Goal: Task Accomplishment & Management: Use online tool/utility

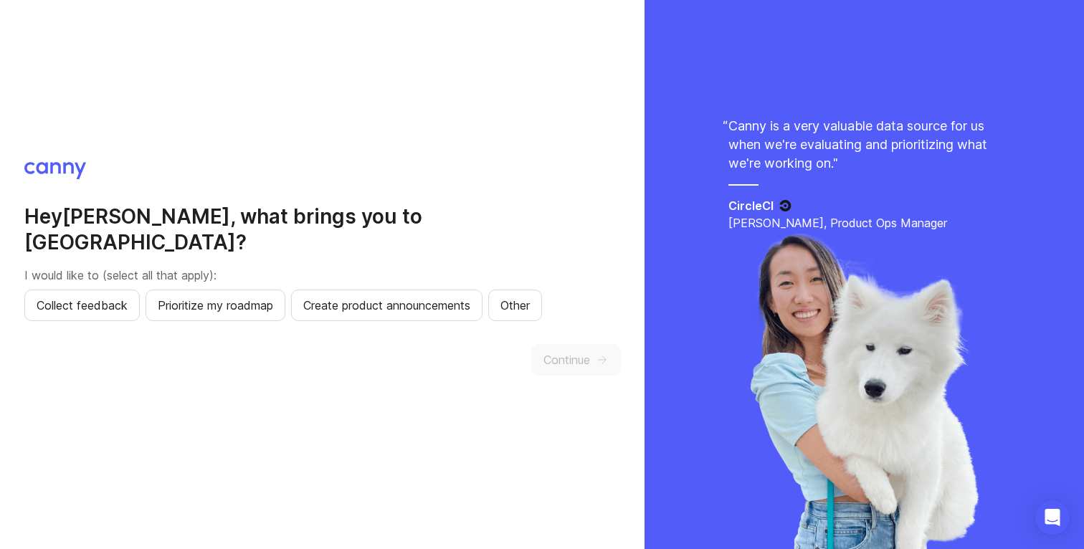
scroll to position [1, 0]
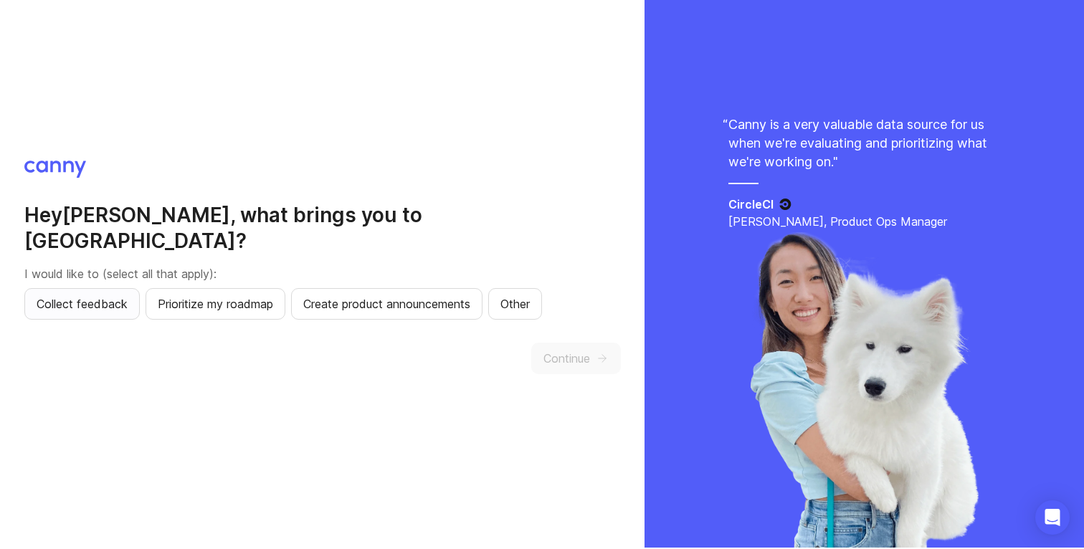
click at [103, 296] on span "Collect feedback" at bounding box center [82, 304] width 91 height 17
click at [305, 295] on button "Create product announcements" at bounding box center [387, 304] width 192 height 32
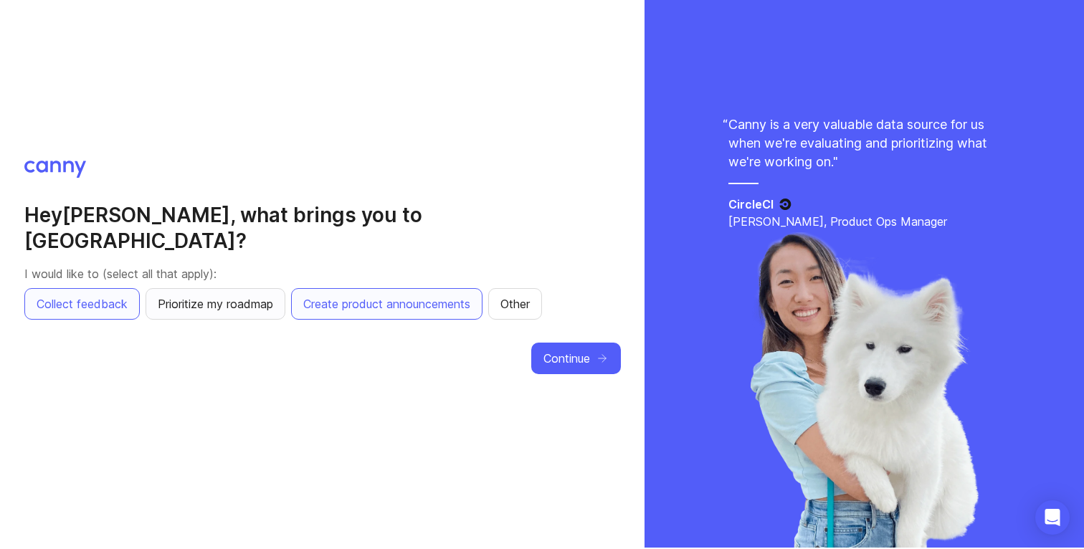
click at [250, 296] on span "Prioritize my roadmap" at bounding box center [215, 304] width 115 height 17
click at [586, 350] on span "Continue" at bounding box center [567, 358] width 47 height 17
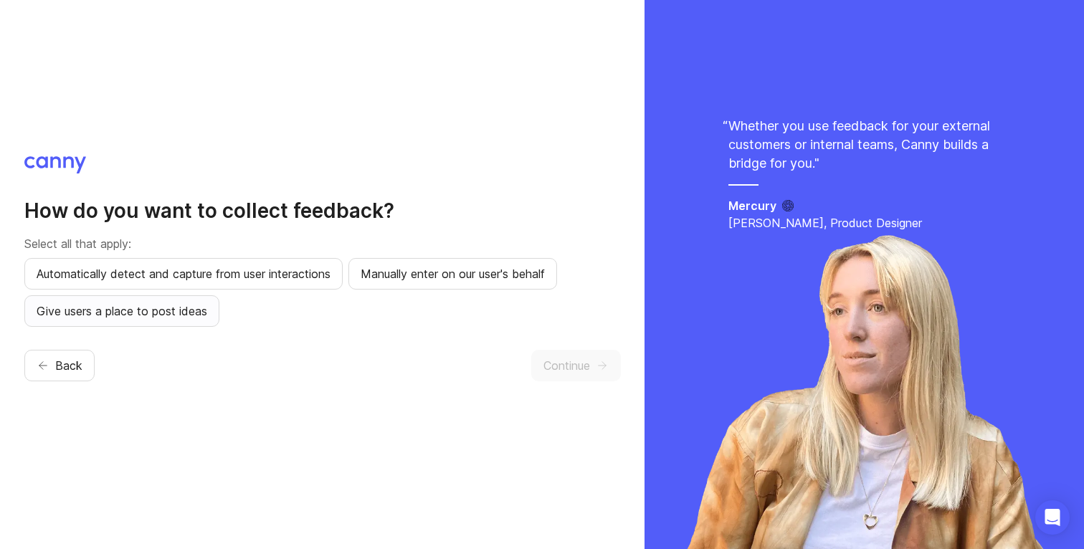
click at [179, 310] on span "Give users a place to post ideas" at bounding box center [122, 311] width 171 height 17
click at [287, 286] on button "Automatically detect and capture from user interactions" at bounding box center [183, 274] width 318 height 32
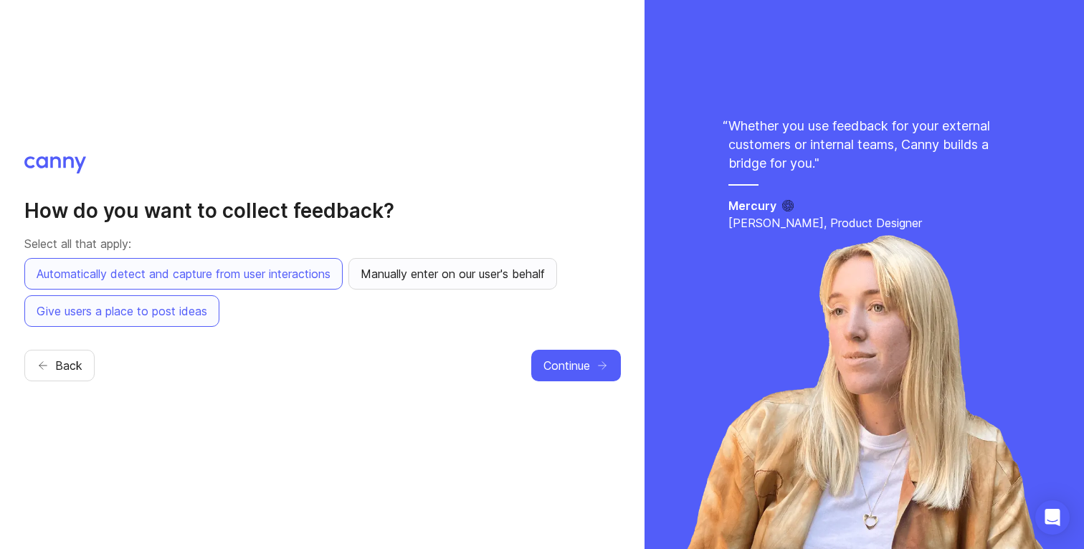
click at [493, 280] on span "Manually enter on our user's behalf" at bounding box center [453, 273] width 184 height 17
click at [572, 372] on span "Continue" at bounding box center [567, 365] width 47 height 17
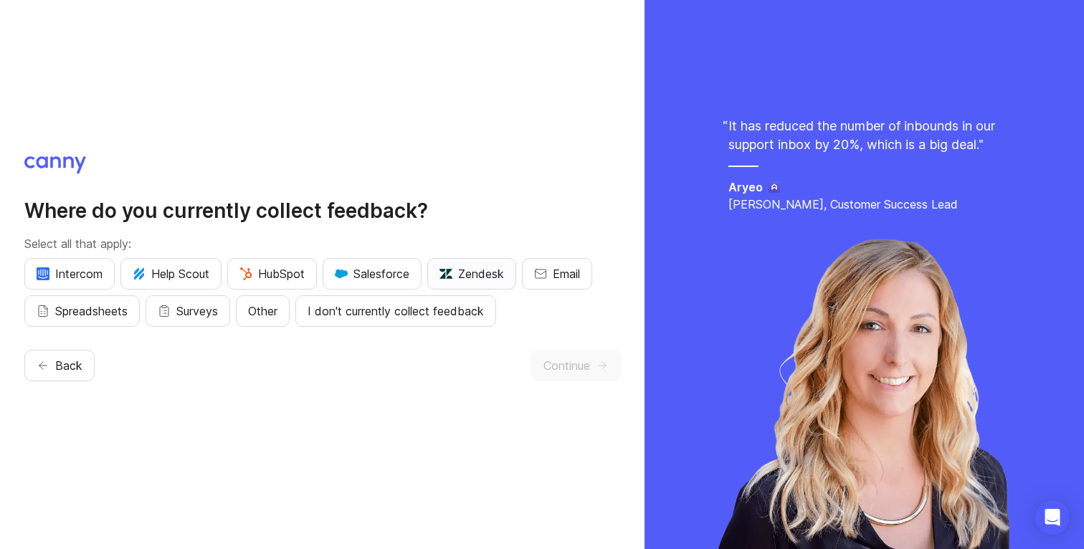
click at [479, 286] on button "Zendesk" at bounding box center [471, 274] width 89 height 32
click at [552, 278] on button "Email" at bounding box center [557, 274] width 70 height 32
click at [594, 378] on button "Continue" at bounding box center [576, 366] width 90 height 32
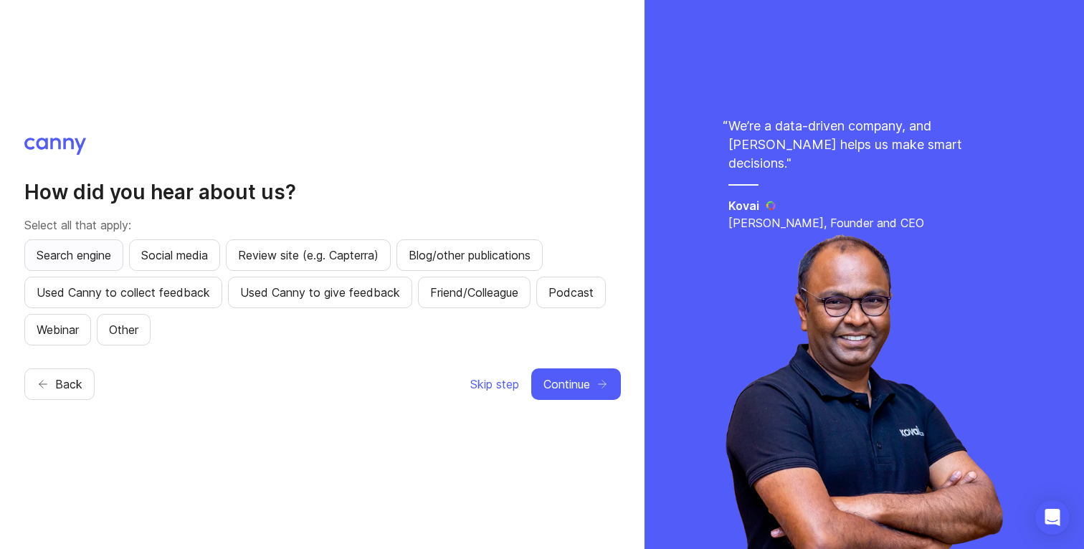
click at [105, 265] on button "Search engine" at bounding box center [73, 256] width 99 height 32
click at [558, 381] on span "Continue" at bounding box center [567, 384] width 47 height 17
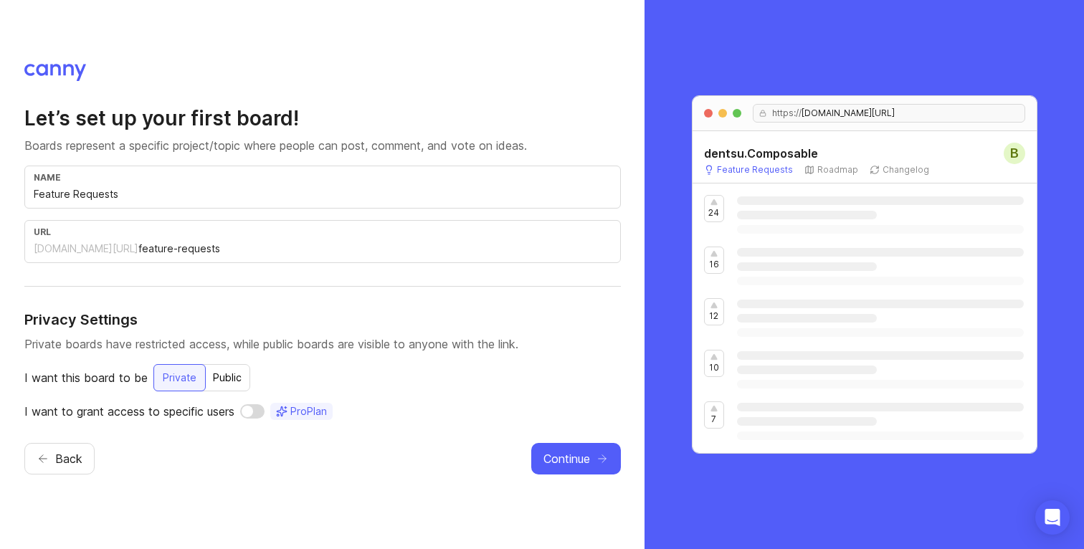
click at [340, 196] on input "Feature Requests" at bounding box center [323, 194] width 578 height 16
click at [358, 255] on input "feature-requests" at bounding box center [374, 249] width 473 height 16
click at [224, 370] on div "Public" at bounding box center [227, 378] width 46 height 26
click at [577, 458] on span "Continue" at bounding box center [567, 458] width 47 height 17
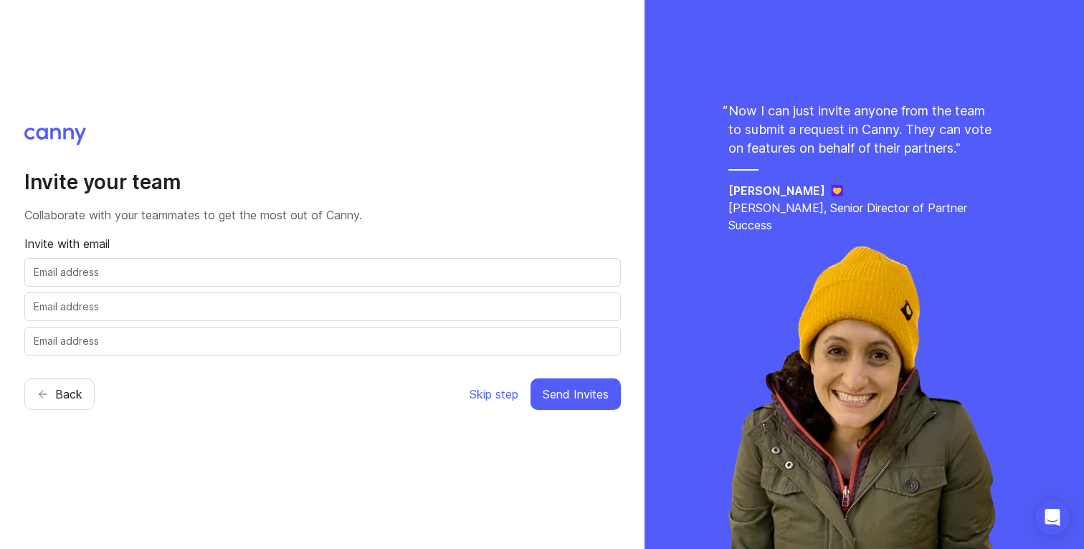
click at [301, 267] on input "text" at bounding box center [323, 273] width 578 height 16
type input "J"
click at [145, 278] on input "text" at bounding box center [323, 273] width 578 height 16
paste input "Jessica.Price@dentsu.com"
type input "Jessica.Price@dentsu.com"
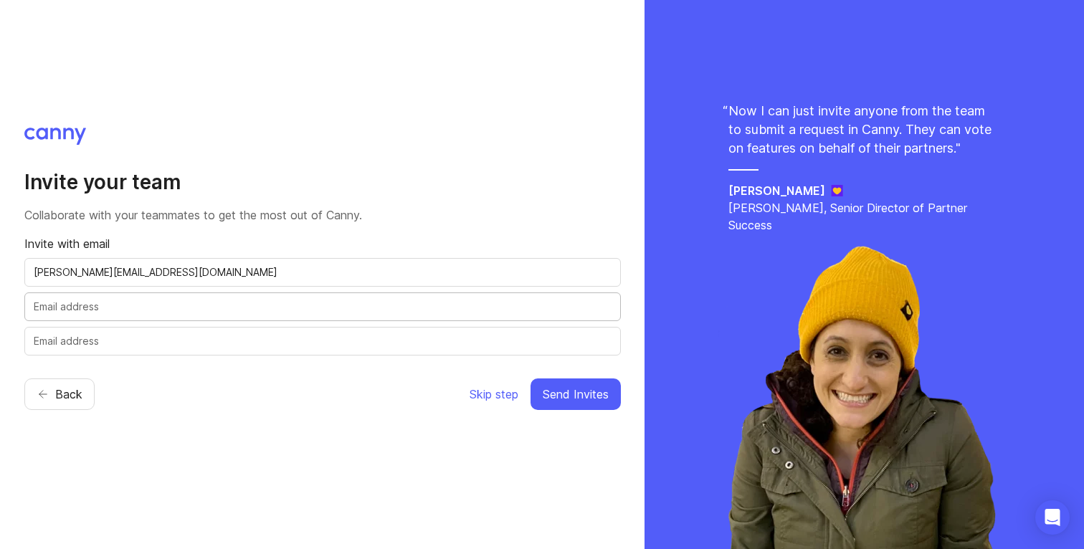
click at [174, 312] on input "text" at bounding box center [323, 307] width 578 height 16
click at [144, 305] on input "text" at bounding box center [323, 307] width 578 height 16
paste input "Nicolette.Lynch@dentsu.com"
type input "Nicolette.Lynch@dentsu.com"
click at [424, 334] on input "text" at bounding box center [323, 342] width 578 height 16
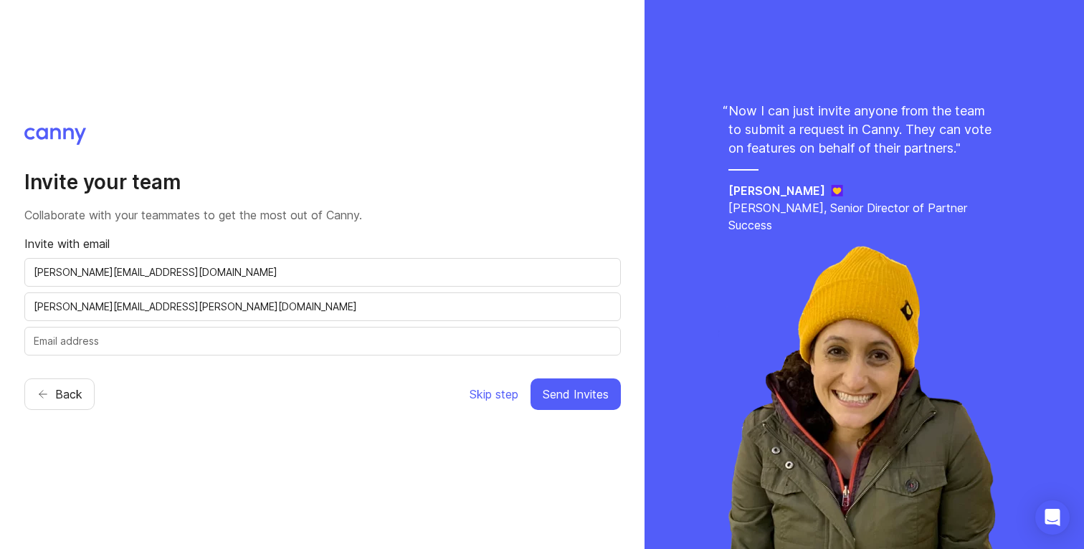
click at [168, 329] on div at bounding box center [322, 341] width 597 height 29
click at [166, 349] on div at bounding box center [322, 341] width 597 height 29
paste input "Nathan.Carver@dentsu.com"
type input "Nathan.Carver@dentsu.com"
click at [567, 402] on span "Send Invites" at bounding box center [576, 394] width 66 height 17
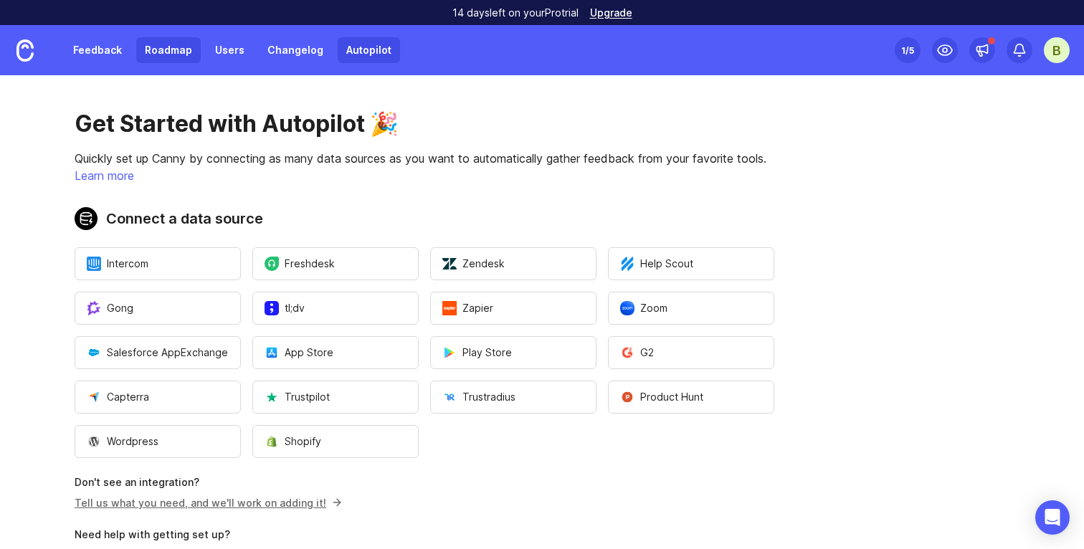
click at [179, 42] on link "Roadmap" at bounding box center [168, 50] width 65 height 26
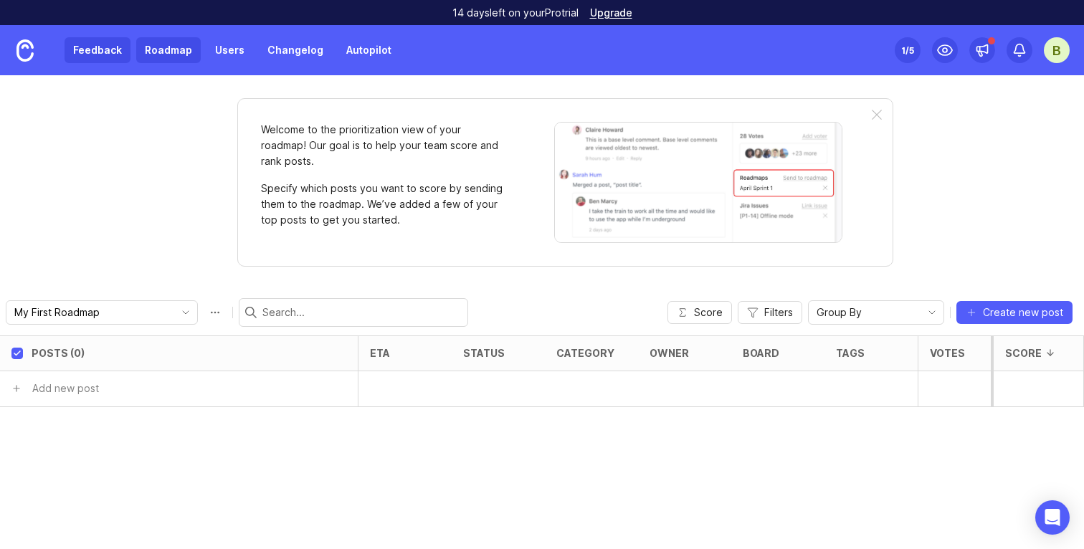
click at [101, 59] on link "Feedback" at bounding box center [98, 50] width 66 height 26
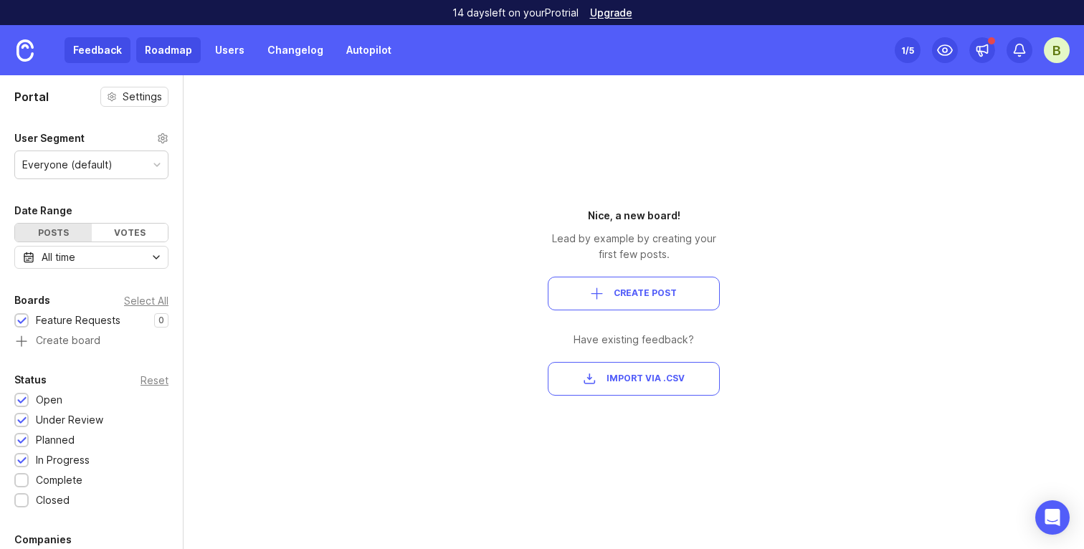
click at [151, 57] on link "Roadmap" at bounding box center [168, 50] width 65 height 26
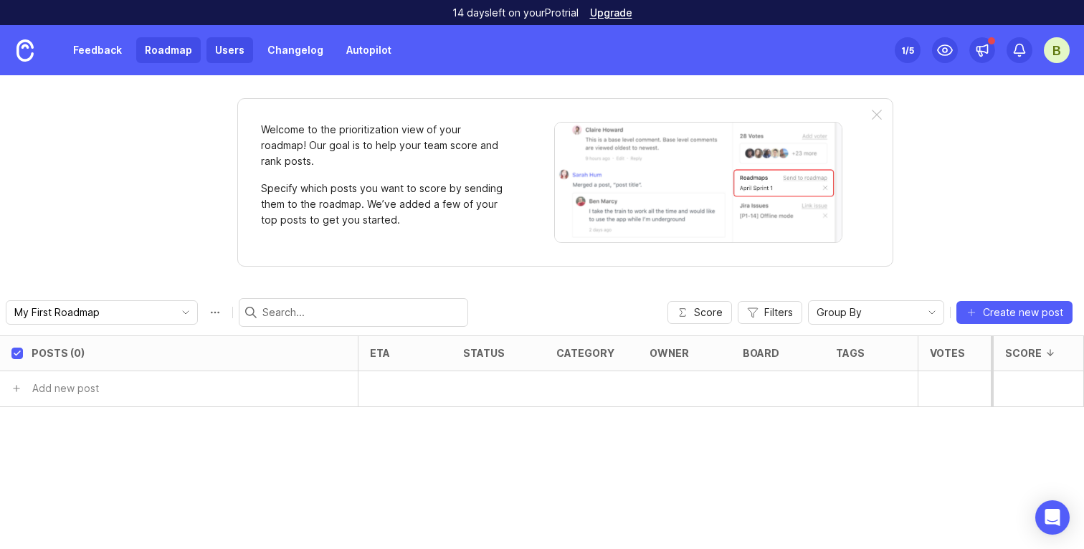
click at [231, 58] on link "Users" at bounding box center [230, 50] width 47 height 26
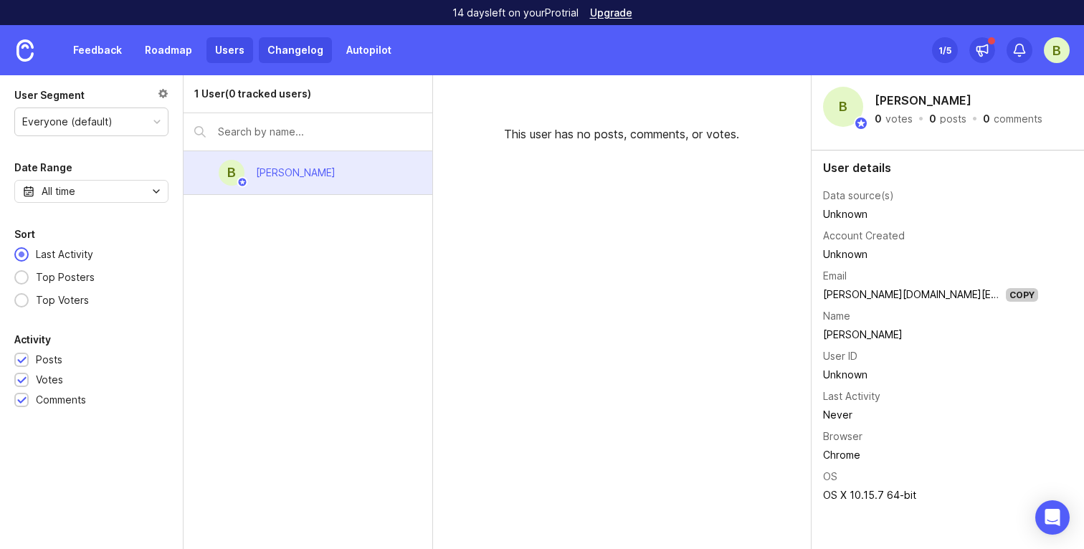
click at [296, 57] on link "Changelog" at bounding box center [295, 50] width 73 height 26
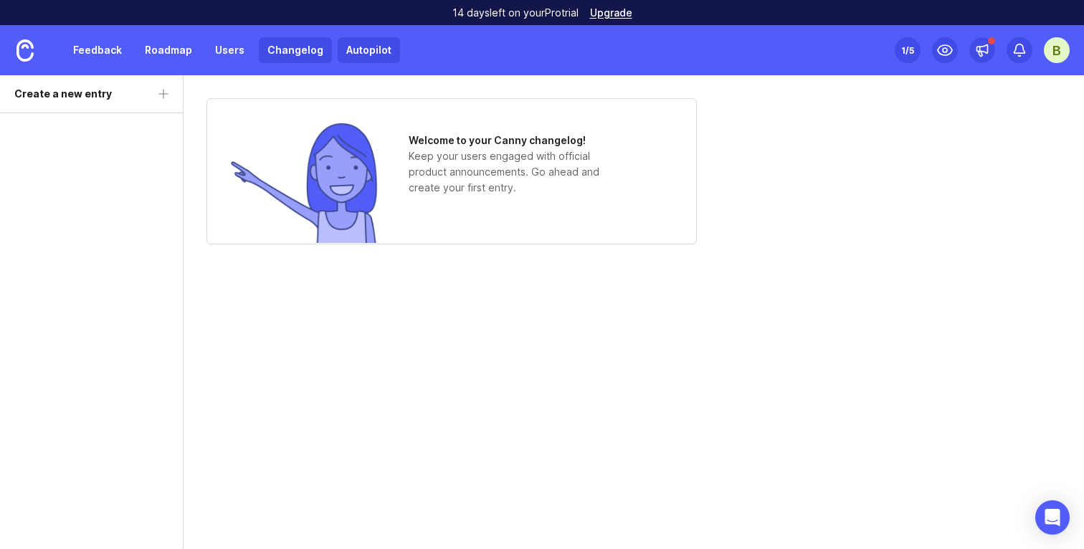
click at [378, 52] on link "Autopilot" at bounding box center [369, 50] width 62 height 26
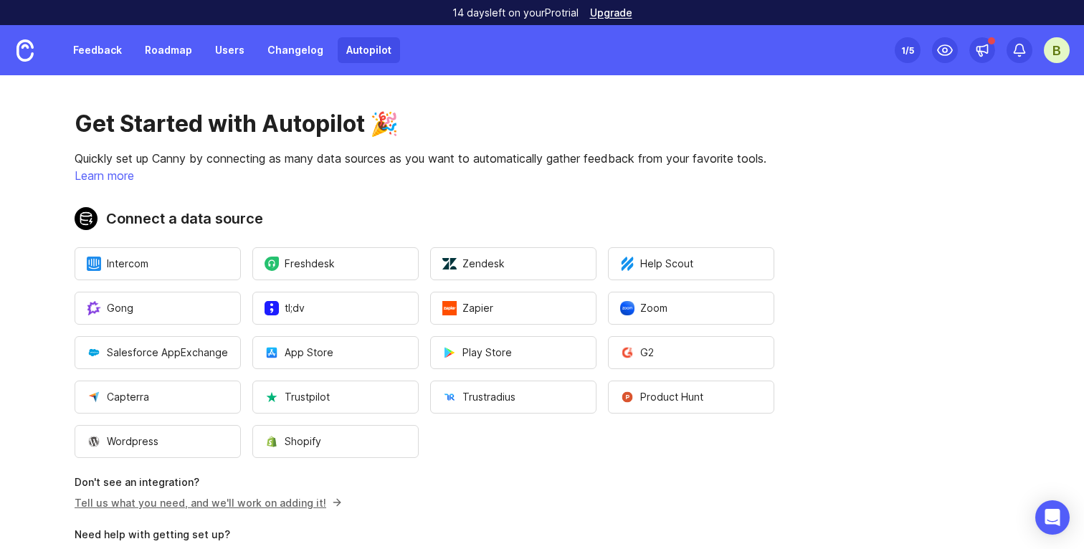
click at [1059, 57] on div "B" at bounding box center [1057, 50] width 26 height 26
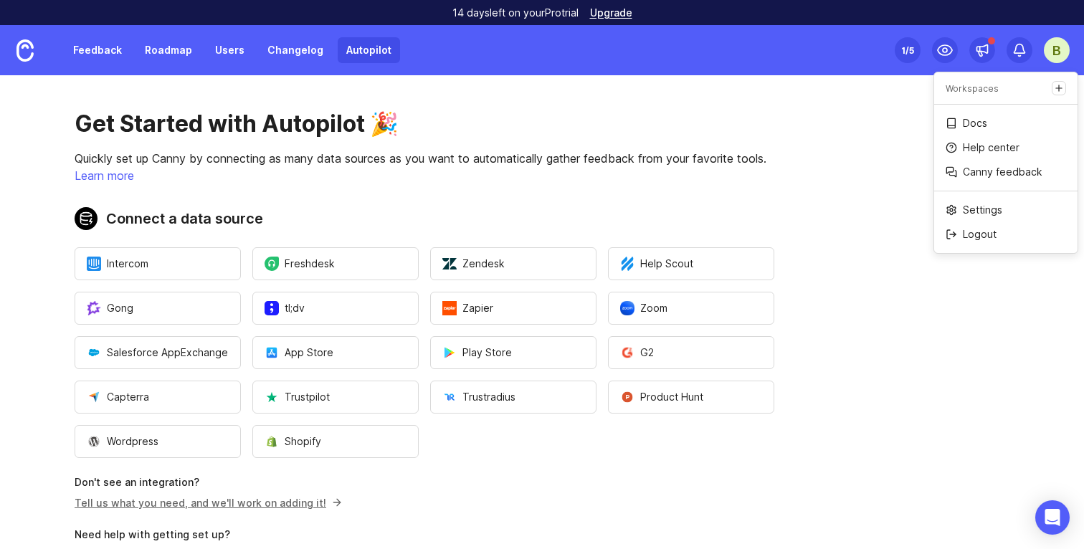
click at [781, 180] on div "Get Started with Autopilot 🎉 Quickly set up Canny by connecting as many data so…" at bounding box center [424, 360] width 849 height 571
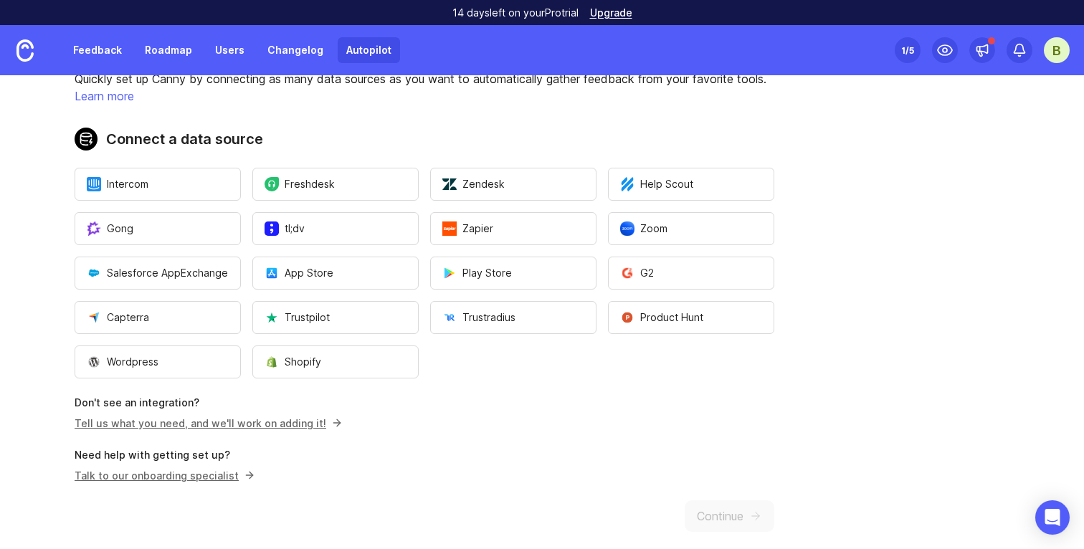
scroll to position [92, 0]
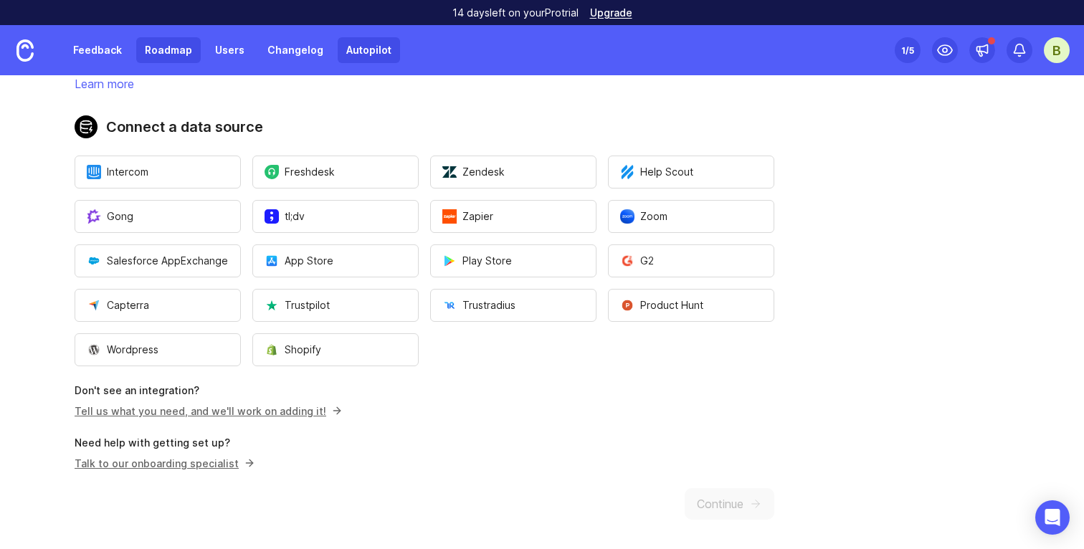
click at [166, 61] on link "Roadmap" at bounding box center [168, 50] width 65 height 26
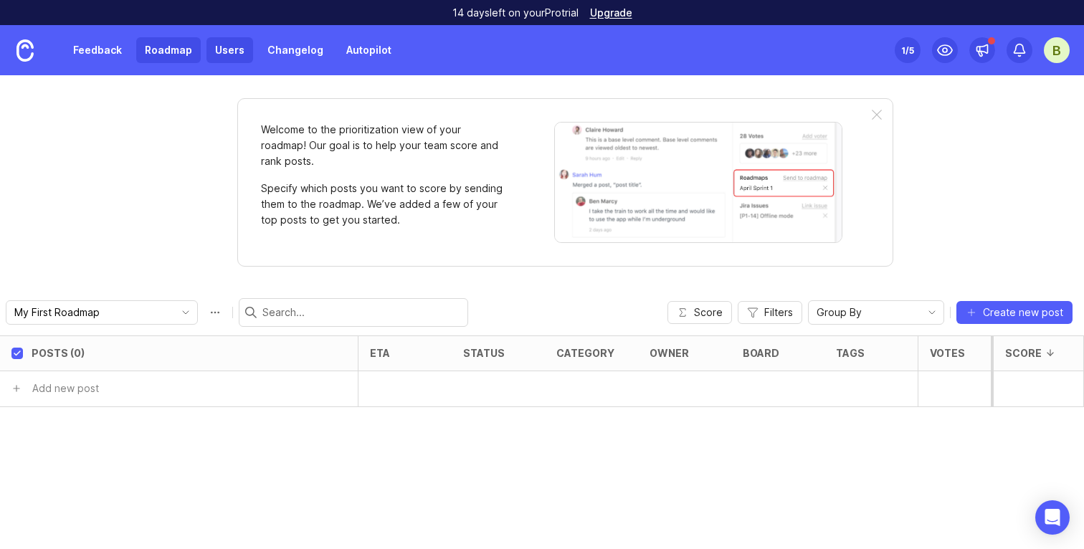
click at [221, 52] on link "Users" at bounding box center [230, 50] width 47 height 26
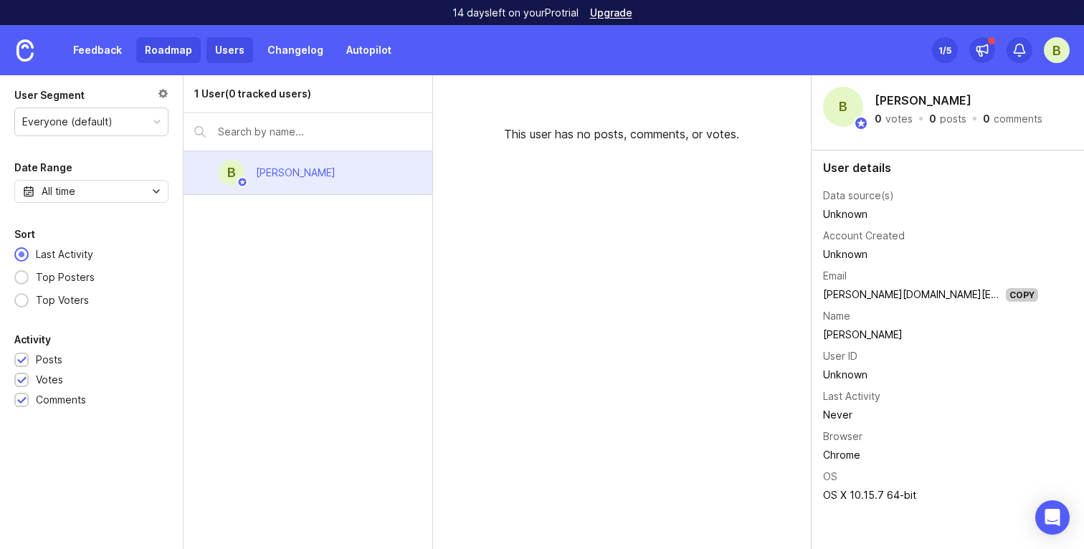
click at [179, 49] on link "Roadmap" at bounding box center [168, 50] width 65 height 26
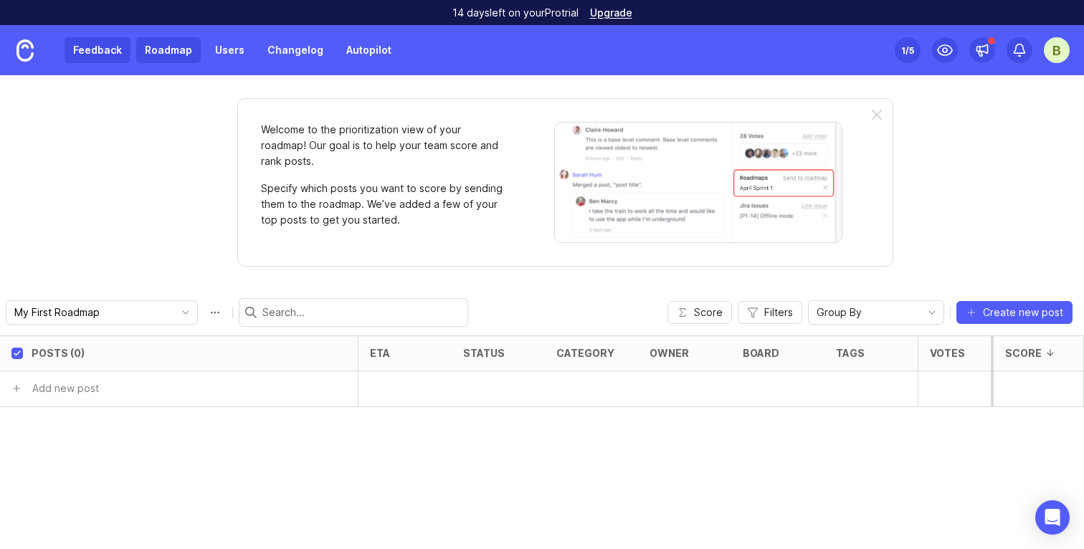
click at [105, 55] on link "Feedback" at bounding box center [98, 50] width 66 height 26
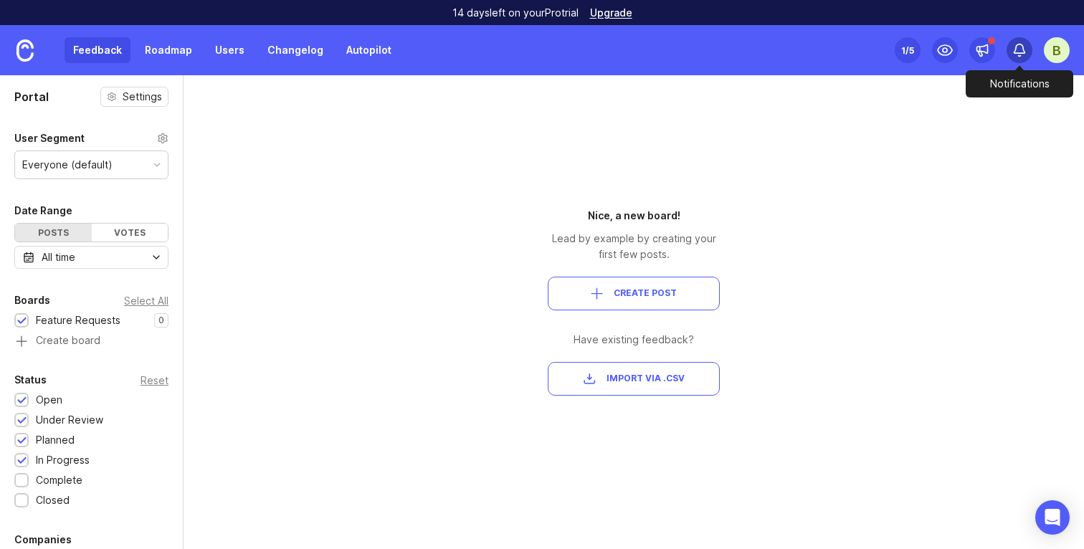
click at [1024, 47] on icon at bounding box center [1020, 50] width 14 height 14
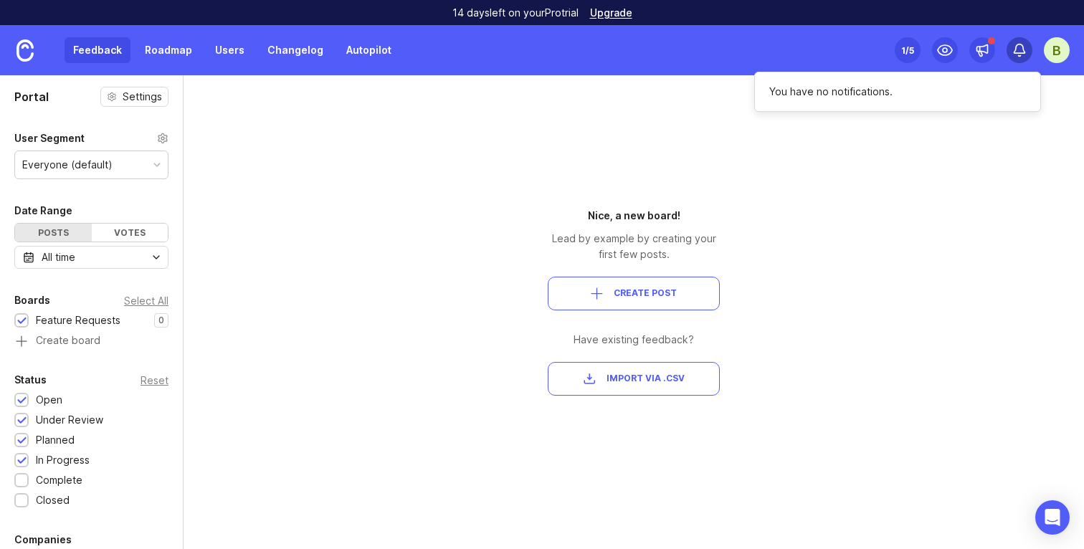
click at [1024, 47] on icon at bounding box center [1020, 48] width 11 height 9
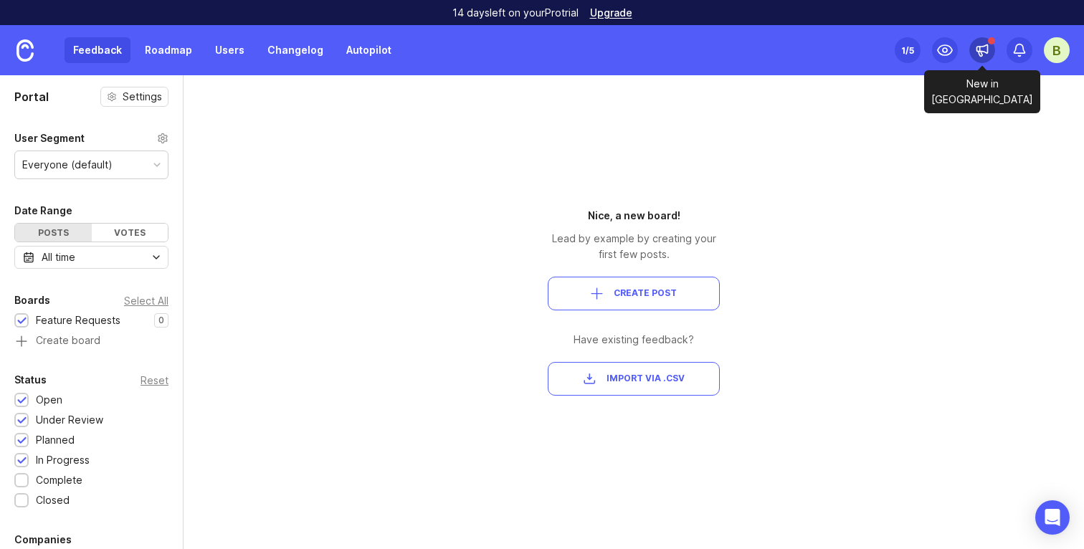
click at [976, 42] on div at bounding box center [983, 50] width 26 height 26
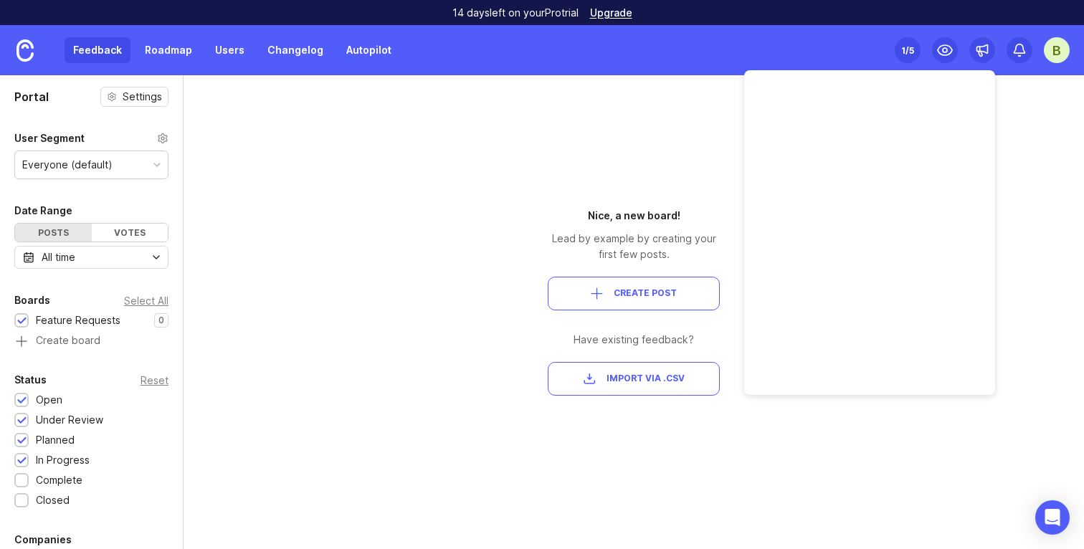
click at [675, 148] on div "Nice, a new board! Lead by example by creating your first few posts. Create Pos…" at bounding box center [634, 312] width 258 height 474
click at [386, 36] on div "Feedback Roadmap Users Changelog Autopilot" at bounding box center [200, 50] width 400 height 50
click at [377, 58] on link "Autopilot" at bounding box center [369, 50] width 62 height 26
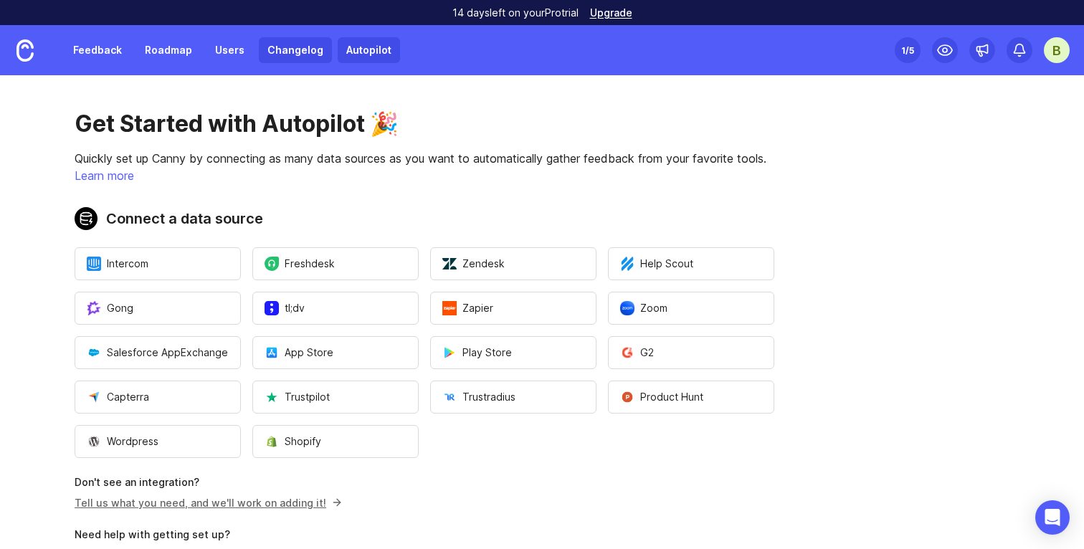
click at [286, 53] on link "Changelog" at bounding box center [295, 50] width 73 height 26
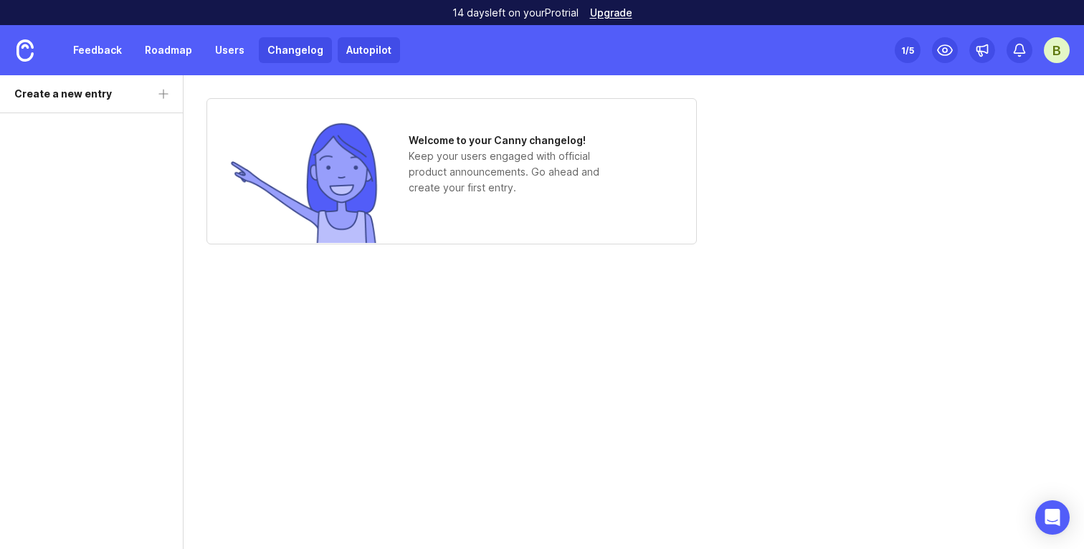
click at [338, 55] on link "Autopilot" at bounding box center [369, 50] width 62 height 26
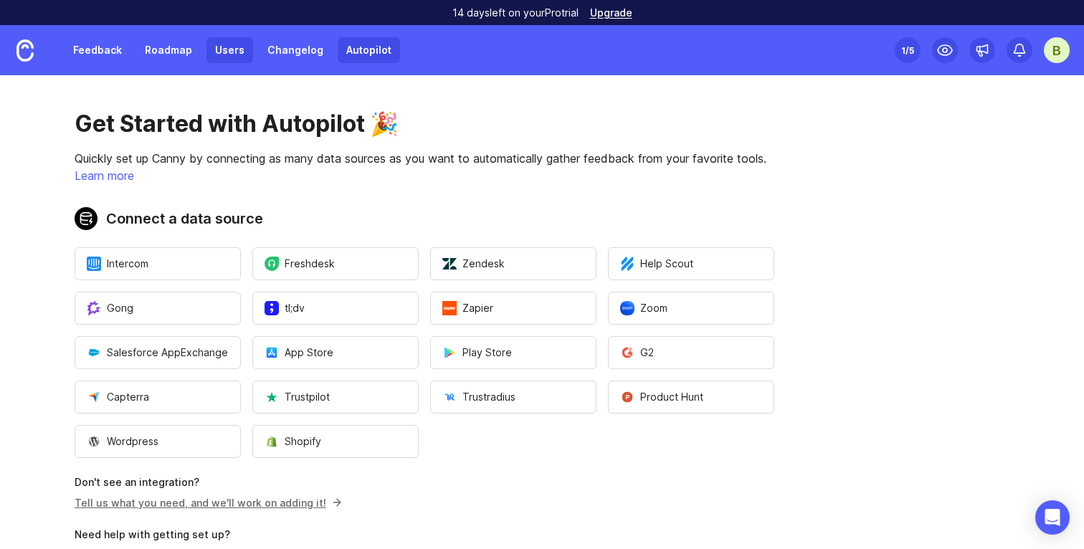
click at [229, 51] on link "Users" at bounding box center [230, 50] width 47 height 26
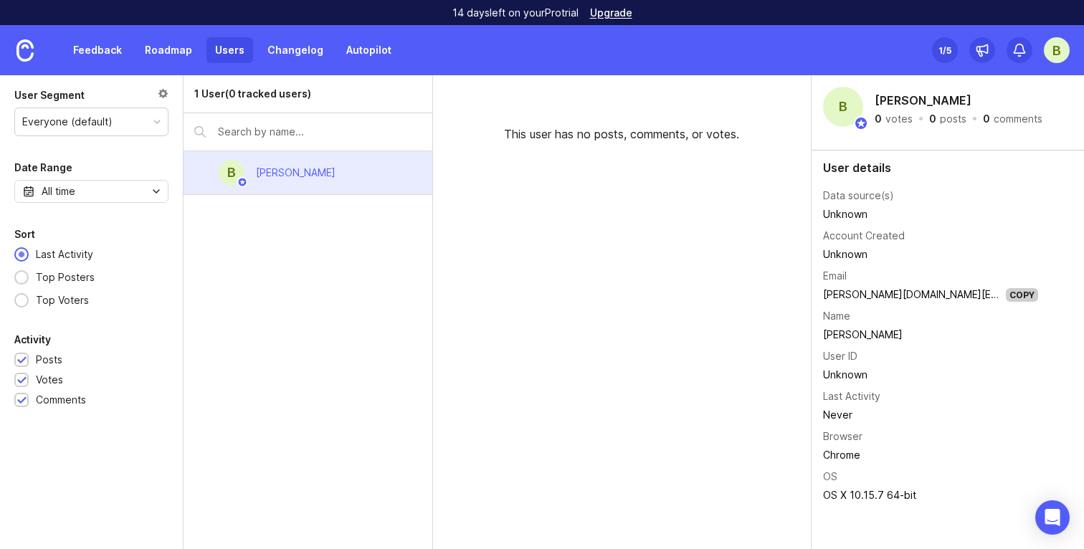
click at [854, 208] on td "Unknown" at bounding box center [930, 214] width 215 height 19
click at [162, 51] on link "Roadmap" at bounding box center [168, 50] width 65 height 26
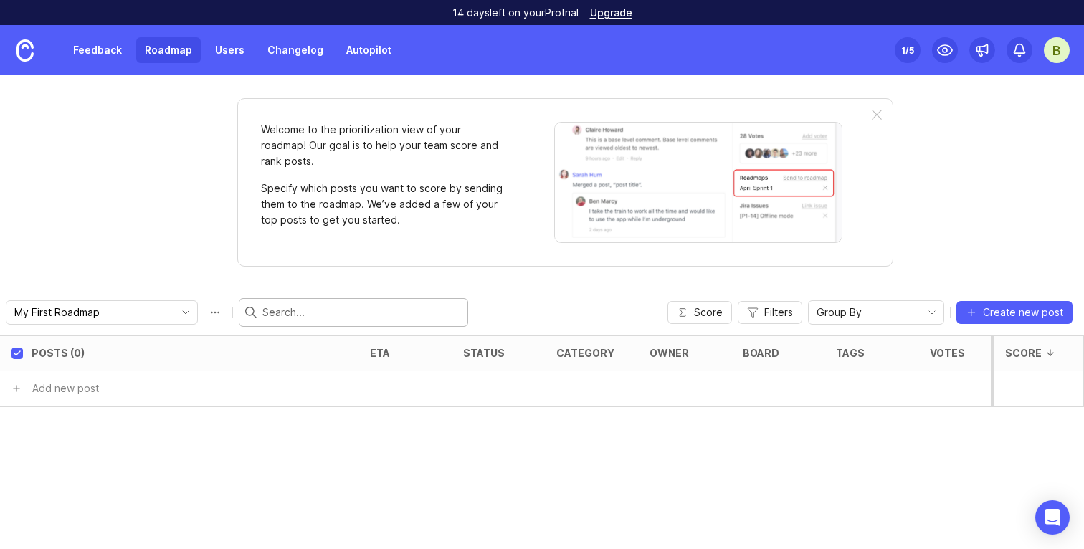
click at [329, 311] on input "text" at bounding box center [362, 313] width 199 height 16
click at [174, 310] on icon "toggle icon" at bounding box center [185, 312] width 23 height 11
click at [175, 145] on div "Welcome to the prioritization view of your roadmap! Our goal is to help your te…" at bounding box center [542, 312] width 1084 height 474
click at [110, 306] on input "My First Roadmap" at bounding box center [93, 313] width 159 height 16
click at [111, 264] on div "Welcome to the prioritization view of your roadmap! Our goal is to help your te…" at bounding box center [542, 312] width 1084 height 474
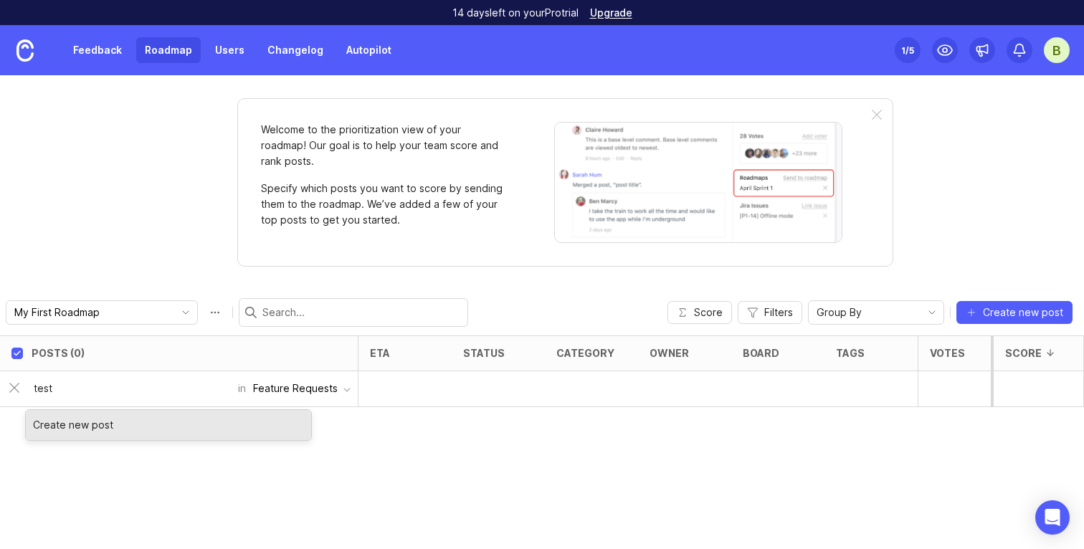
type input "test"
click at [563, 435] on div "Posts (0) eta status category owner board tags Votes Impact Effort Score test i…" at bounding box center [542, 443] width 1084 height 214
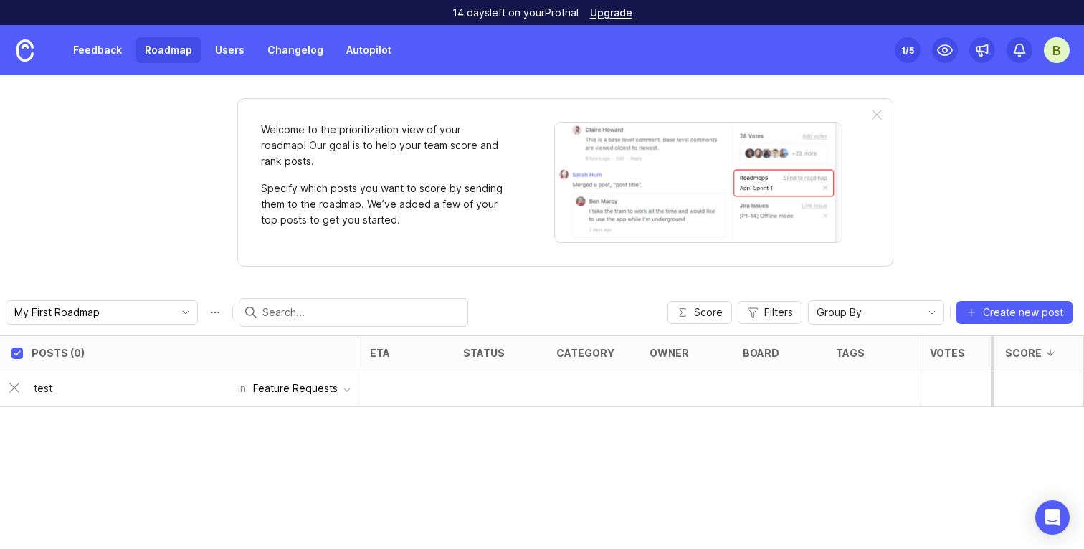
click at [336, 386] on div "Feature Requests" at bounding box center [295, 389] width 85 height 16
click at [331, 408] on li "Feature Requests" at bounding box center [303, 418] width 110 height 27
click at [410, 374] on div at bounding box center [405, 390] width 93 height 36
click at [1042, 313] on span "Create new post" at bounding box center [1023, 313] width 80 height 14
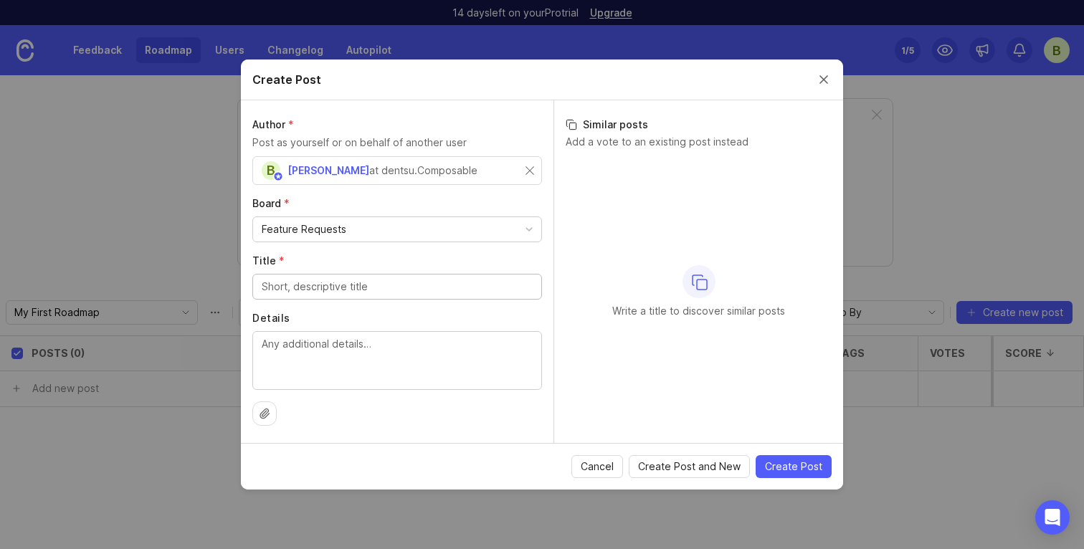
click at [412, 283] on input "Title *" at bounding box center [397, 287] width 271 height 16
type input "testing of a post"
click at [388, 368] on textarea "Details" at bounding box center [397, 359] width 271 height 47
type textarea "I want to have a UI inside translate application"
click at [805, 475] on button "Create Post" at bounding box center [794, 466] width 76 height 23
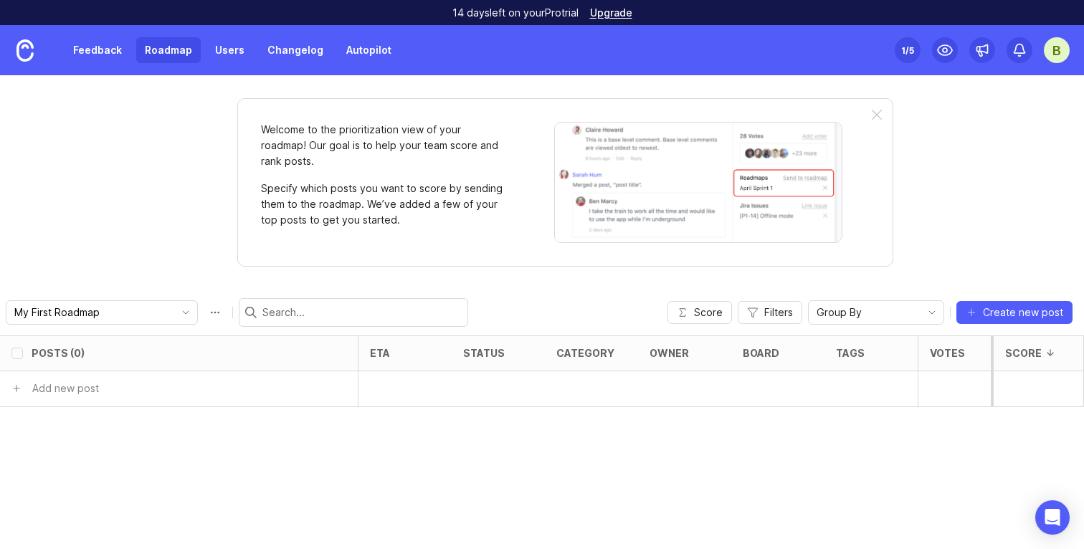
checkbox input "false"
click at [483, 392] on div "open" at bounding box center [476, 389] width 27 height 12
click at [128, 385] on h6 "testing of a post" at bounding box center [99, 389] width 80 height 14
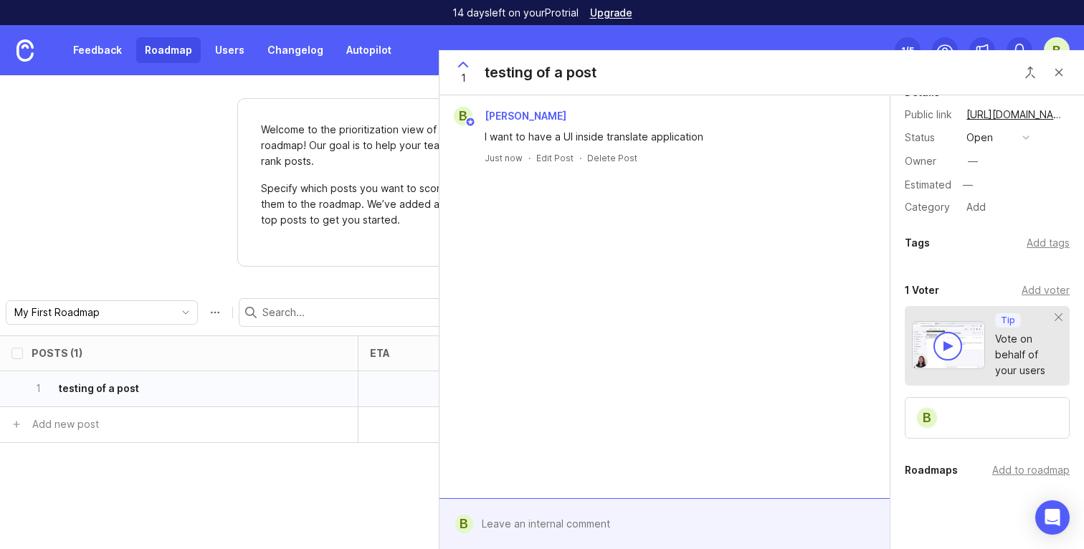
scroll to position [16, 0]
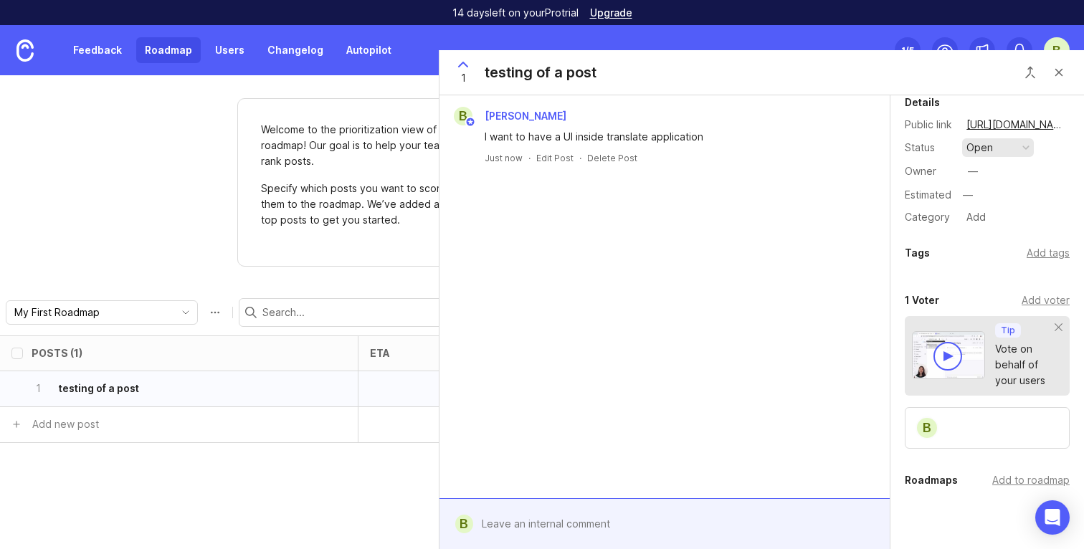
click at [1013, 148] on button "open" at bounding box center [999, 147] width 72 height 19
click at [988, 206] on review "under review" at bounding box center [999, 199] width 72 height 27
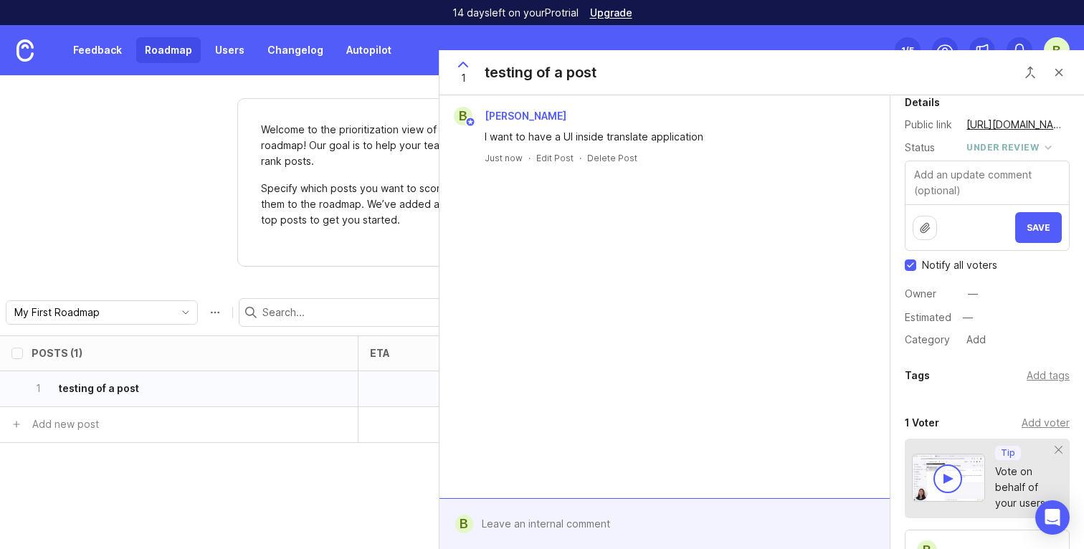
click at [803, 208] on div "B Blaine Love I want to have a UI inside translate application Just now · Edit …" at bounding box center [665, 296] width 450 height 403
click at [217, 52] on link "Users" at bounding box center [230, 50] width 47 height 26
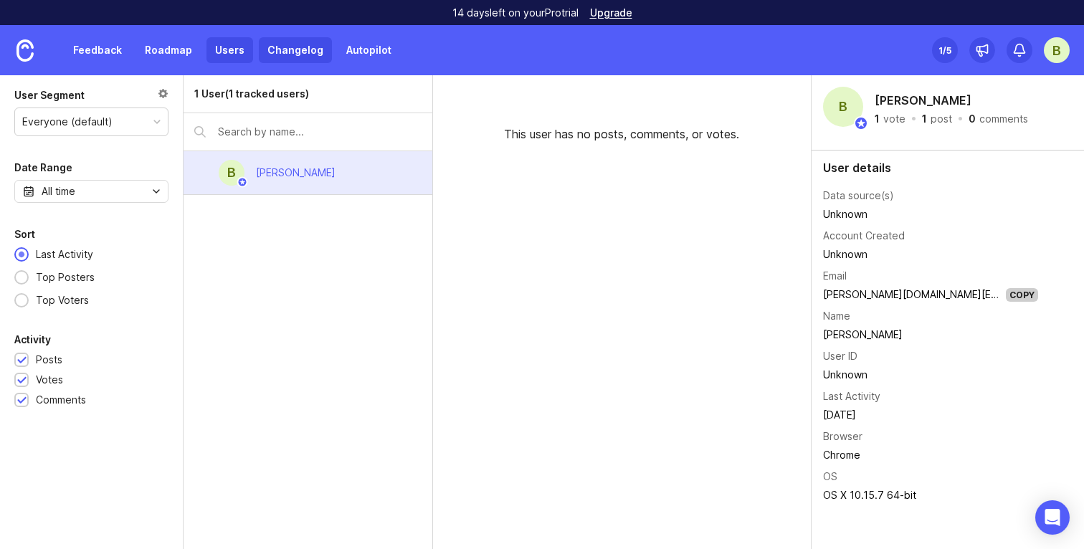
click at [304, 52] on link "Changelog" at bounding box center [295, 50] width 73 height 26
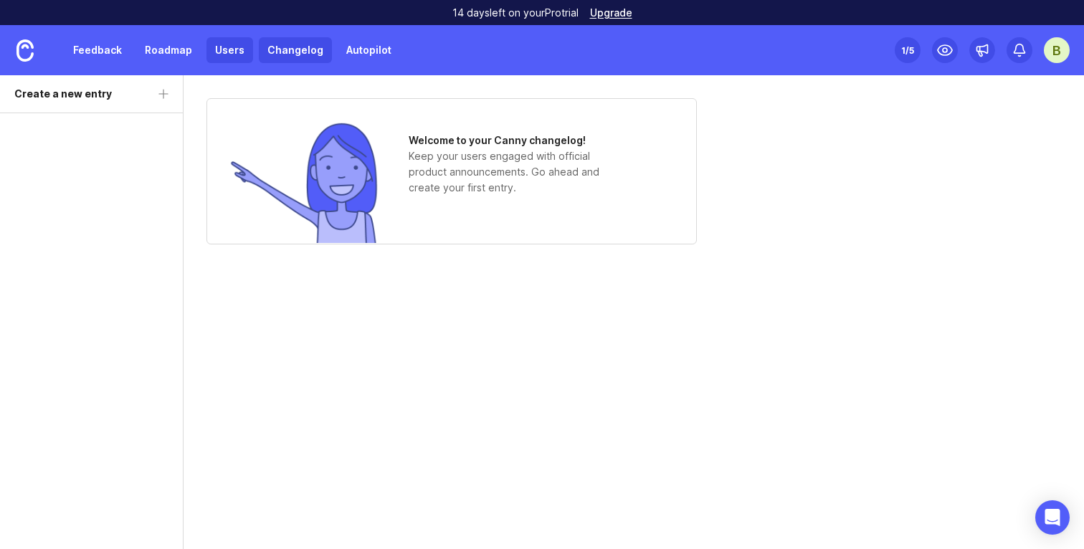
click at [217, 58] on link "Users" at bounding box center [230, 50] width 47 height 26
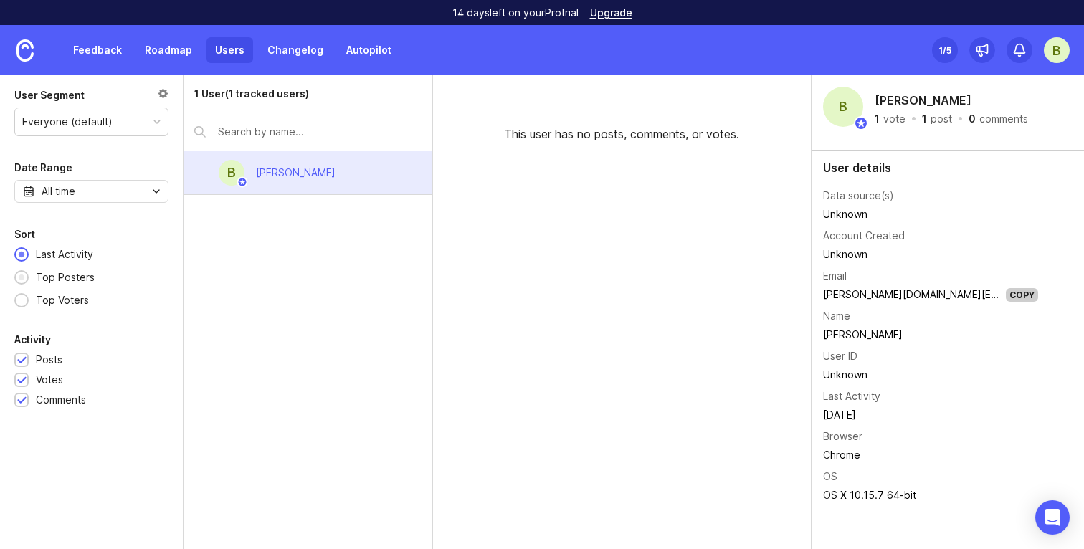
click at [90, 276] on div "Top Posters" at bounding box center [65, 278] width 73 height 16
click at [77, 306] on div "Top Voters" at bounding box center [62, 301] width 67 height 16
click at [77, 269] on div "Last Activity Top Posters Top Voters" at bounding box center [91, 278] width 154 height 62
click at [77, 259] on div "Last Activity" at bounding box center [65, 255] width 72 height 16
click at [111, 55] on link "Feedback" at bounding box center [98, 50] width 66 height 26
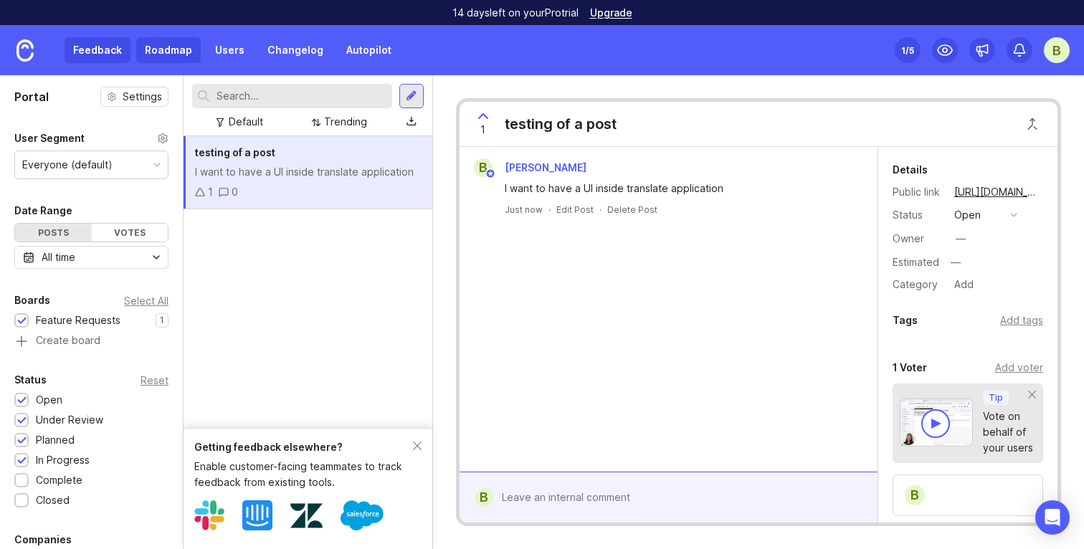
click at [168, 41] on link "Roadmap" at bounding box center [168, 50] width 65 height 26
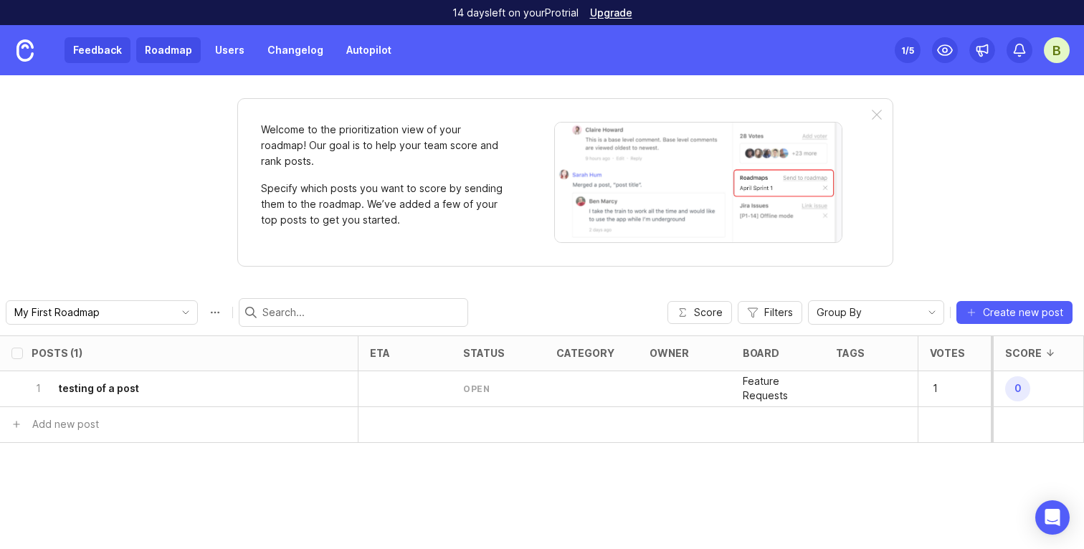
click at [110, 52] on link "Feedback" at bounding box center [98, 50] width 66 height 26
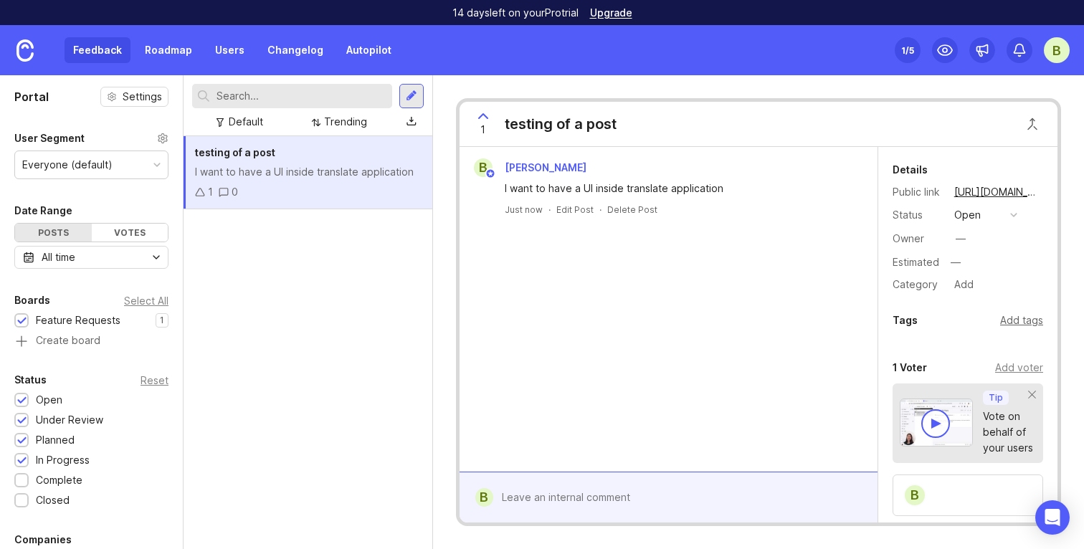
click at [1026, 326] on div "Add tags" at bounding box center [1022, 321] width 43 height 16
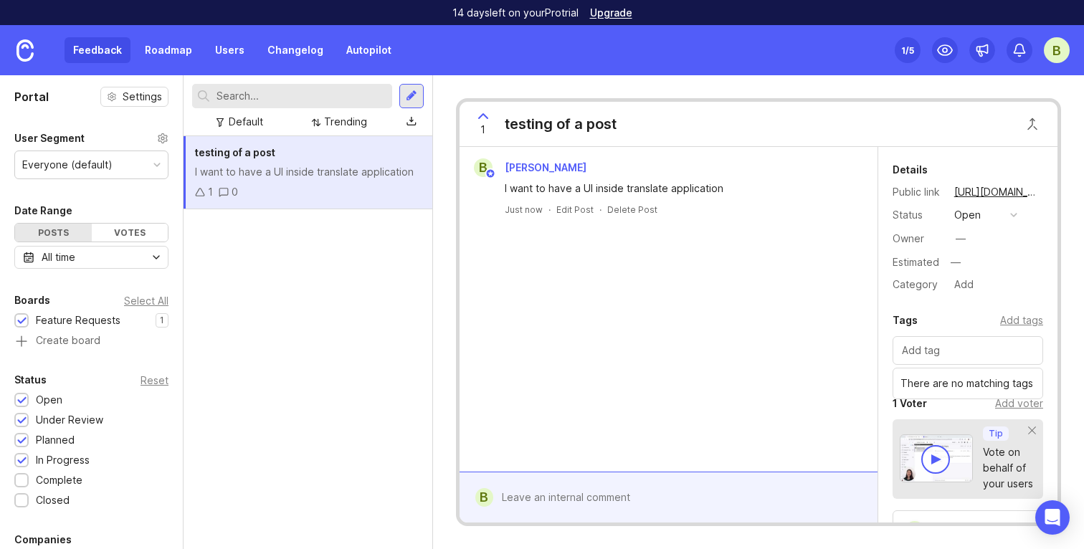
click at [830, 319] on div "B Blaine Love I want to have a UI inside translate application Just now · Edit …" at bounding box center [669, 309] width 418 height 325
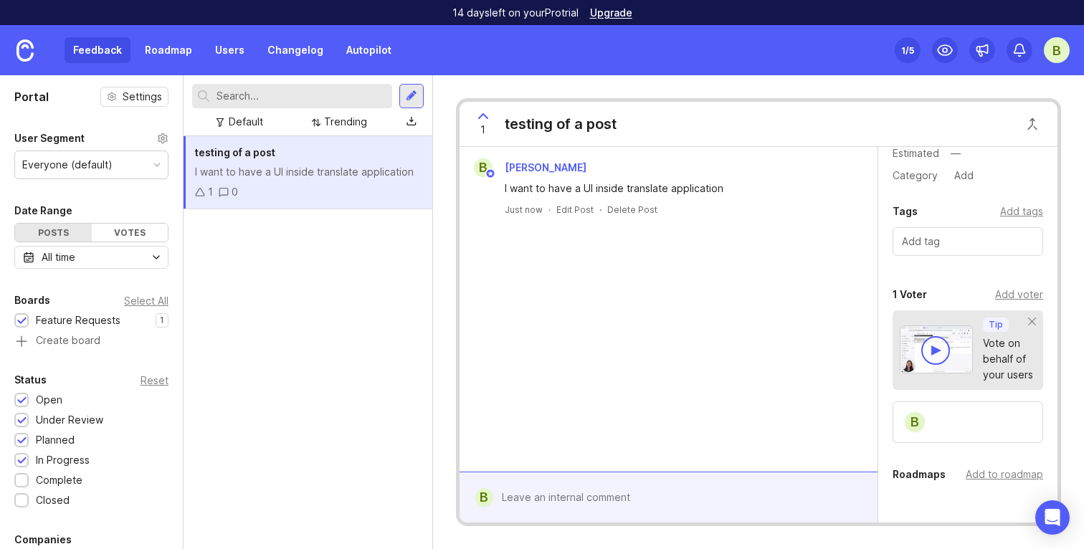
scroll to position [118, 0]
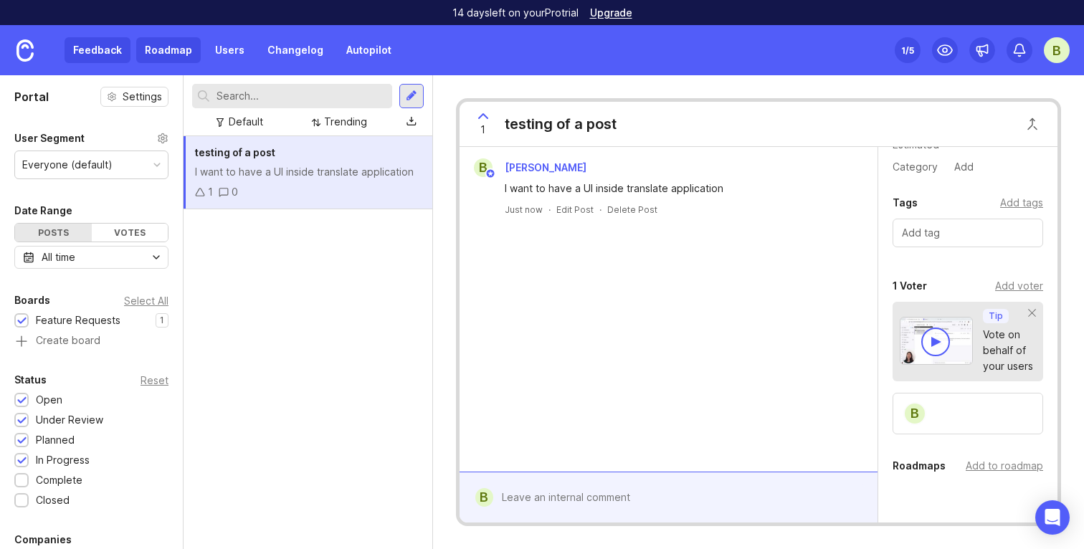
click at [143, 54] on link "Roadmap" at bounding box center [168, 50] width 65 height 26
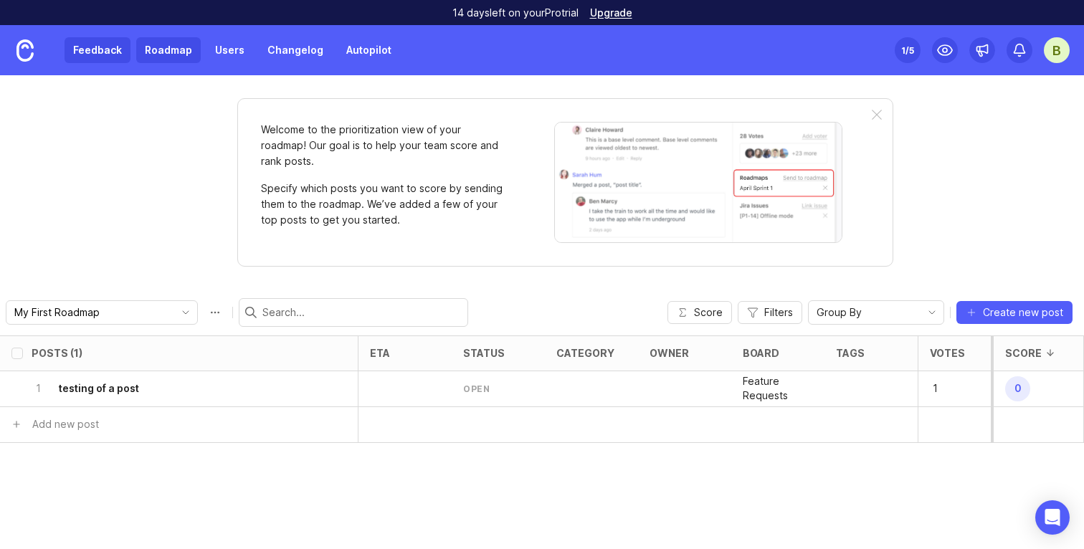
click at [93, 50] on link "Feedback" at bounding box center [98, 50] width 66 height 26
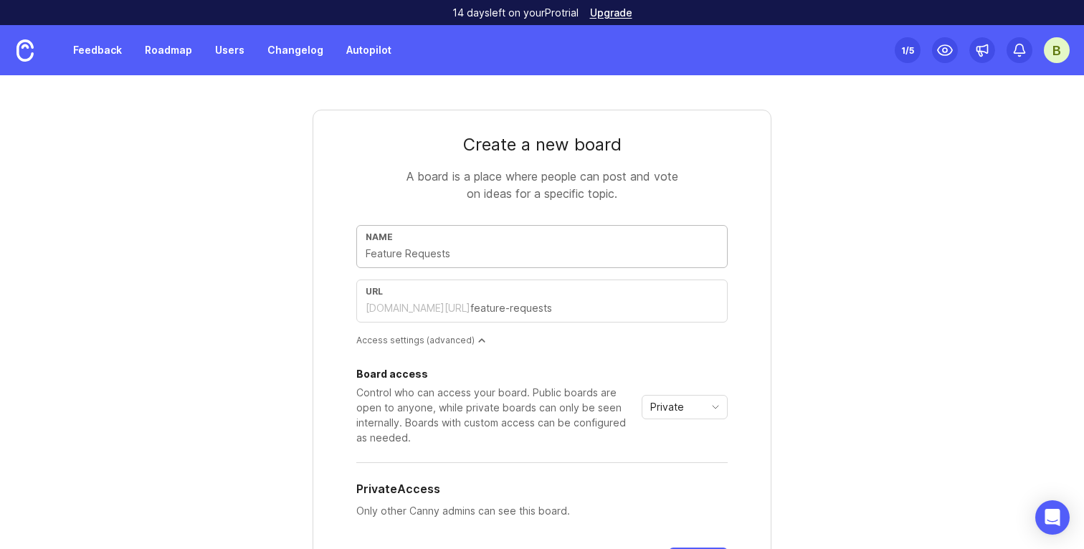
click at [526, 258] on input "text" at bounding box center [542, 254] width 353 height 16
click at [506, 298] on div "url dentsucomposable.canny.io/" at bounding box center [542, 301] width 372 height 43
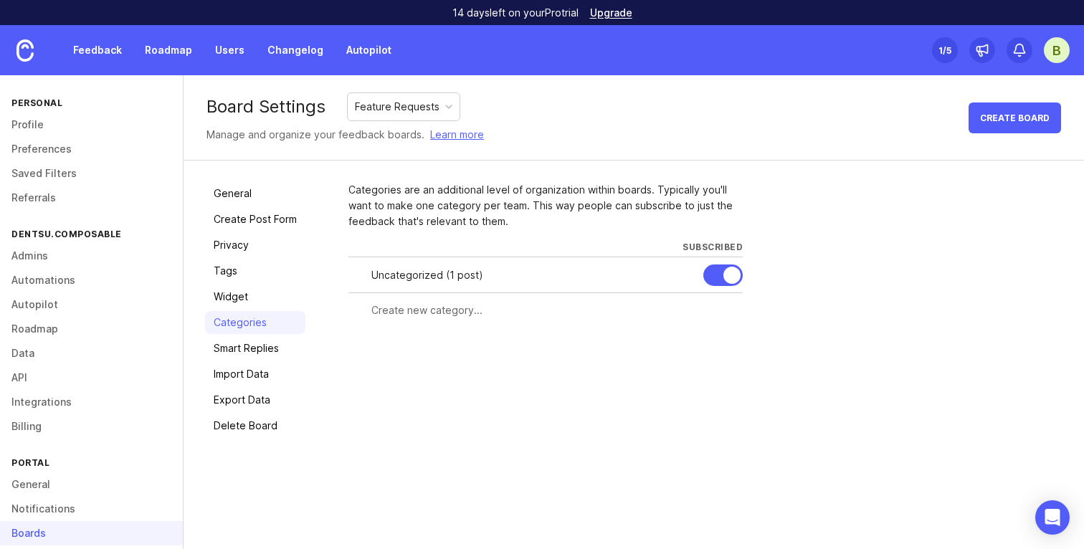
click at [455, 97] on div "Feature Requests" at bounding box center [404, 106] width 112 height 27
click at [456, 97] on div "Feature Requests" at bounding box center [404, 106] width 112 height 27
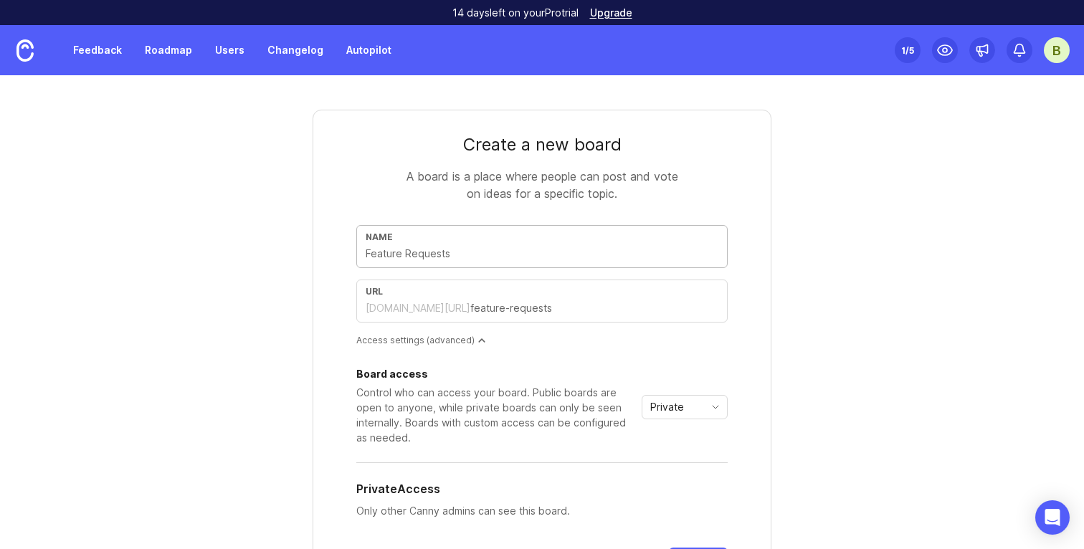
type input "B"
type input "b"
type input "Bu"
type input "bu"
type input "Bug"
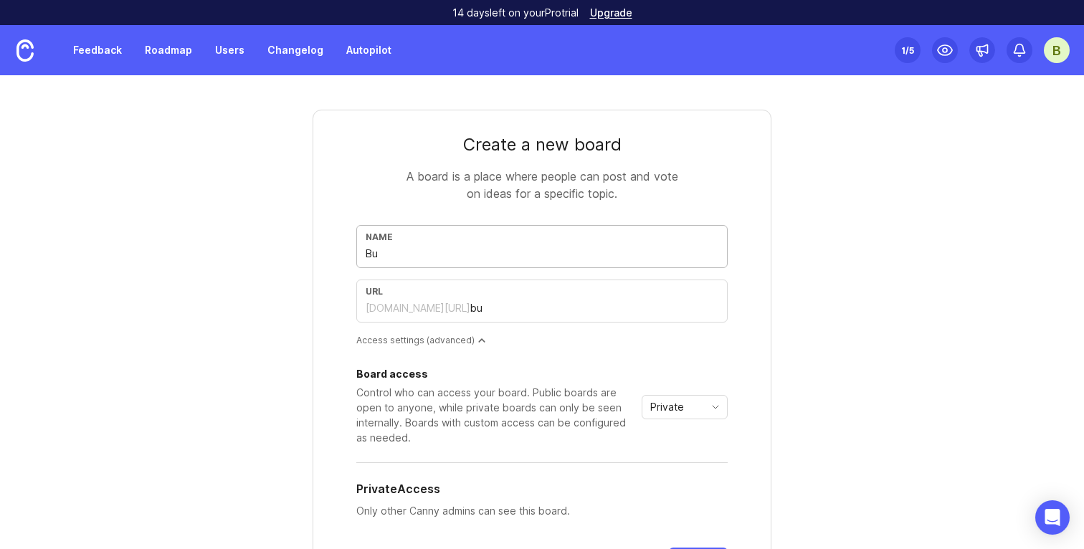
type input "bug"
type input "Bugs"
type input "bugs"
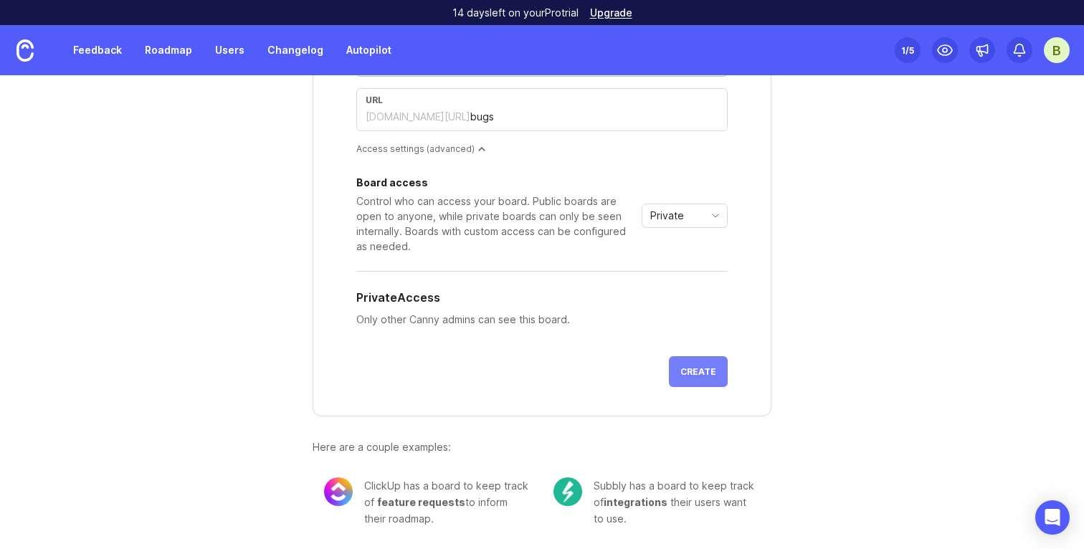
type input "Bugs"
click at [690, 365] on button "Create" at bounding box center [698, 371] width 59 height 31
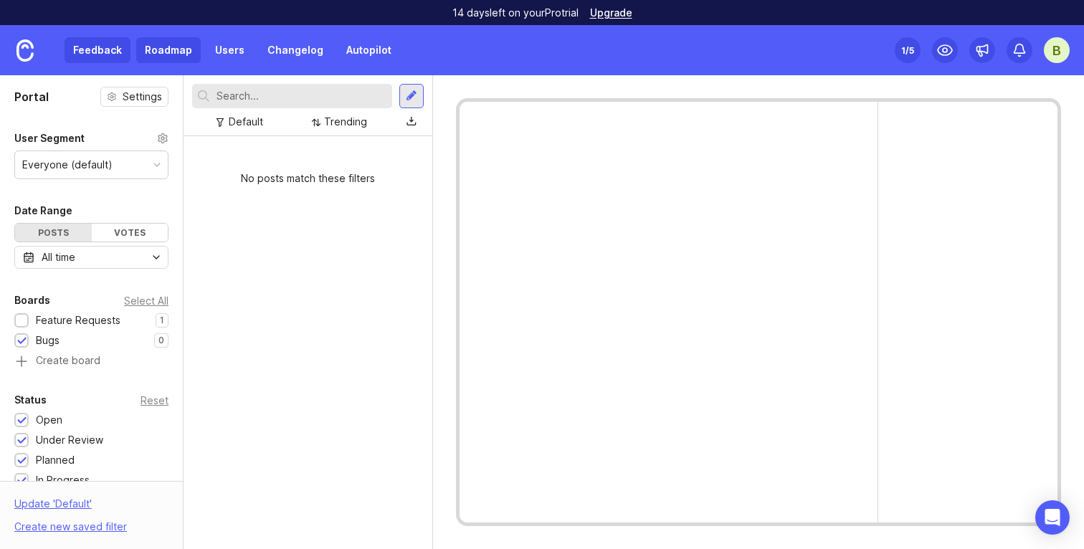
click at [141, 54] on link "Roadmap" at bounding box center [168, 50] width 65 height 26
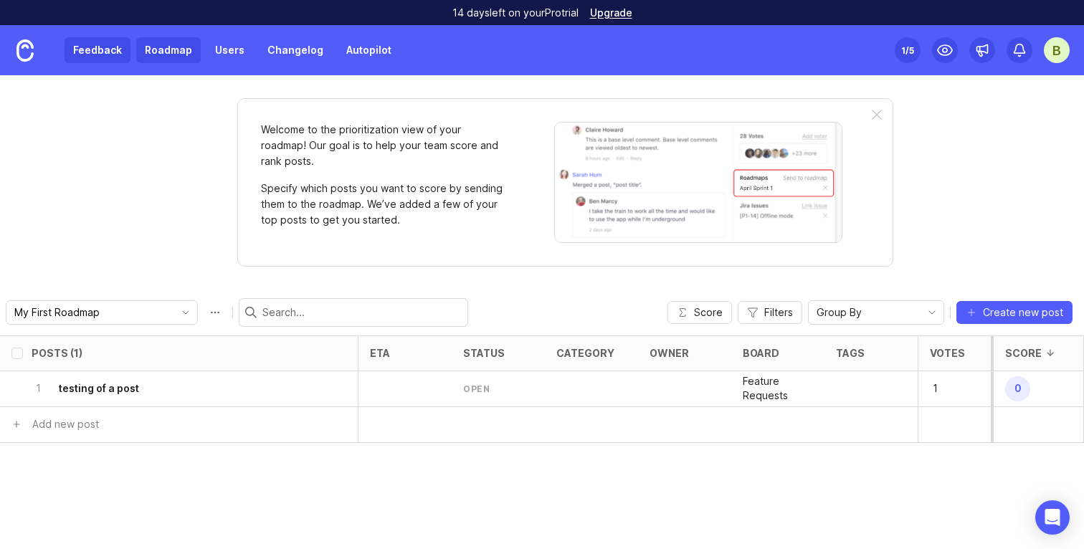
click at [98, 48] on link "Feedback" at bounding box center [98, 50] width 66 height 26
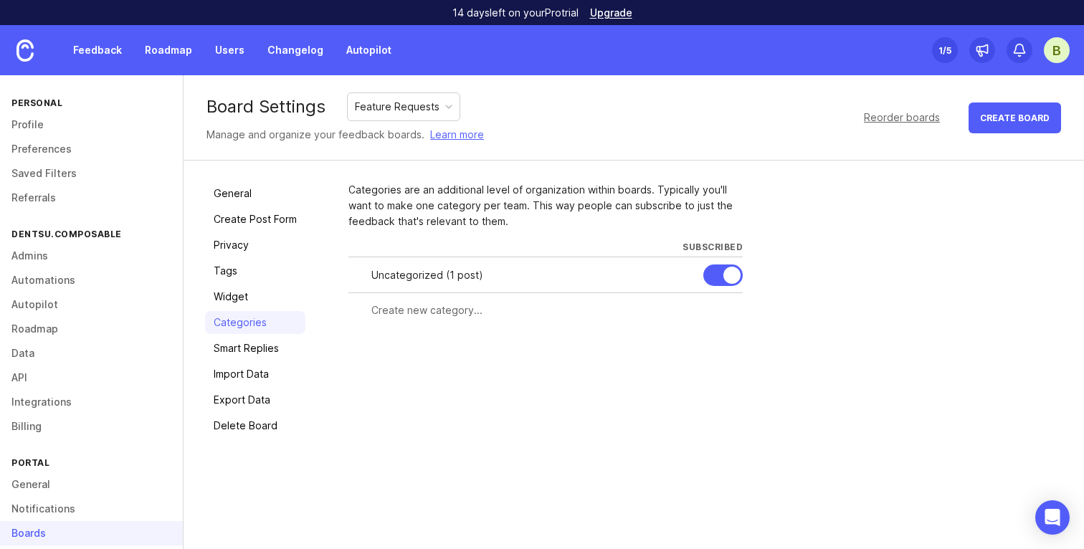
click at [438, 303] on input "text" at bounding box center [553, 311] width 363 height 16
type input "dentsu.Composable Translate"
click at [709, 341] on span "Create" at bounding box center [715, 336] width 36 height 11
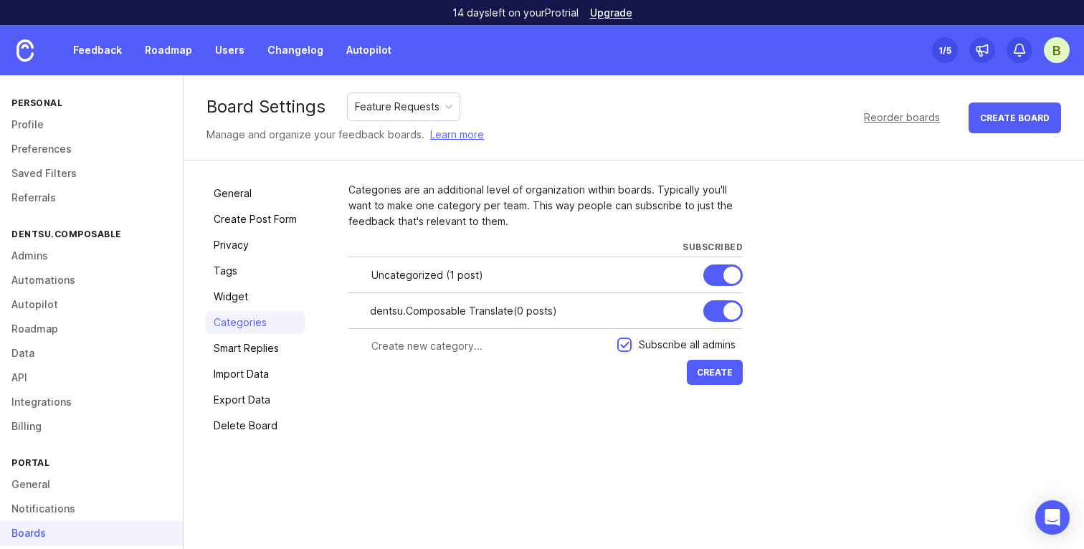
click at [501, 348] on input "text" at bounding box center [490, 347] width 237 height 16
type input "dentsu.Composable Match"
click at [717, 370] on span "Create" at bounding box center [715, 372] width 36 height 11
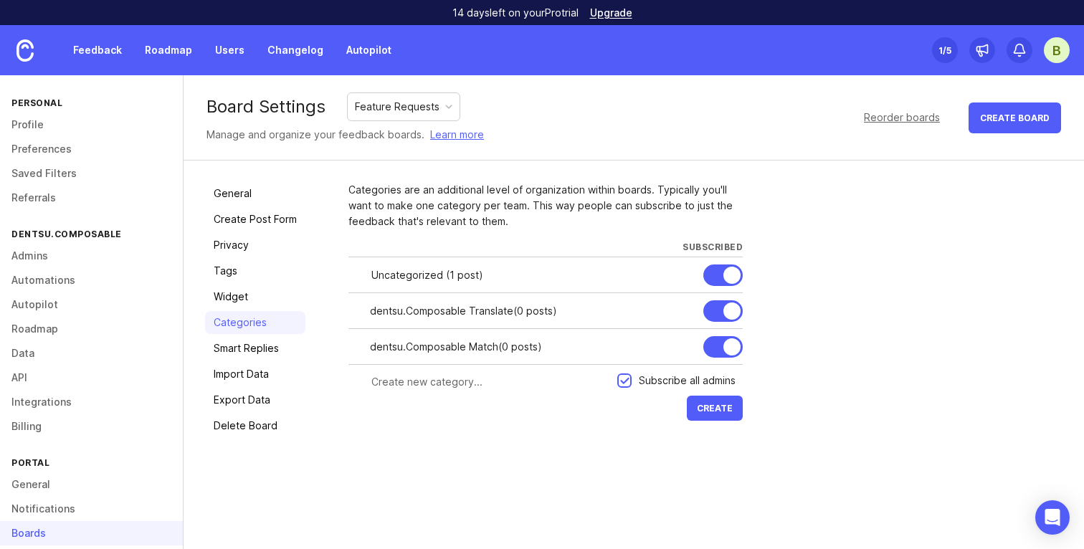
click at [535, 386] on input "text" at bounding box center [490, 382] width 237 height 16
type input "D"
type input "dentsu.Composable Boost"
click at [722, 418] on button "Create" at bounding box center [715, 408] width 56 height 25
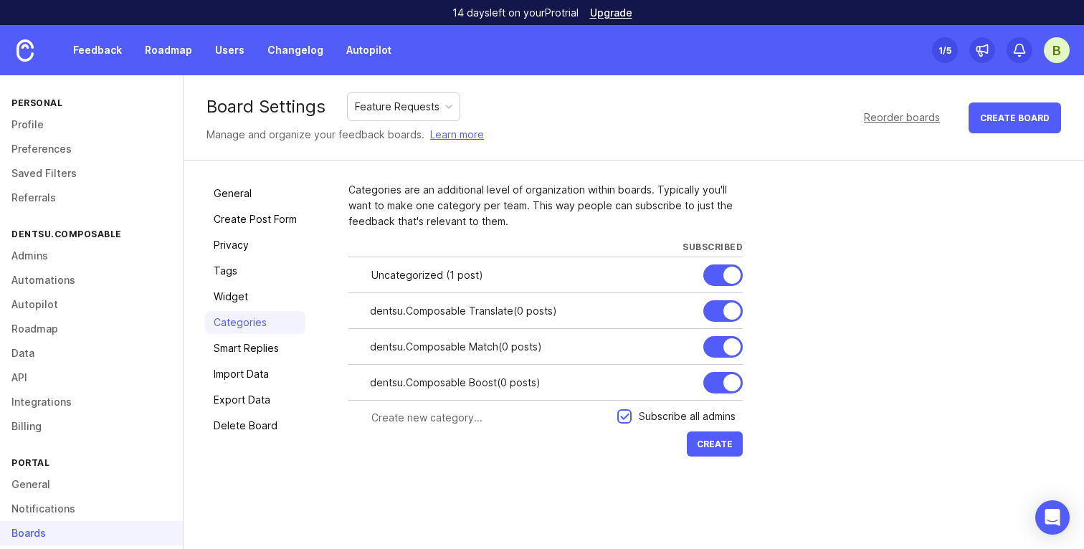
click at [452, 424] on input "text" at bounding box center [490, 418] width 237 height 16
type input "dentsu.Composable Orchestrate"
click at [162, 62] on link "Roadmap" at bounding box center [168, 50] width 65 height 26
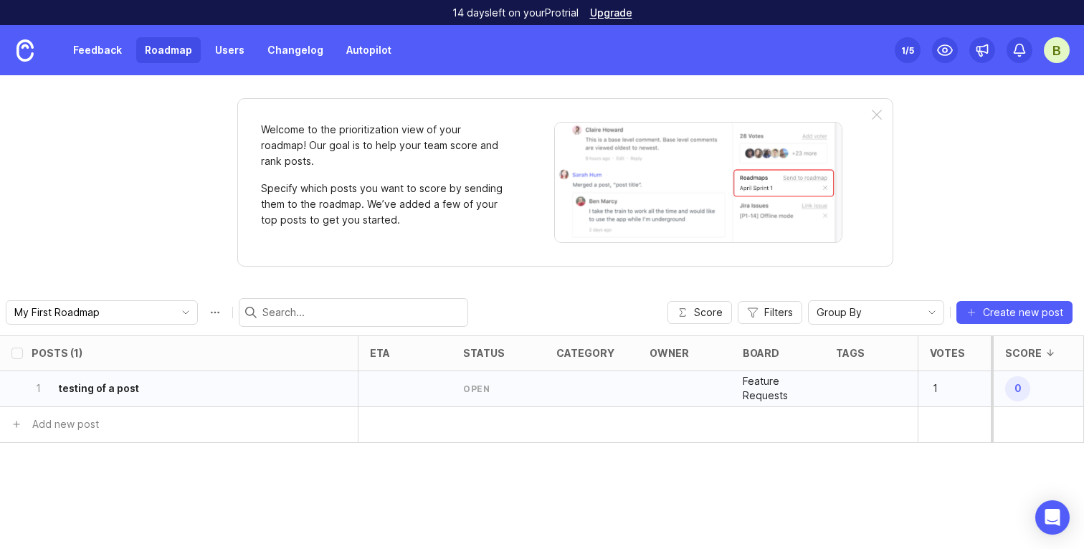
click at [936, 388] on p "1" at bounding box center [952, 389] width 44 height 20
click at [108, 392] on h6 "testing of a post" at bounding box center [99, 389] width 80 height 14
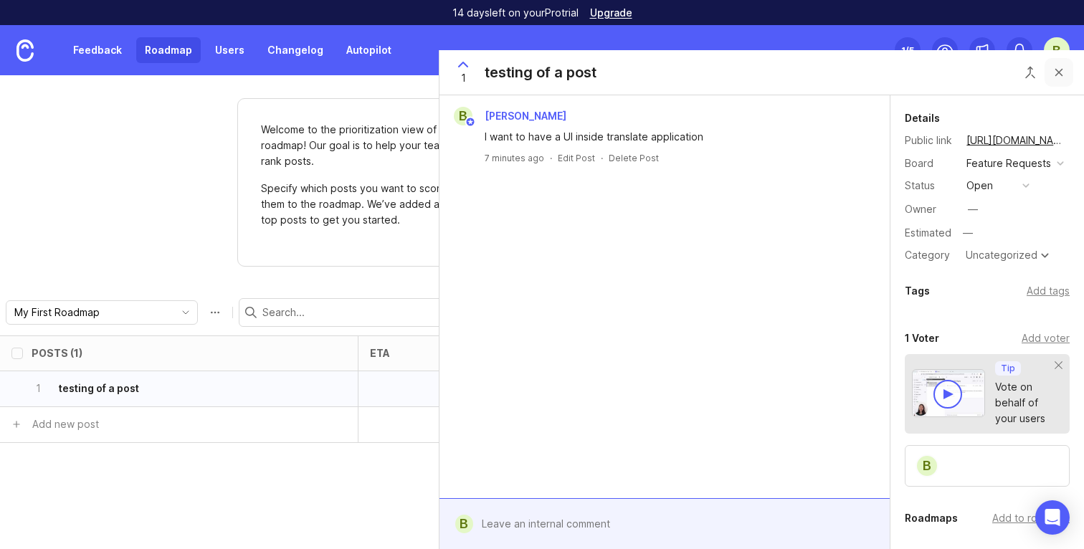
click at [1062, 72] on button "Close button" at bounding box center [1059, 72] width 29 height 29
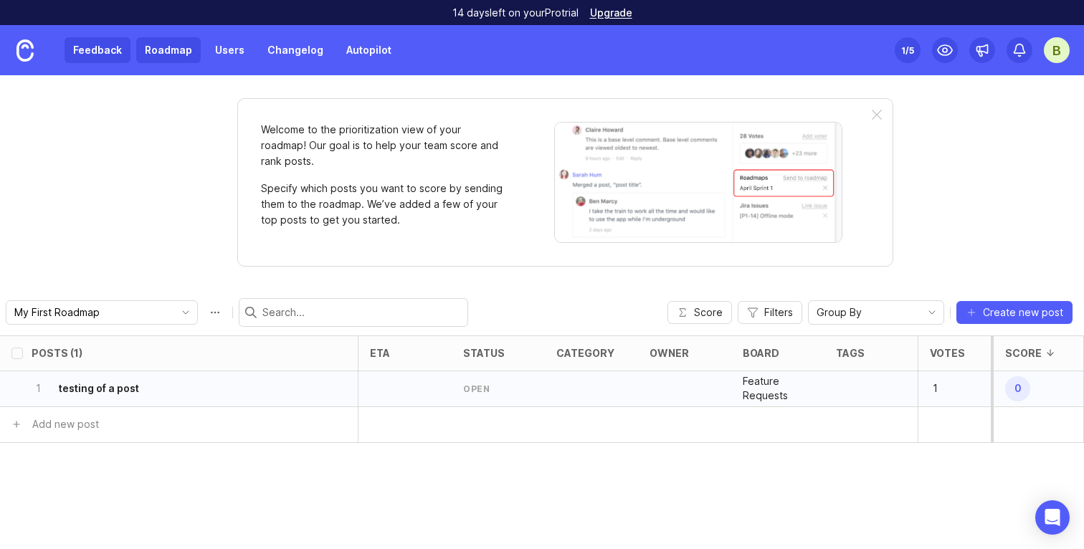
click at [95, 55] on link "Feedback" at bounding box center [98, 50] width 66 height 26
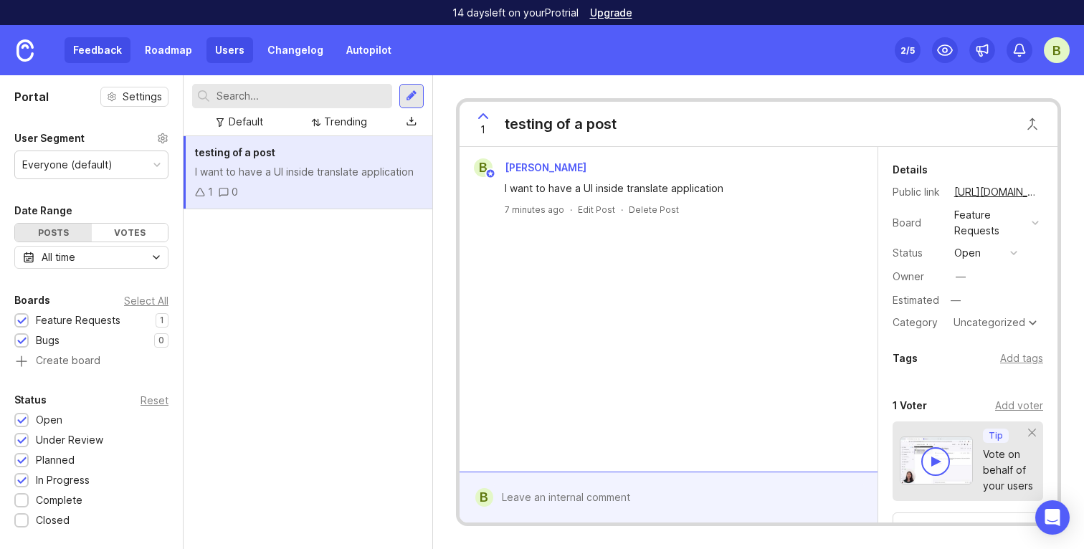
click at [227, 58] on link "Users" at bounding box center [230, 50] width 47 height 26
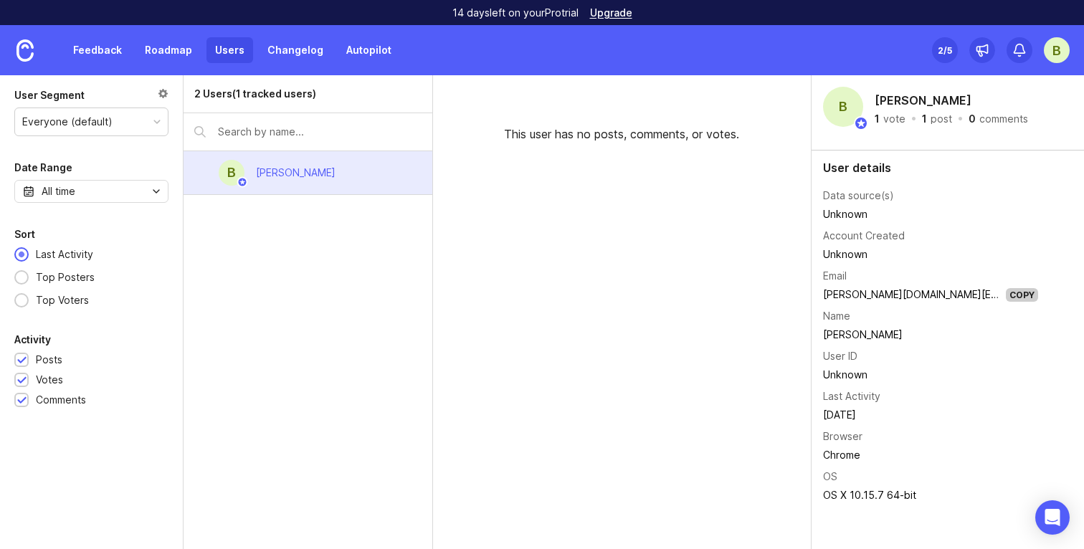
click at [214, 95] on div "2 Users (1 tracked users)" at bounding box center [255, 94] width 122 height 16
click at [197, 95] on div "2 Users (1 tracked users)" at bounding box center [255, 94] width 122 height 16
click at [236, 136] on input "text" at bounding box center [320, 132] width 204 height 16
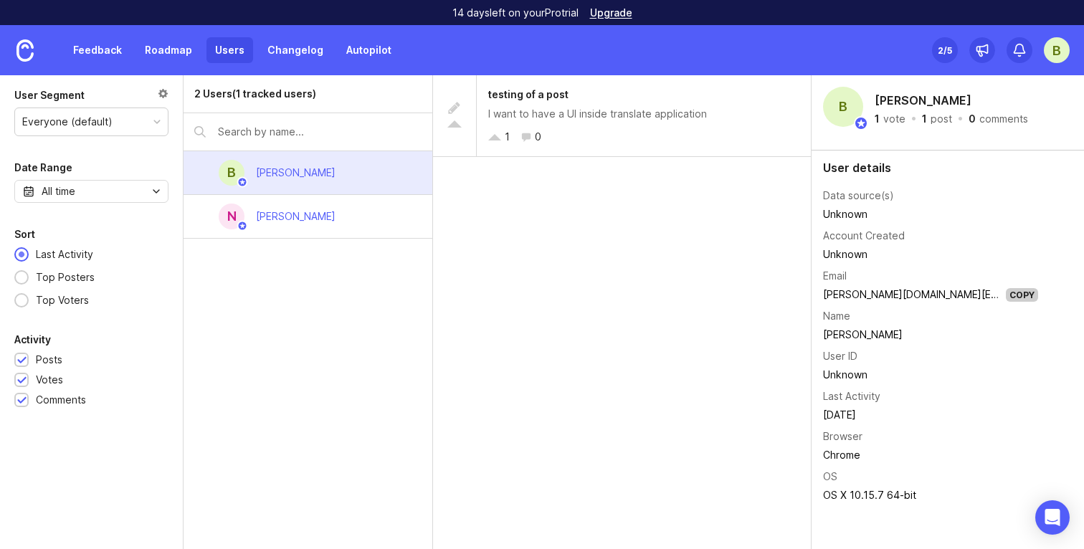
click at [339, 336] on div "2 Users (1 tracked users) B [PERSON_NAME] N [PERSON_NAME]" at bounding box center [309, 312] width 250 height 474
click at [90, 57] on link "Feedback" at bounding box center [98, 50] width 66 height 26
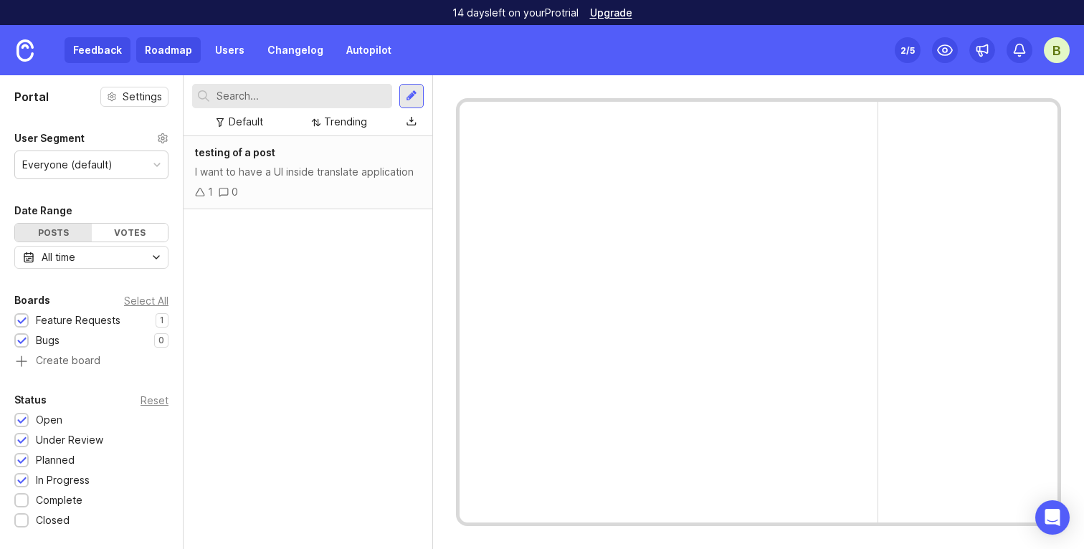
click at [169, 52] on link "Roadmap" at bounding box center [168, 50] width 65 height 26
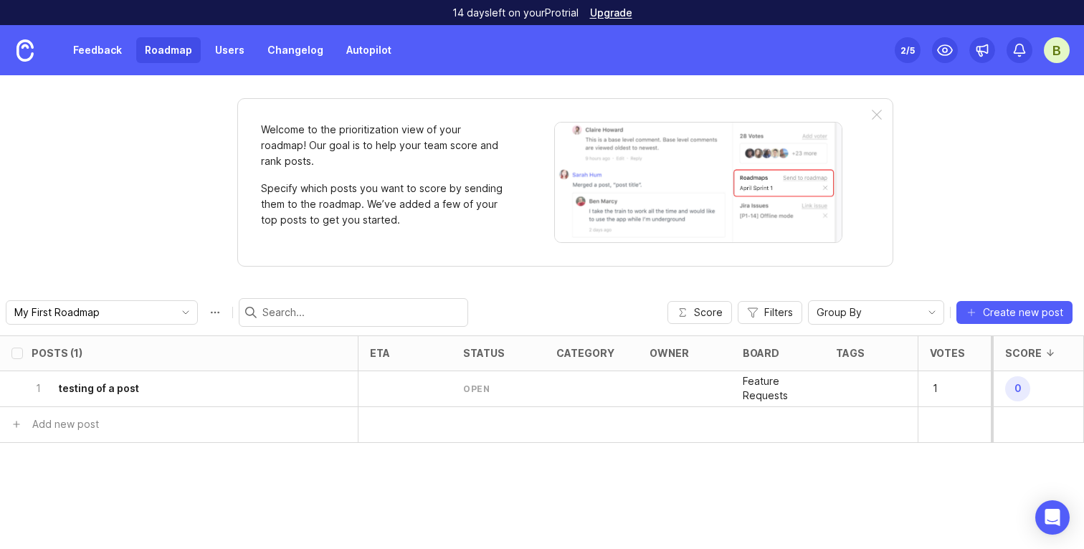
click at [283, 70] on div "Feedback Roadmap Users Changelog Autopilot" at bounding box center [200, 50] width 400 height 50
click at [284, 57] on link "Changelog" at bounding box center [295, 50] width 73 height 26
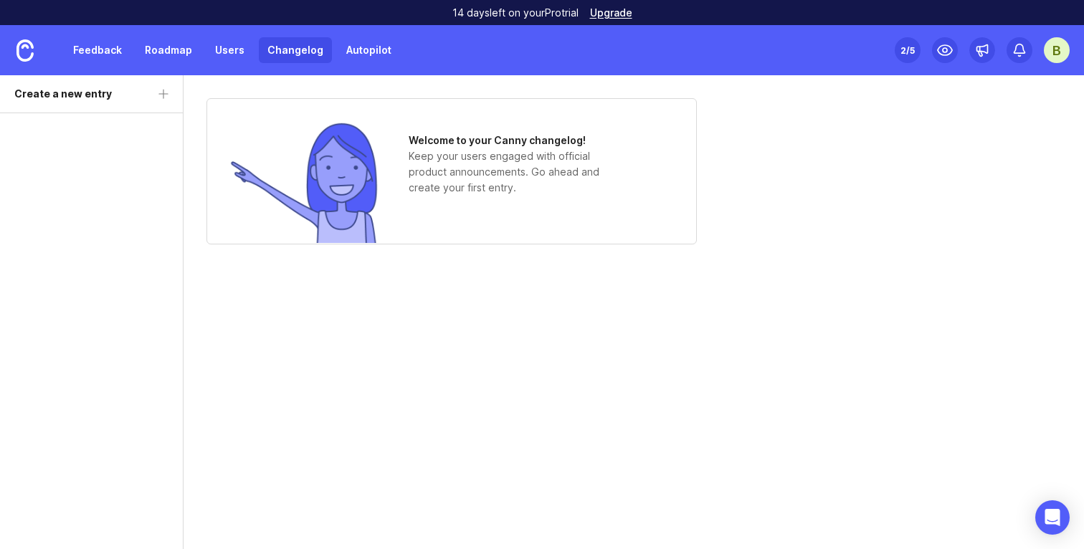
click at [377, 65] on div "Feedback Roadmap Users Changelog Autopilot" at bounding box center [200, 50] width 400 height 50
click at [365, 46] on link "Autopilot" at bounding box center [369, 50] width 62 height 26
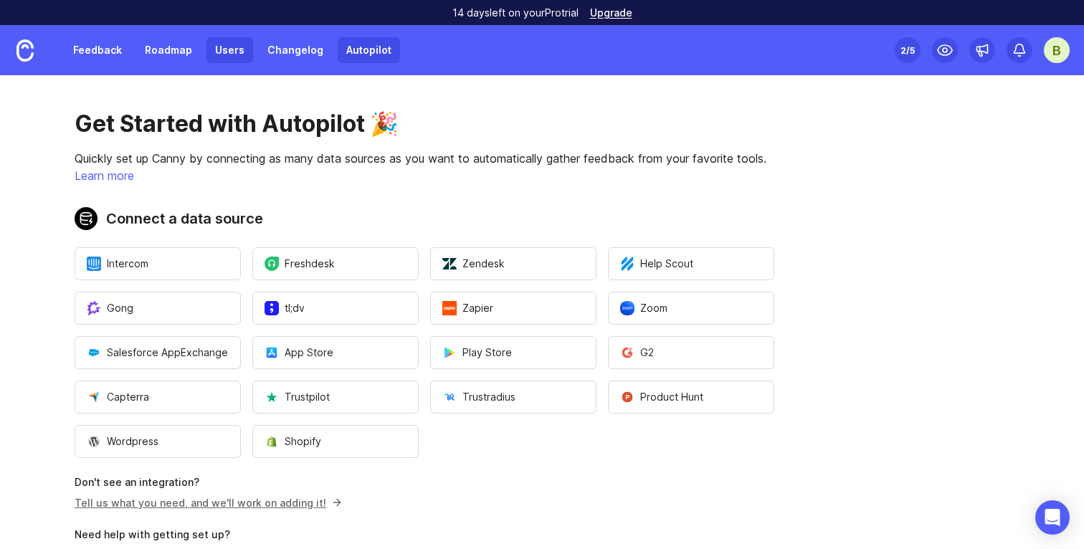
click at [228, 52] on link "Users" at bounding box center [230, 50] width 47 height 26
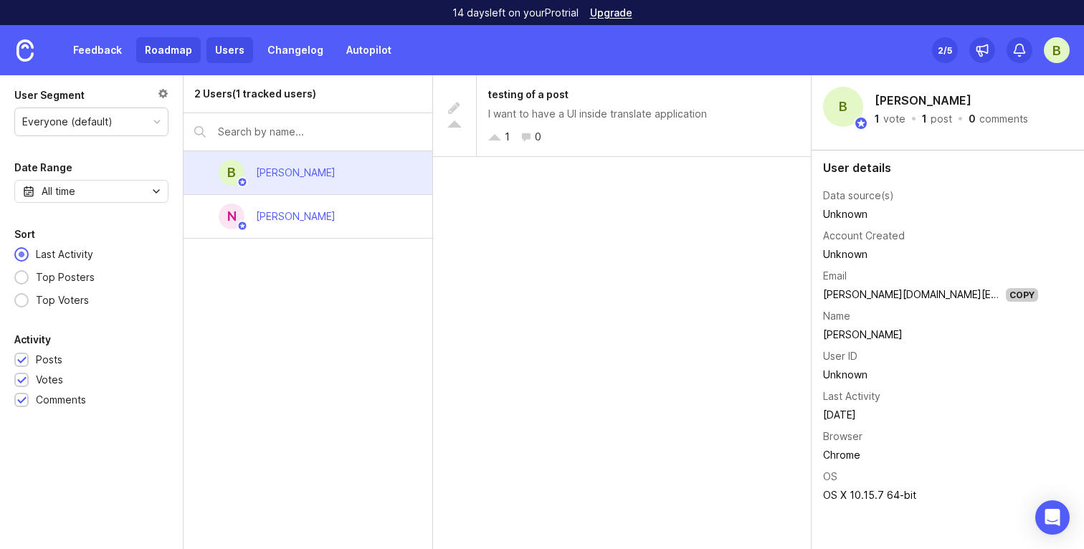
click at [168, 49] on link "Roadmap" at bounding box center [168, 50] width 65 height 26
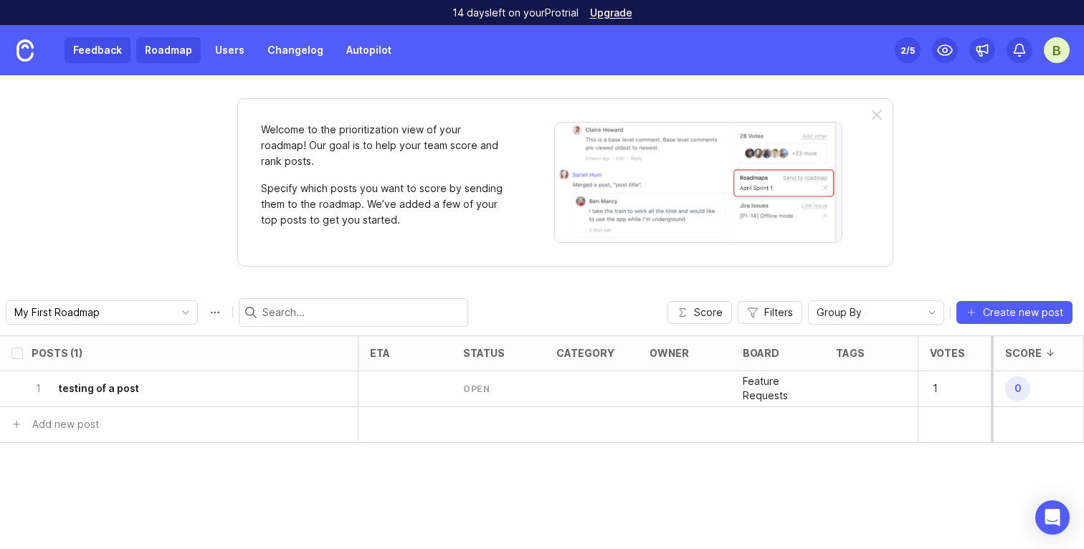
click at [93, 47] on link "Feedback" at bounding box center [98, 50] width 66 height 26
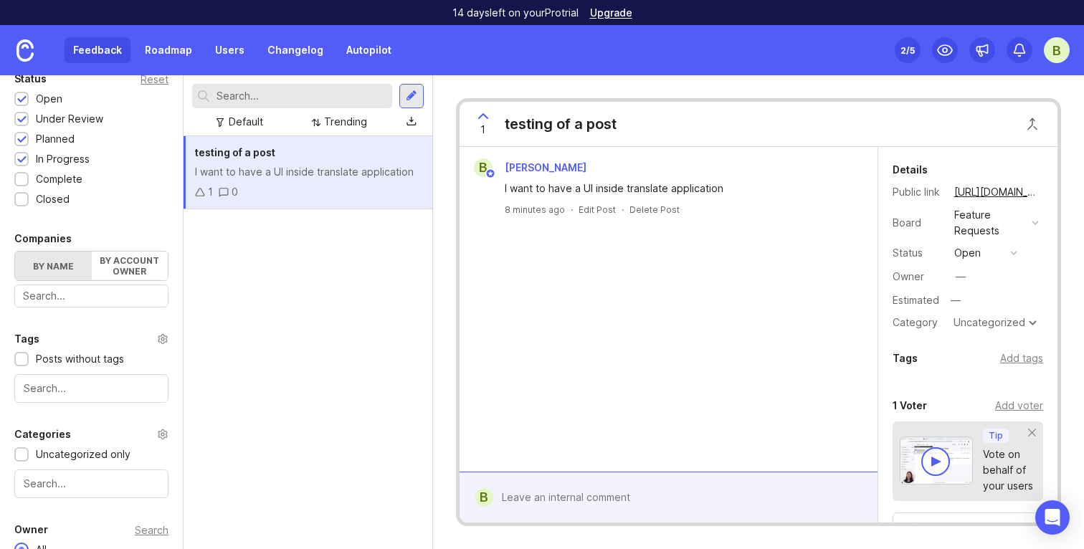
scroll to position [387, 0]
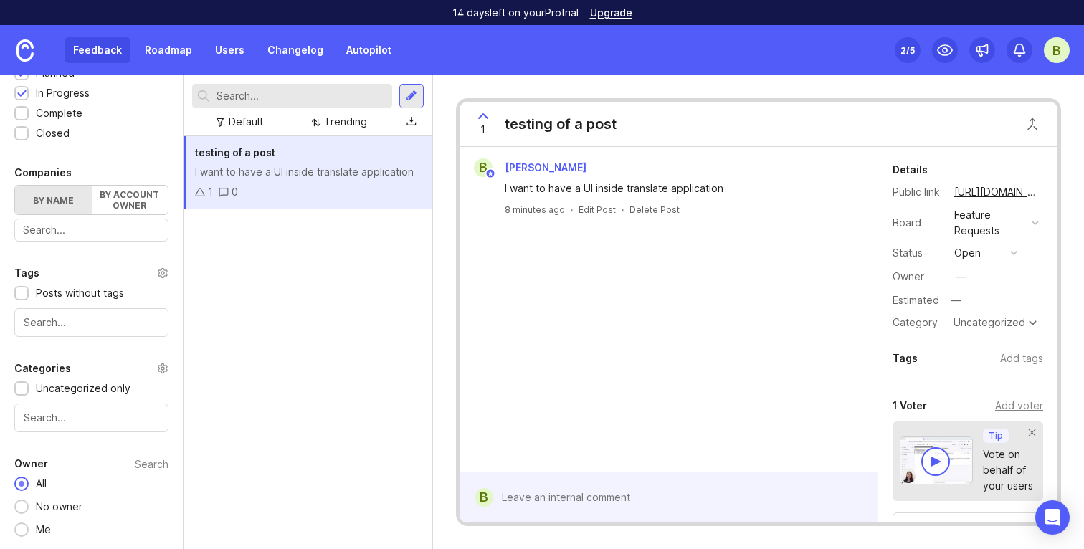
click at [59, 334] on div at bounding box center [91, 322] width 154 height 29
click at [96, 306] on div "Tags Posts without tags There are no matching tags" at bounding box center [91, 301] width 183 height 72
click at [23, 288] on div at bounding box center [21, 293] width 14 height 14
click at [22, 297] on div at bounding box center [21, 294] width 9 height 11
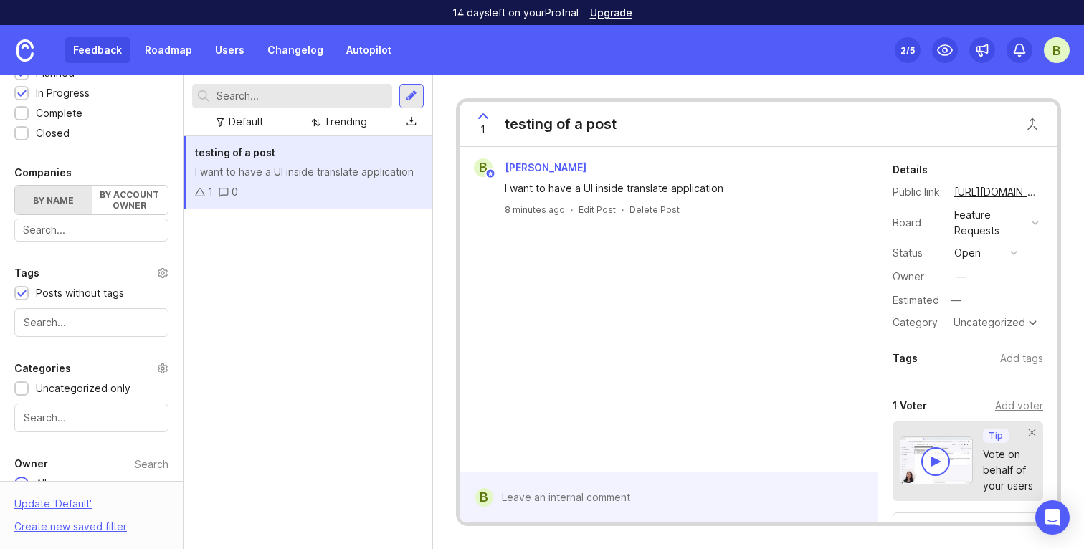
click at [22, 297] on div at bounding box center [21, 294] width 9 height 11
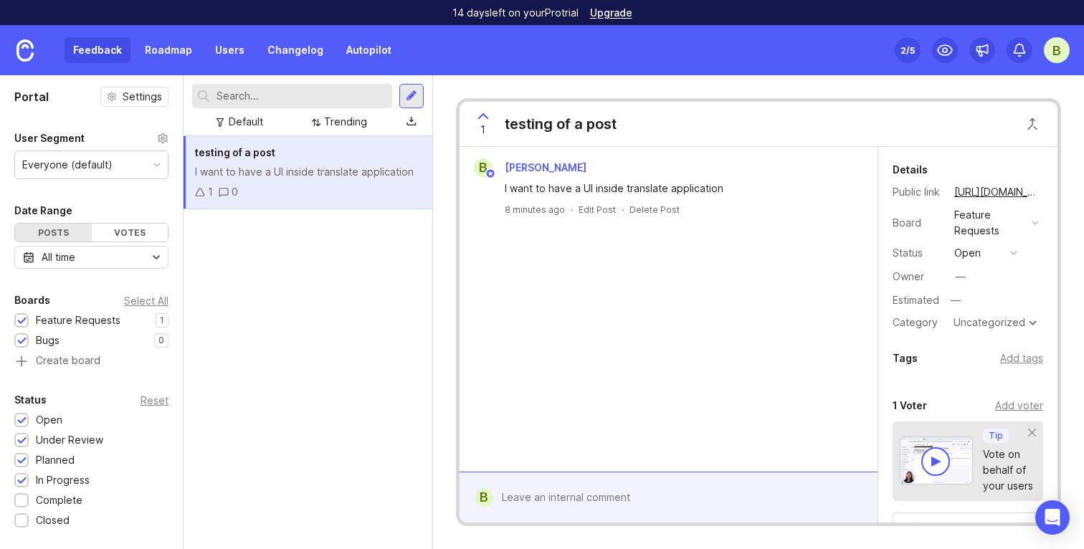
click at [264, 154] on span "testing of a post" at bounding box center [235, 152] width 80 height 12
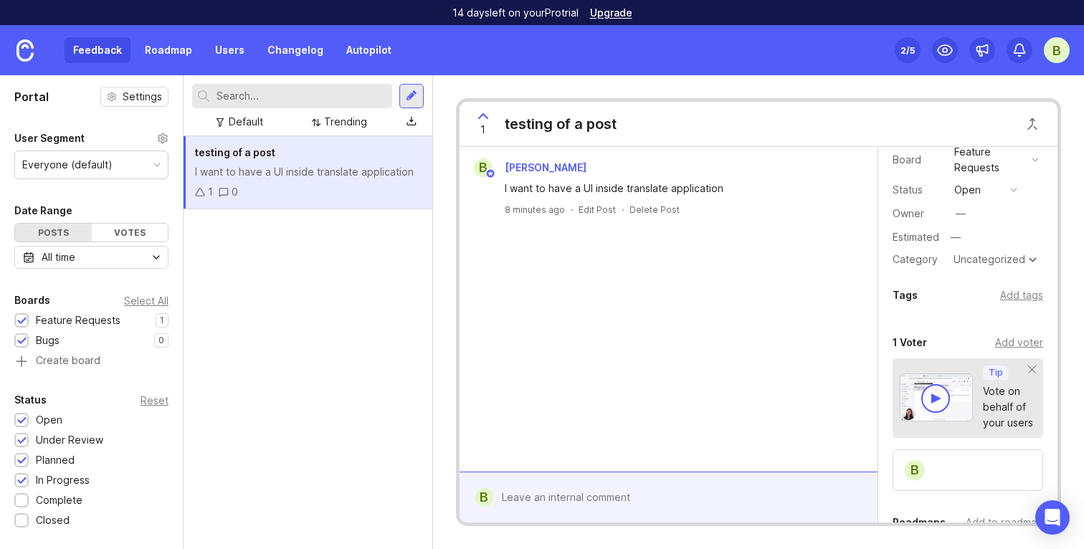
scroll to position [58, 0]
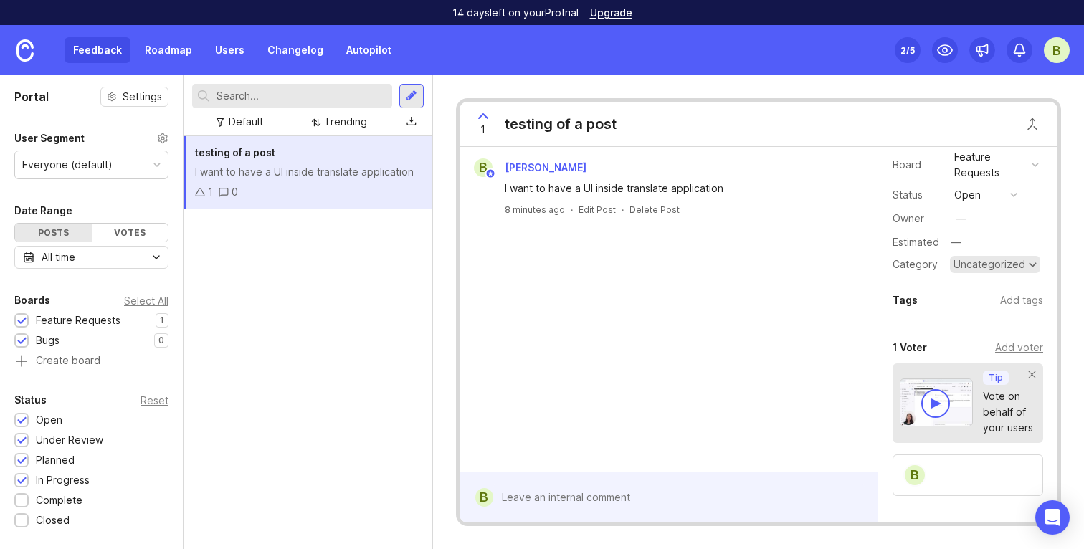
click at [1021, 267] on div "Uncategorized" at bounding box center [990, 265] width 72 height 10
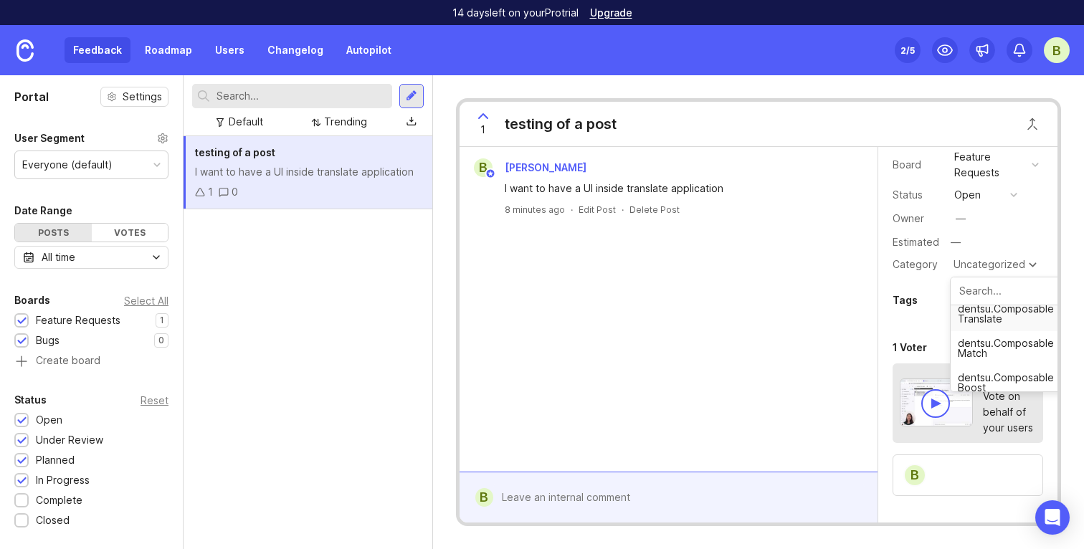
scroll to position [10, 0]
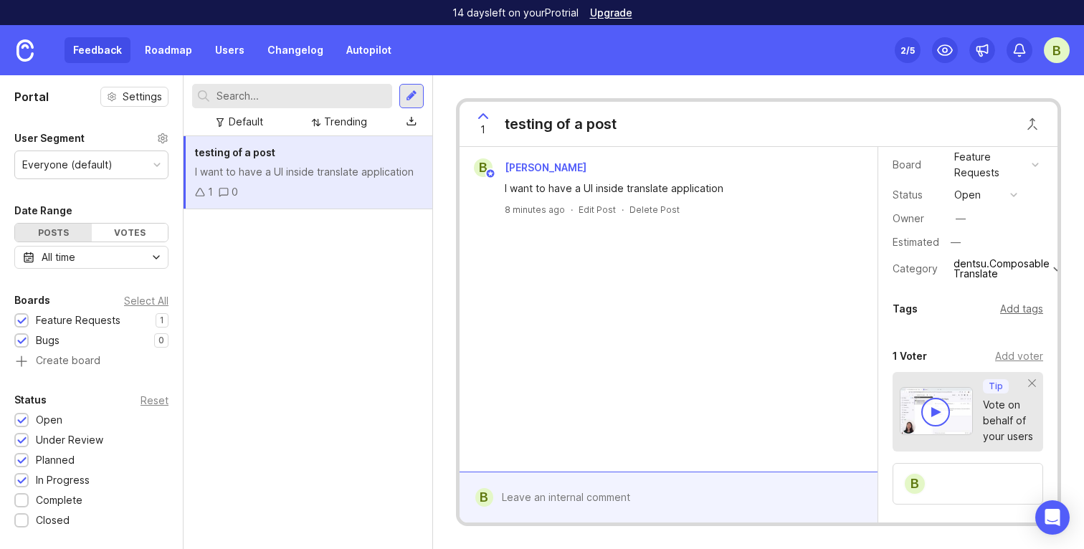
click at [1036, 308] on div "Add tags" at bounding box center [1022, 309] width 43 height 16
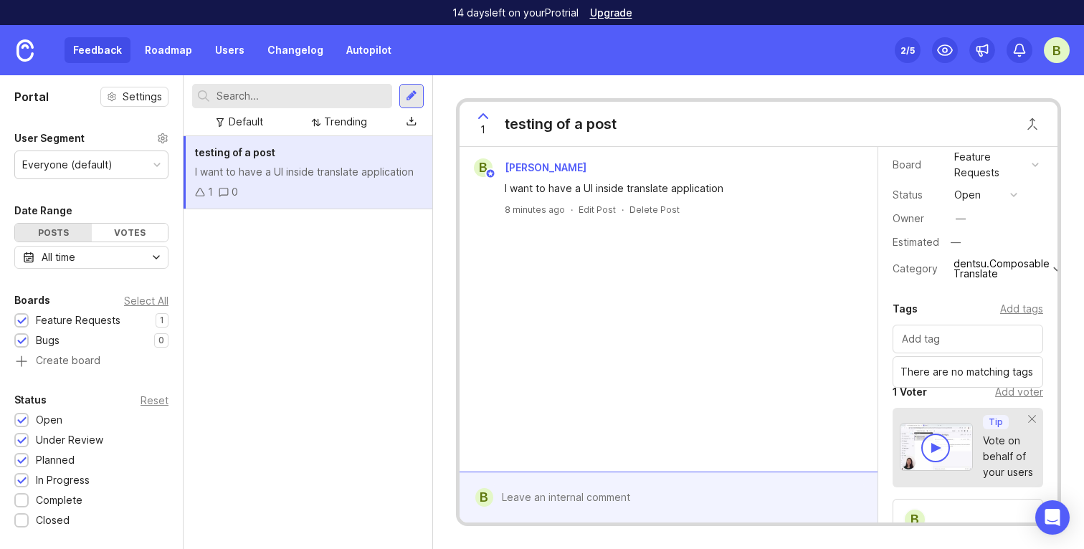
click at [981, 347] on div at bounding box center [968, 339] width 151 height 29
click at [724, 324] on div "B [PERSON_NAME] I want to have a UI inside translate application 8 minutes ago …" at bounding box center [669, 309] width 418 height 325
click at [347, 349] on div "testing of a post I want to have a UI inside translate application 1 0" at bounding box center [308, 342] width 249 height 413
click at [963, 345] on input "text" at bounding box center [968, 339] width 132 height 16
click at [287, 409] on div "testing of a post I want to have a UI inside translate application 1 0" at bounding box center [308, 342] width 249 height 413
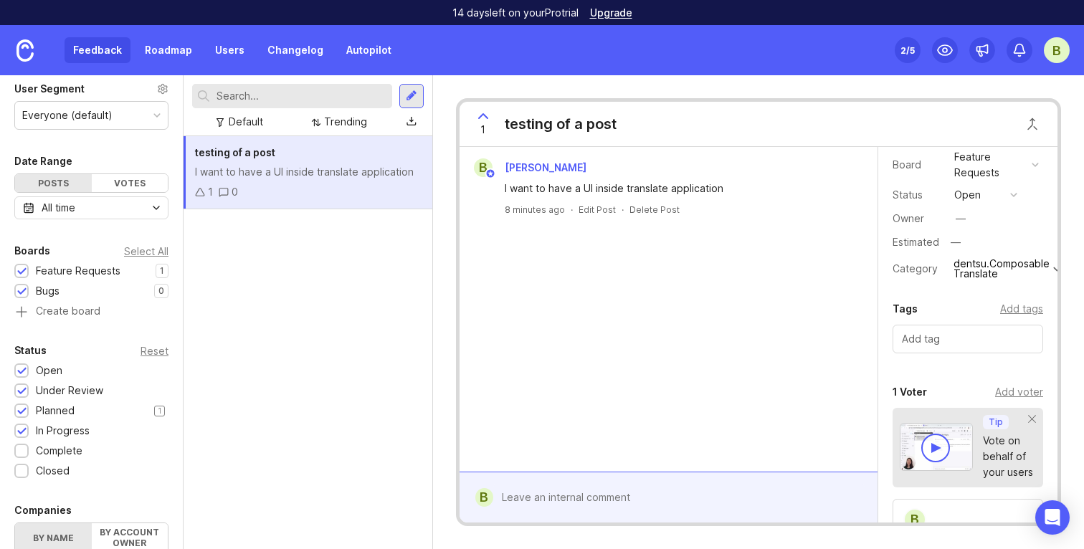
scroll to position [0, 0]
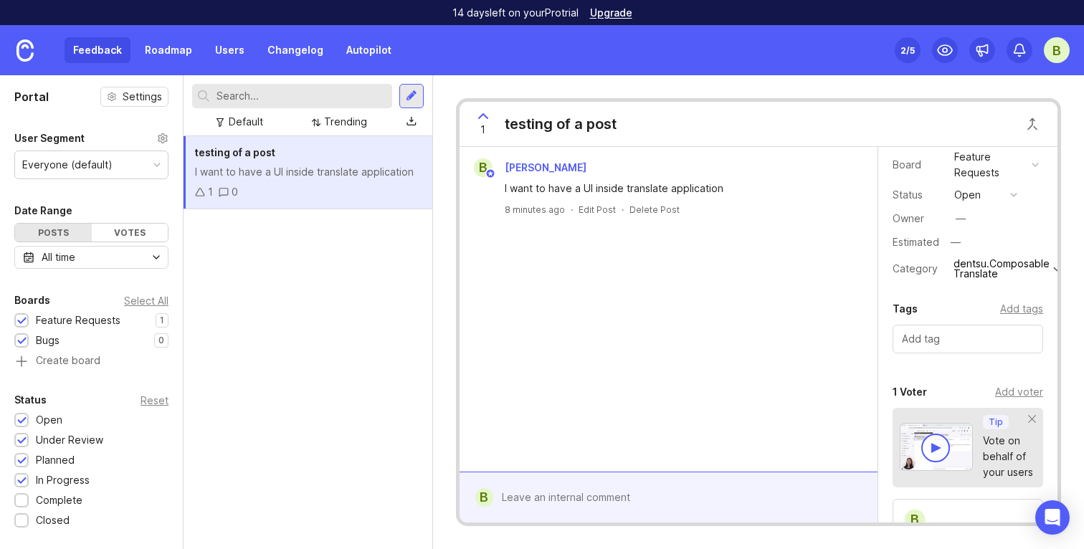
click at [252, 60] on div "Feedback Roadmap Users Changelog Autopilot" at bounding box center [233, 50] width 336 height 26
click at [367, 55] on link "Autopilot" at bounding box center [369, 50] width 62 height 26
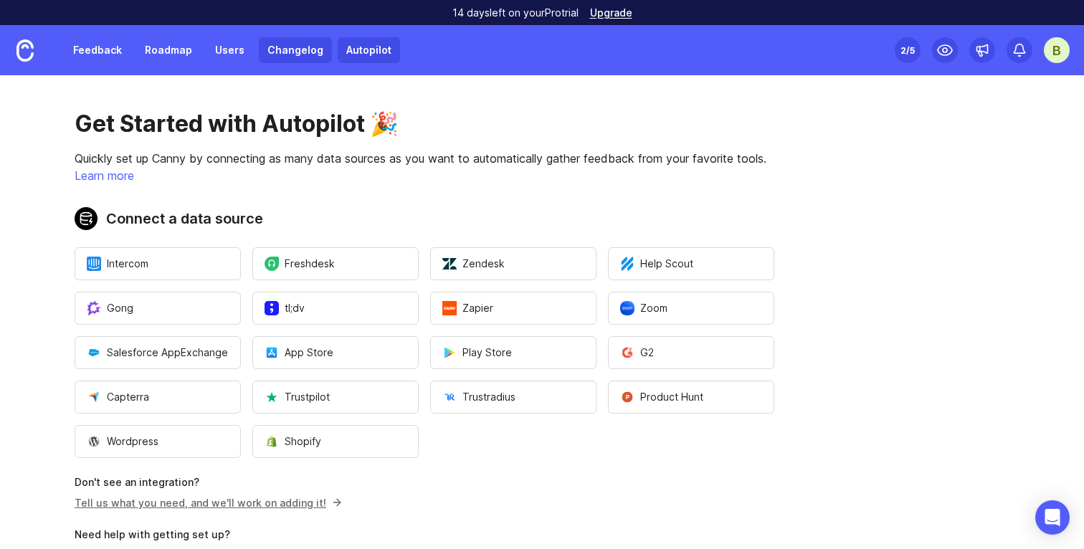
click at [287, 57] on link "Changelog" at bounding box center [295, 50] width 73 height 26
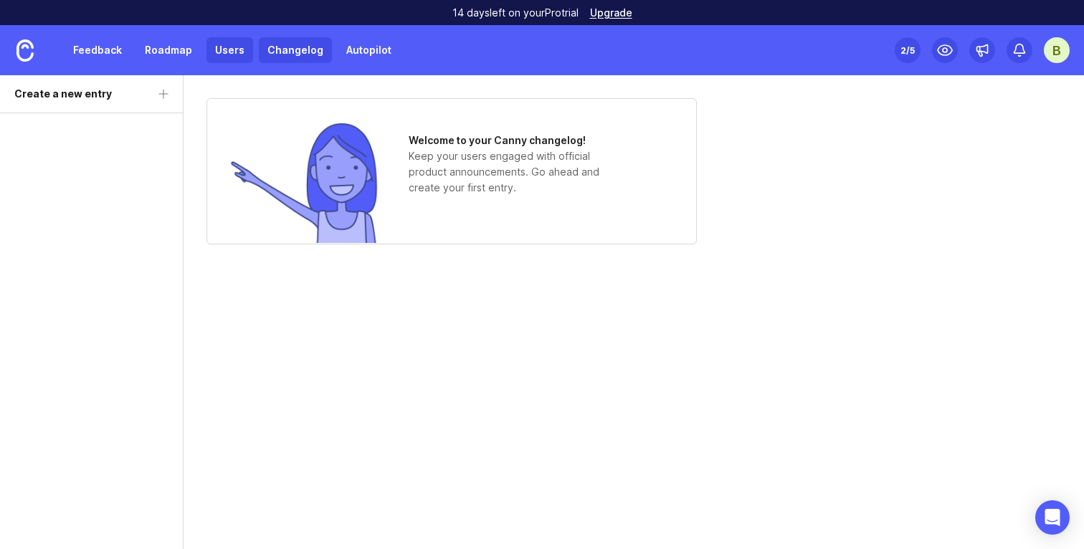
click at [207, 55] on link "Users" at bounding box center [230, 50] width 47 height 26
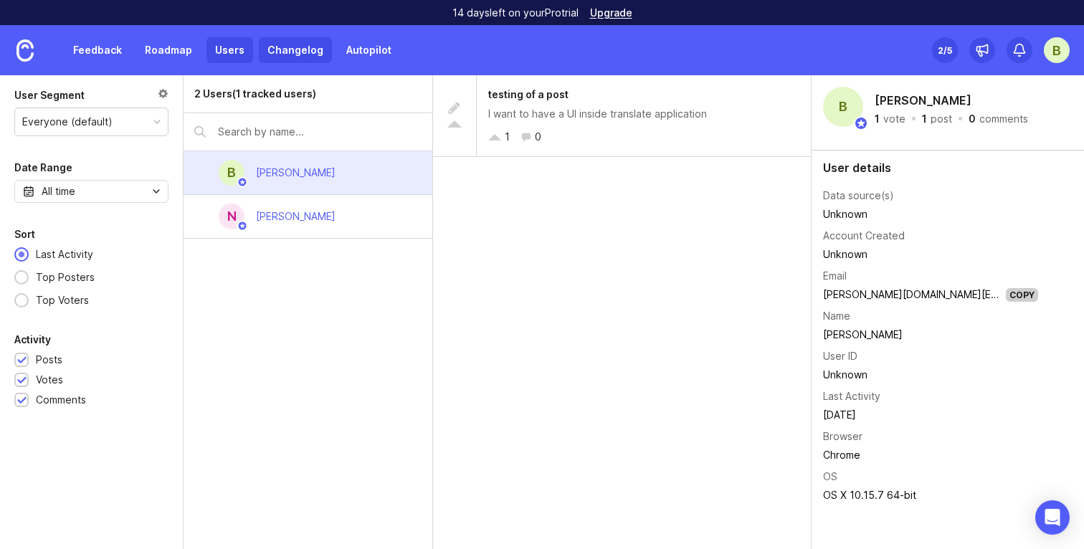
click at [280, 52] on link "Changelog" at bounding box center [295, 50] width 73 height 26
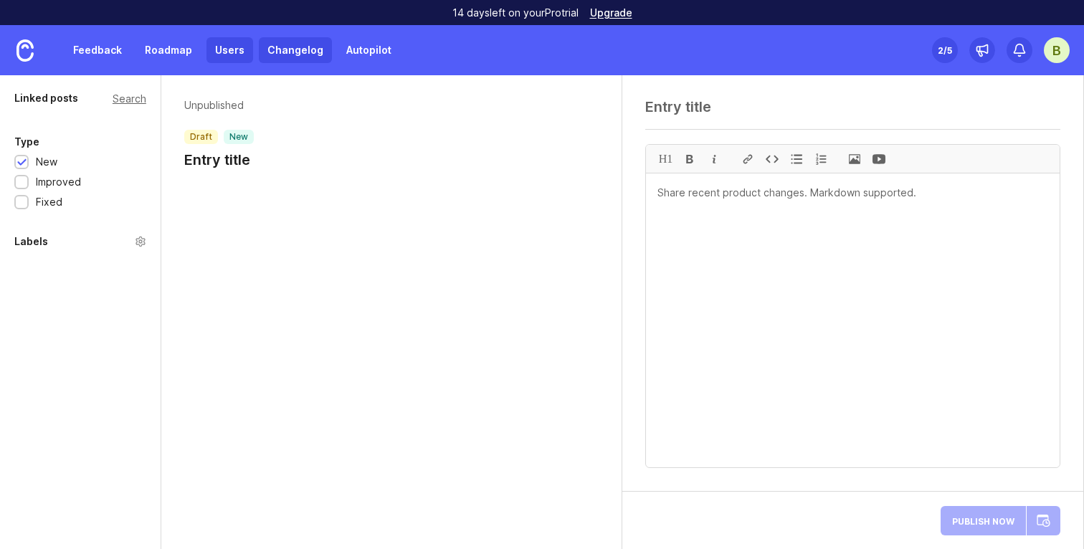
click at [225, 51] on link "Users" at bounding box center [230, 50] width 47 height 26
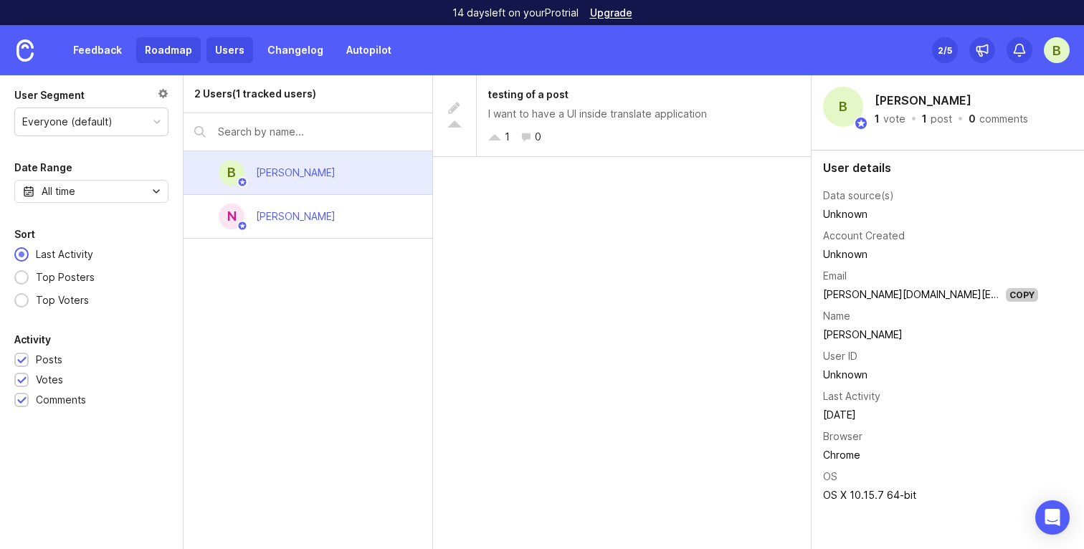
click at [181, 61] on link "Roadmap" at bounding box center [168, 50] width 65 height 26
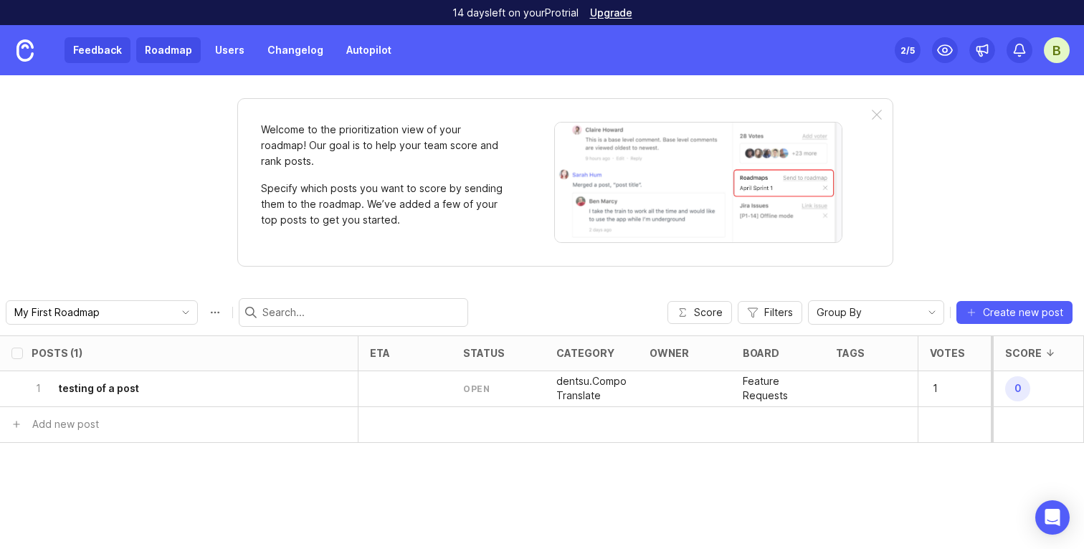
click at [121, 59] on link "Feedback" at bounding box center [98, 50] width 66 height 26
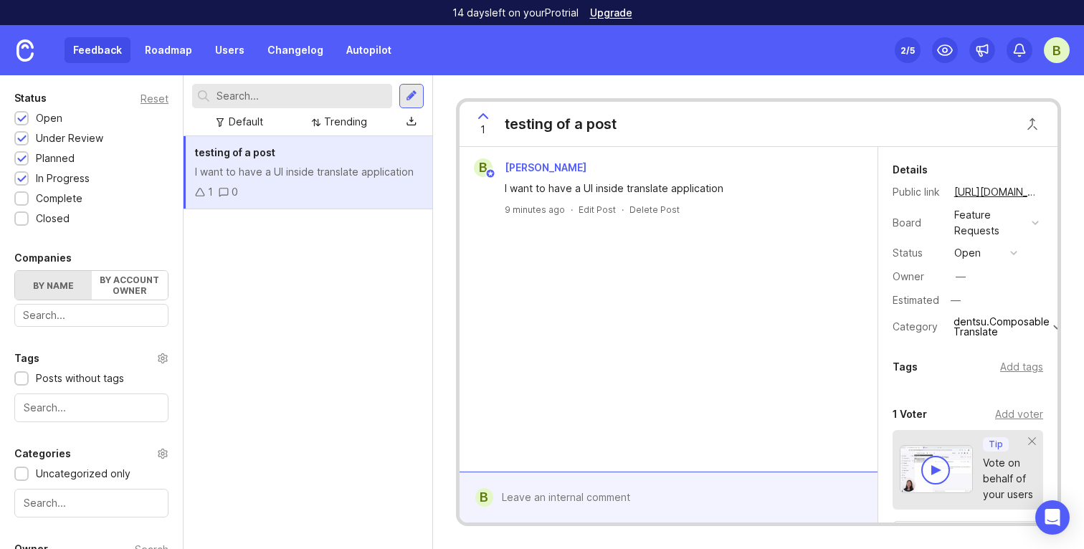
scroll to position [387, 0]
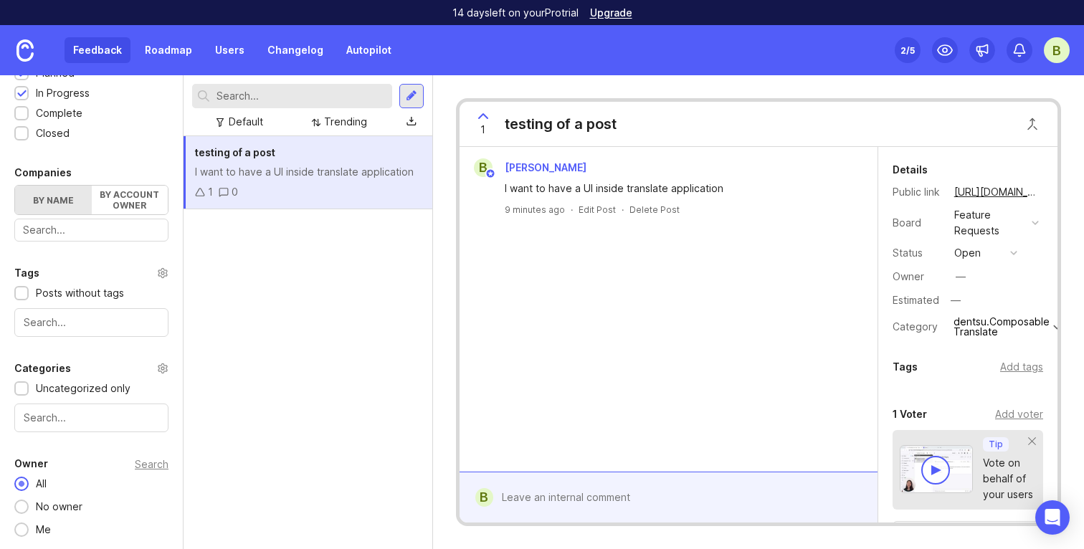
click at [86, 328] on input "text" at bounding box center [92, 323] width 136 height 16
click at [151, 267] on div "Tags" at bounding box center [91, 273] width 154 height 17
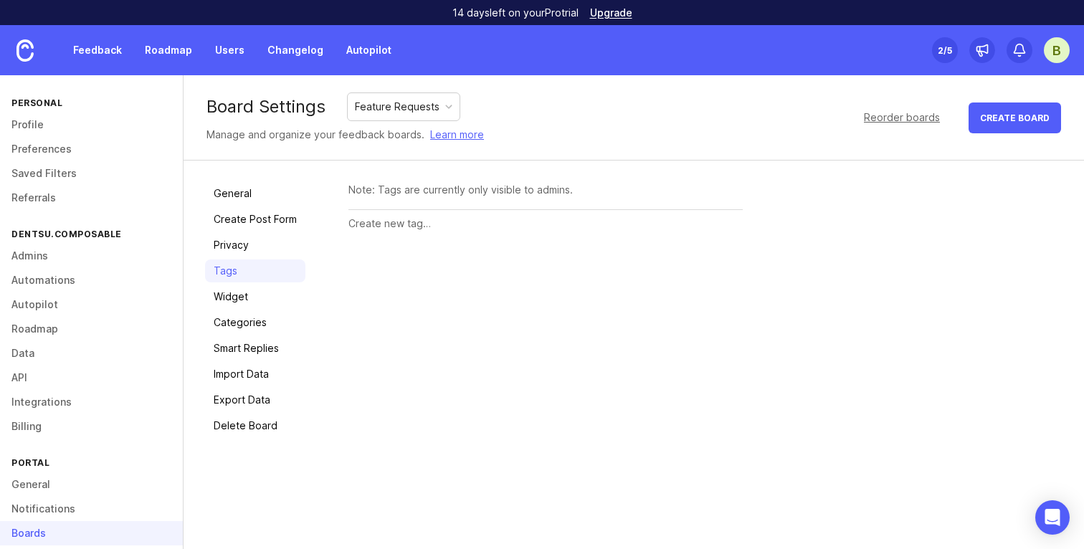
click at [391, 213] on div at bounding box center [546, 223] width 394 height 27
click at [266, 380] on link "Import Data" at bounding box center [255, 374] width 100 height 23
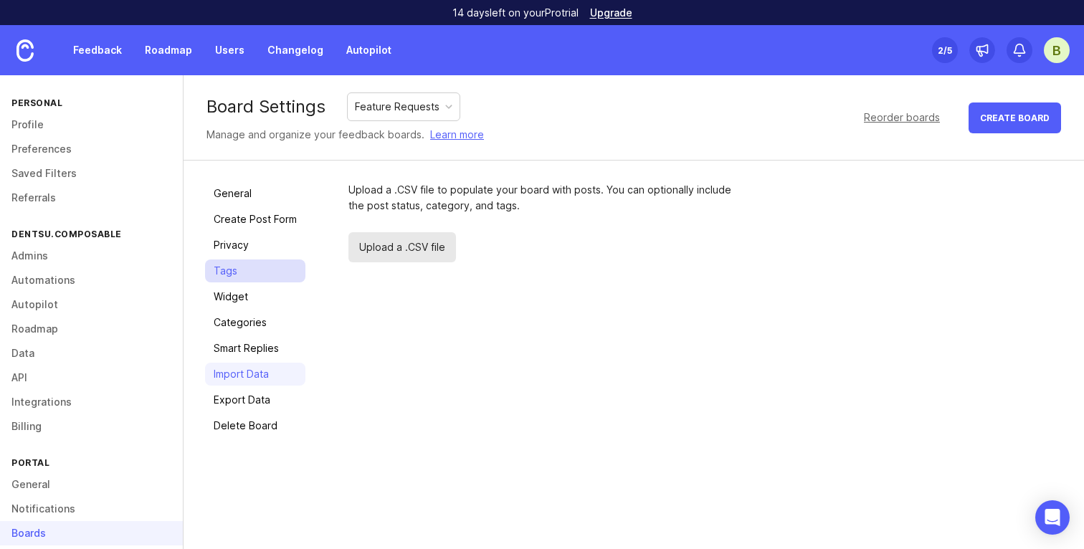
click at [245, 275] on link "Tags" at bounding box center [255, 271] width 100 height 23
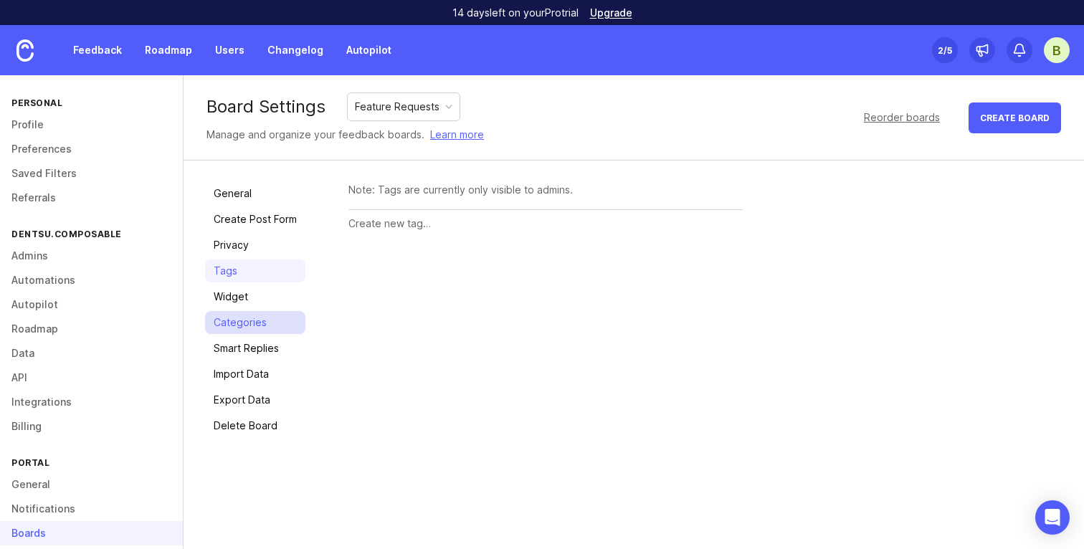
click at [248, 311] on link "Categories" at bounding box center [255, 322] width 100 height 23
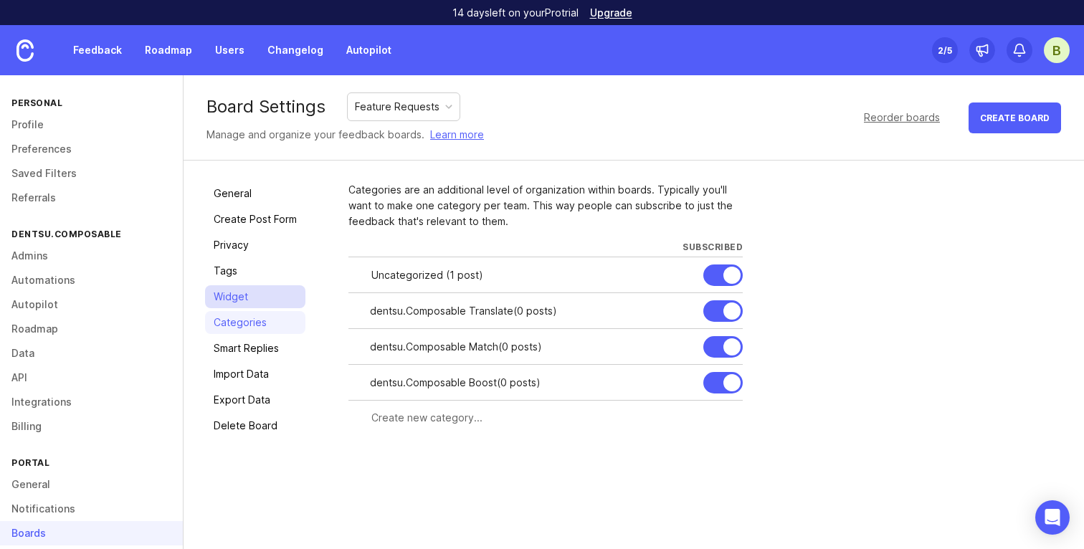
click at [248, 306] on link "Widget" at bounding box center [255, 296] width 100 height 23
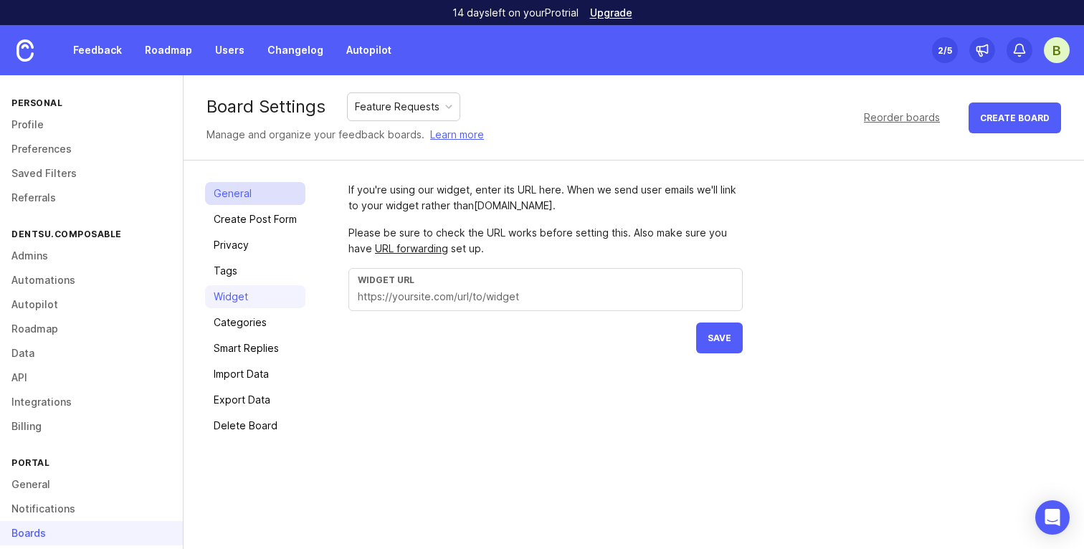
click at [251, 194] on link "General" at bounding box center [255, 193] width 100 height 23
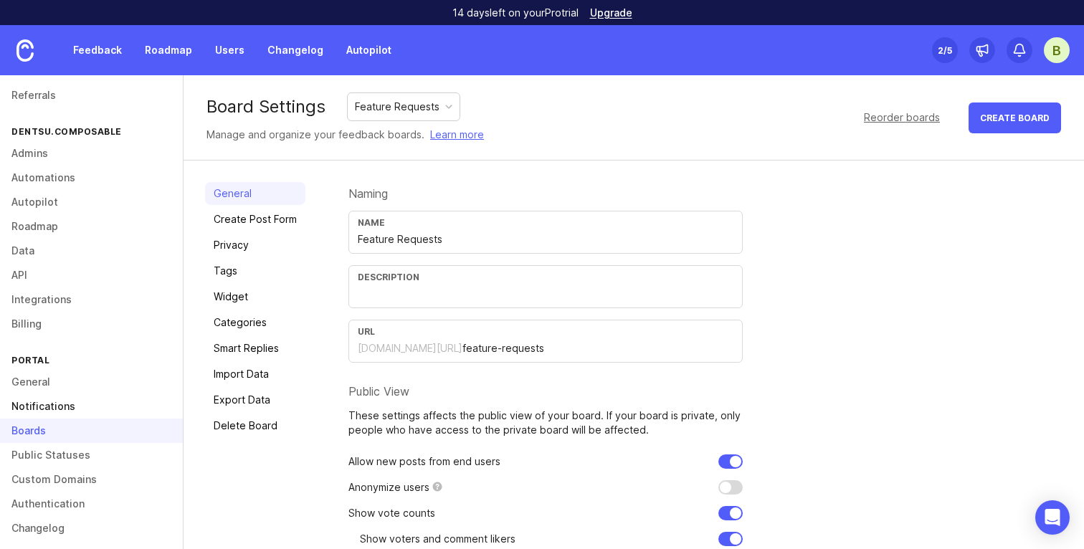
scroll to position [112, 0]
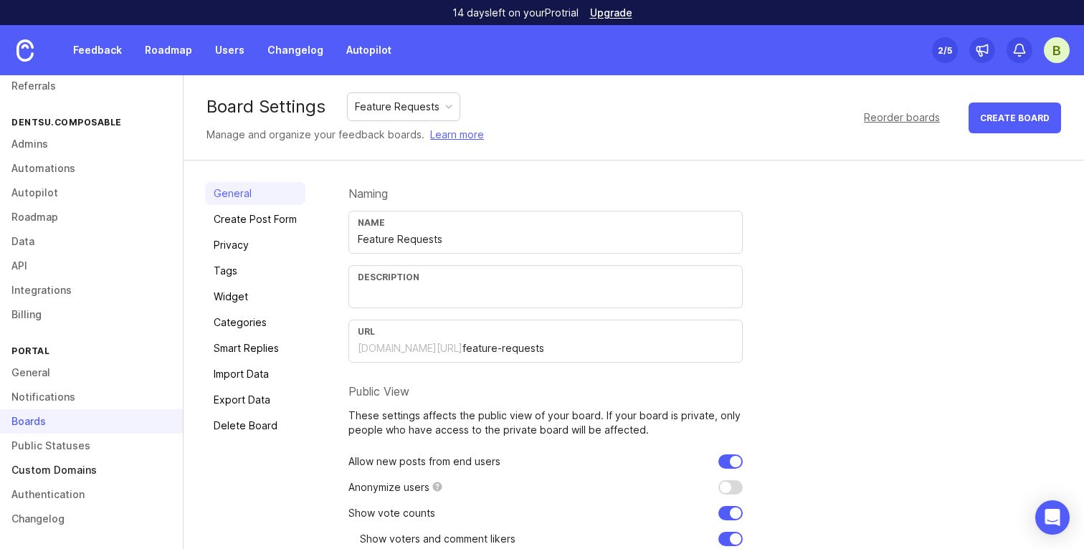
click at [53, 464] on link "Custom Domains" at bounding box center [91, 470] width 183 height 24
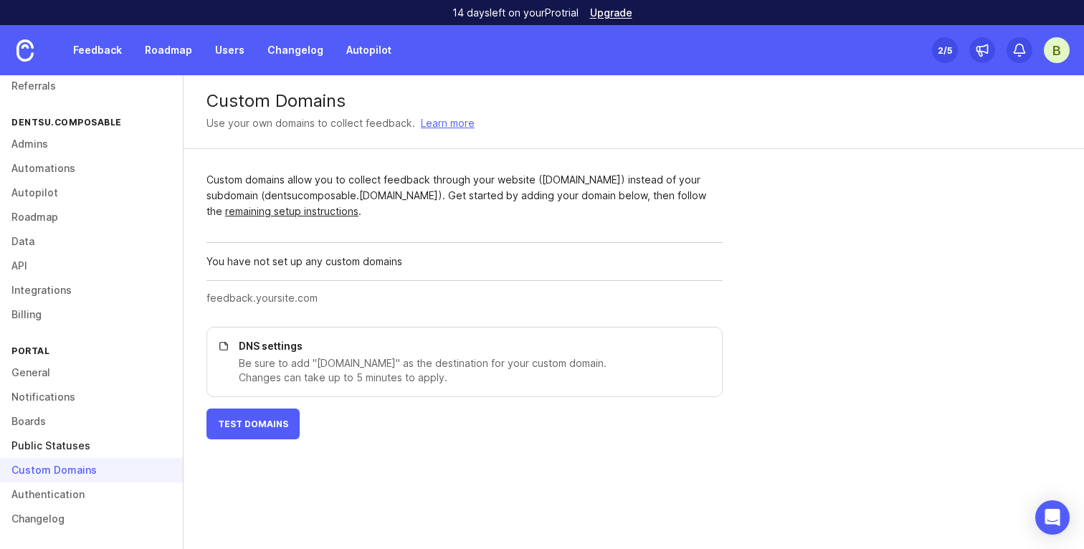
click at [58, 439] on link "Public Statuses" at bounding box center [91, 446] width 183 height 24
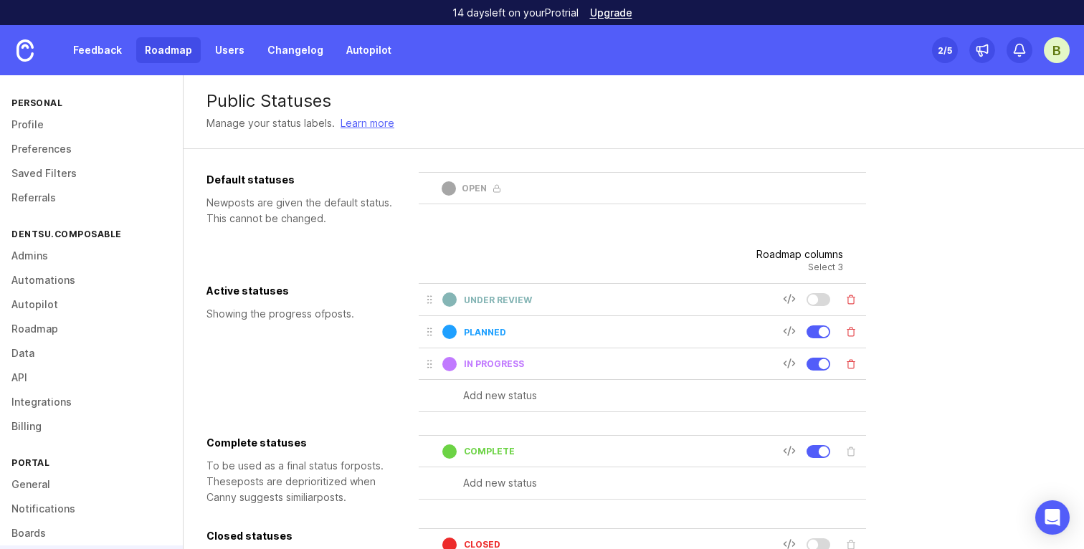
click at [150, 57] on link "Roadmap" at bounding box center [168, 50] width 65 height 26
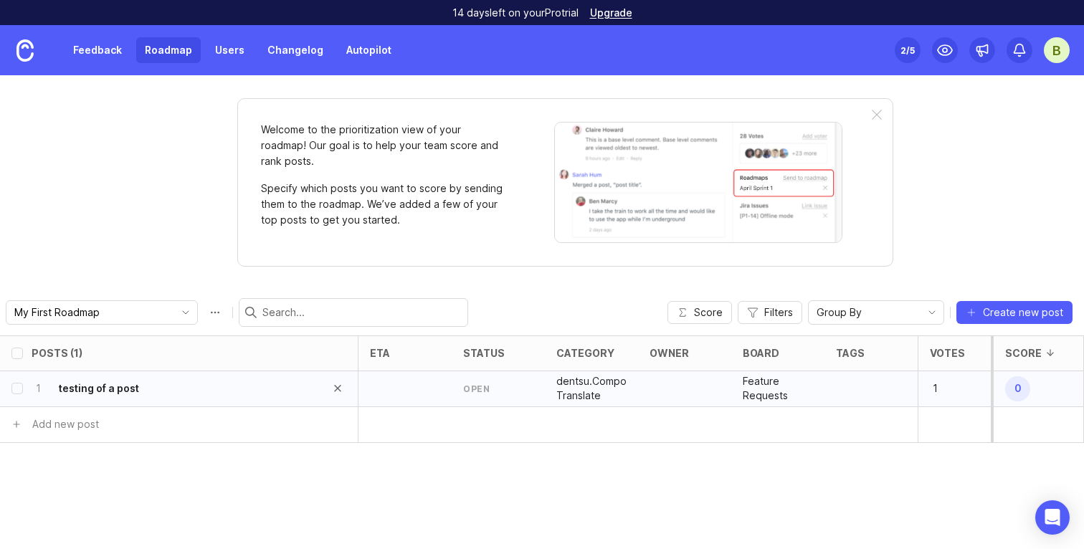
click at [156, 385] on div "1 testing of a post" at bounding box center [175, 389] width 286 height 35
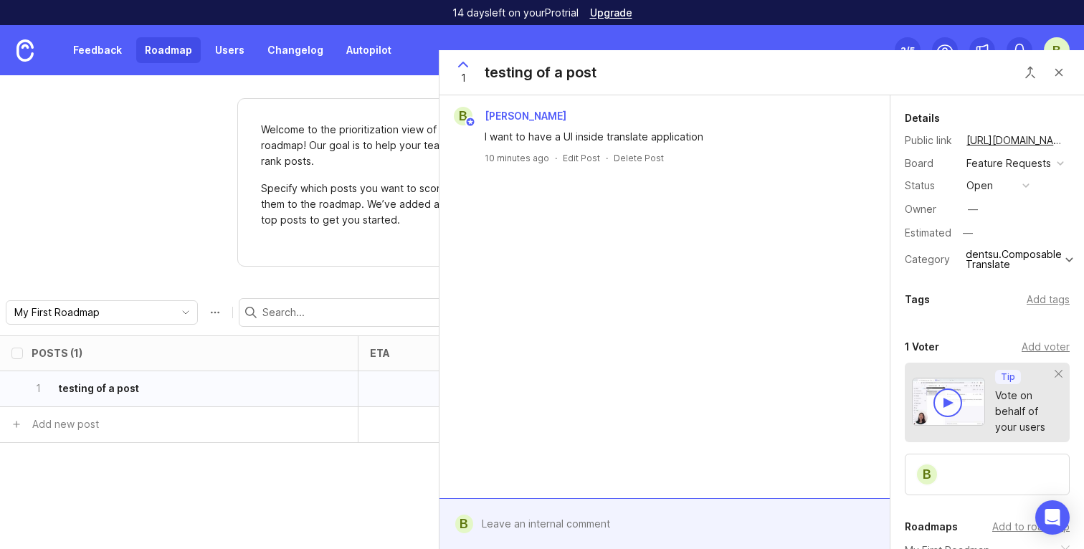
click at [156, 385] on div "1 testing of a post" at bounding box center [175, 389] width 286 height 35
click at [993, 185] on button "open" at bounding box center [999, 185] width 72 height 19
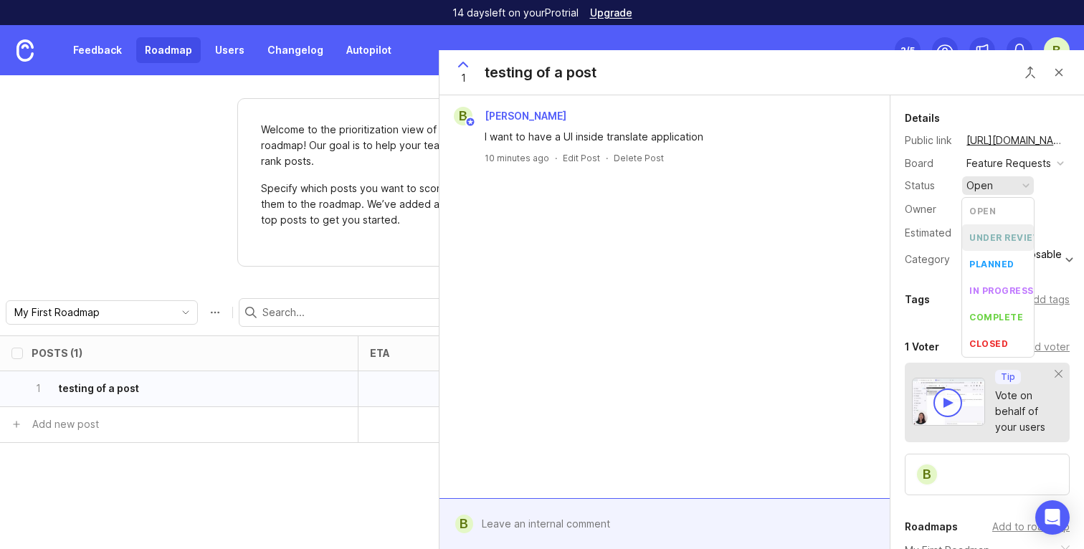
click at [991, 245] on review "under review" at bounding box center [999, 238] width 72 height 27
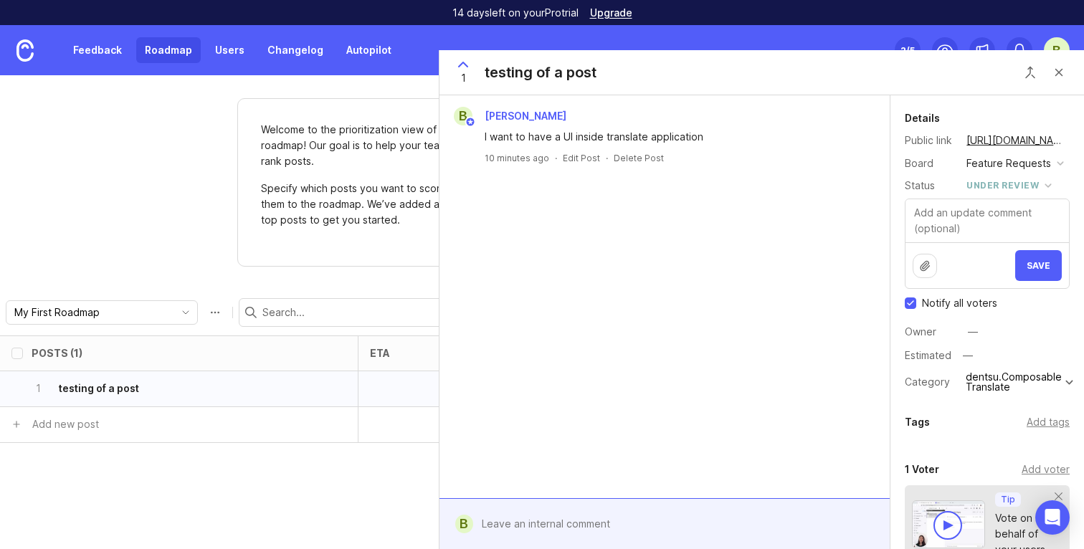
click at [254, 496] on div "Posts (1) eta status category owner board tags Votes Impact Effort Score 1 test…" at bounding box center [542, 443] width 1084 height 214
click at [1036, 269] on span "Save" at bounding box center [1039, 265] width 24 height 11
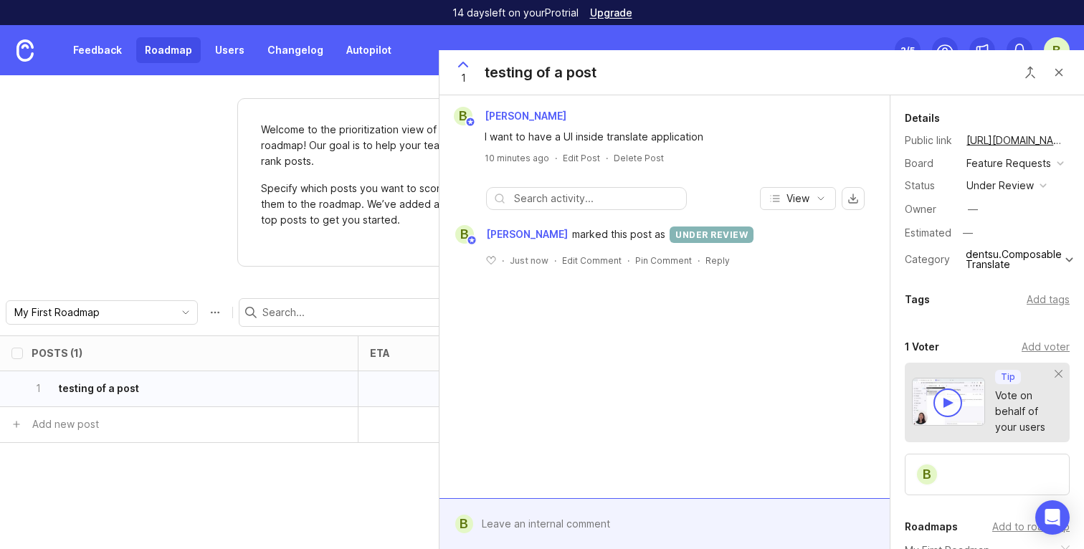
click at [101, 185] on div "Welcome to the prioritization view of your roadmap! Our goal is to help your te…" at bounding box center [542, 312] width 1084 height 474
click at [824, 189] on button "View" at bounding box center [798, 198] width 76 height 23
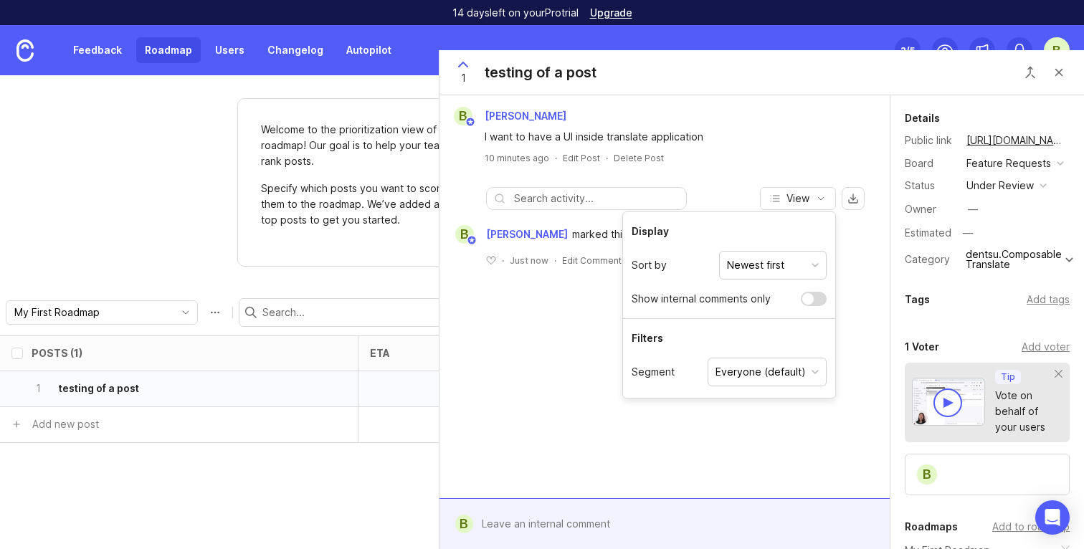
click at [798, 263] on button "Newest first" at bounding box center [773, 265] width 108 height 29
click at [300, 278] on div "Welcome to the prioritization view of your roadmap! Our goal is to help your te…" at bounding box center [542, 312] width 1084 height 474
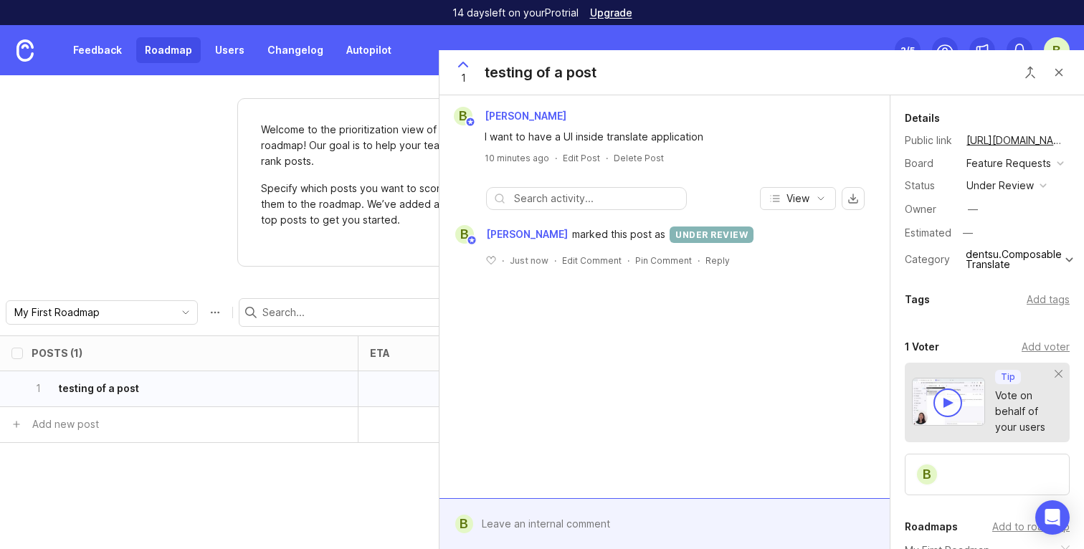
click at [108, 69] on div "Feedback Roadmap Users Changelog Autopilot" at bounding box center [200, 50] width 400 height 50
click at [108, 62] on link "Feedback" at bounding box center [98, 50] width 66 height 26
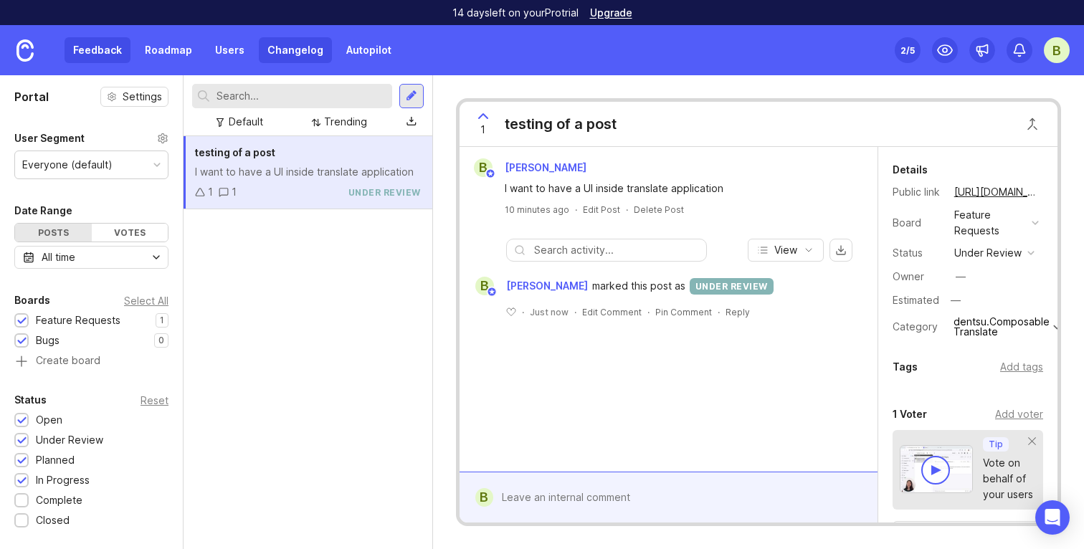
click at [306, 58] on link "Changelog" at bounding box center [295, 50] width 73 height 26
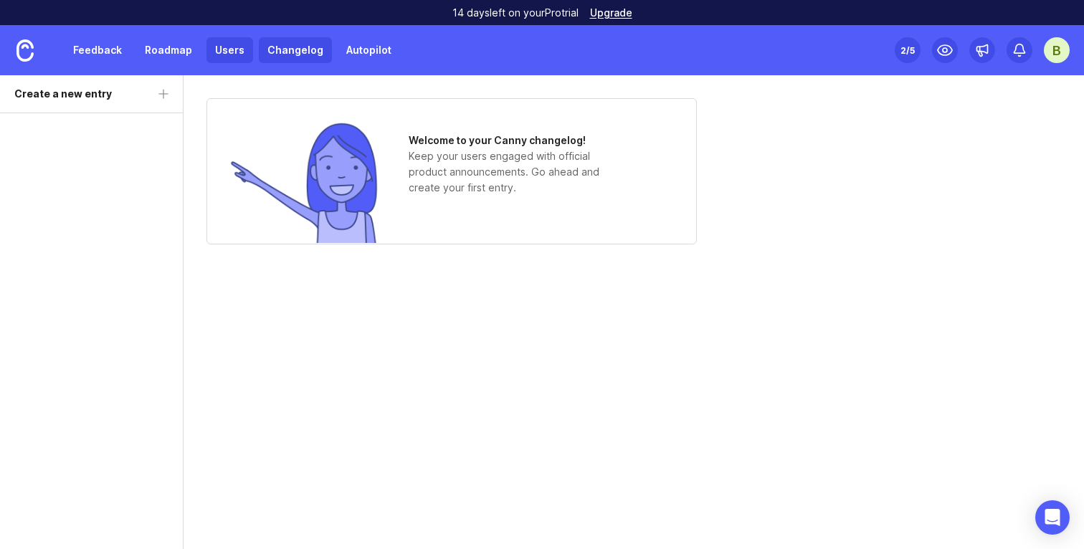
click at [232, 55] on link "Users" at bounding box center [230, 50] width 47 height 26
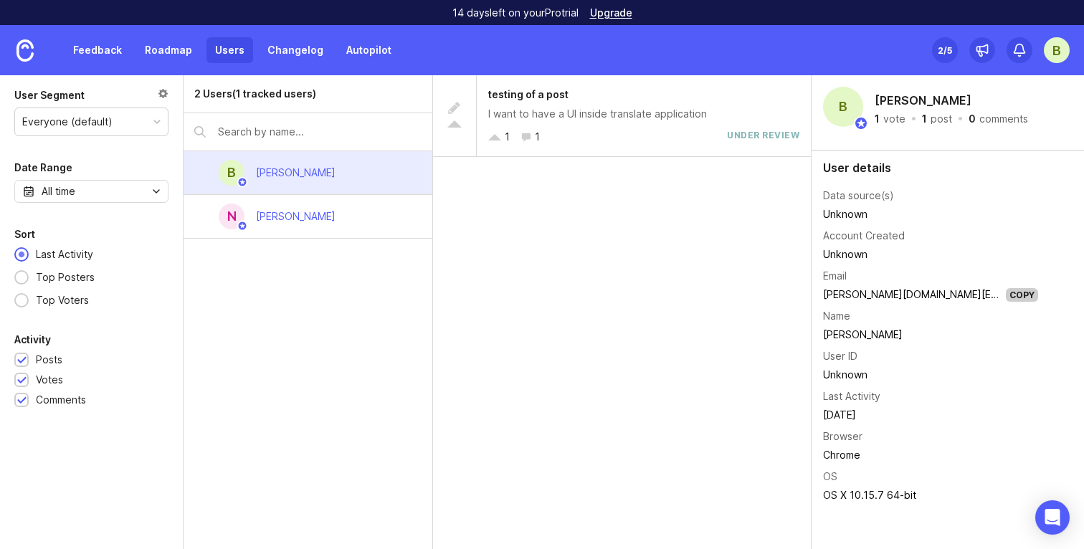
click at [1059, 60] on div "B" at bounding box center [1057, 50] width 26 height 26
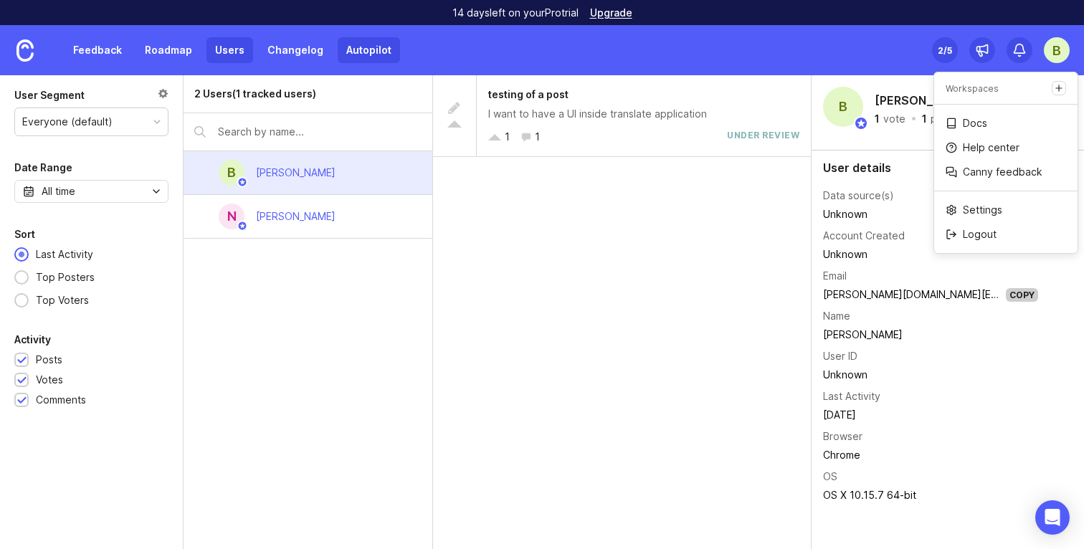
click at [377, 53] on link "Autopilot" at bounding box center [369, 50] width 62 height 26
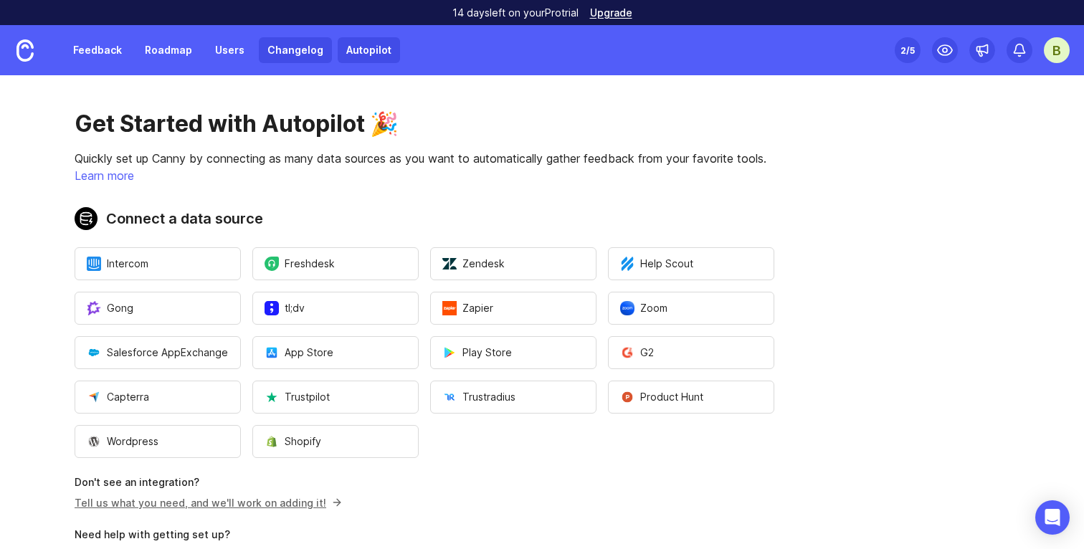
click at [279, 52] on link "Changelog" at bounding box center [295, 50] width 73 height 26
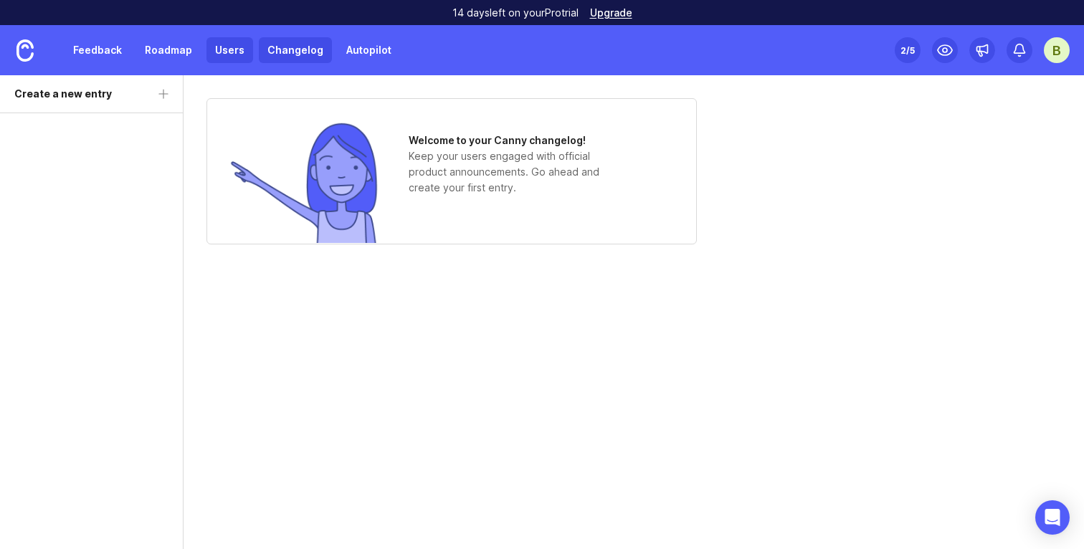
click at [234, 49] on link "Users" at bounding box center [230, 50] width 47 height 26
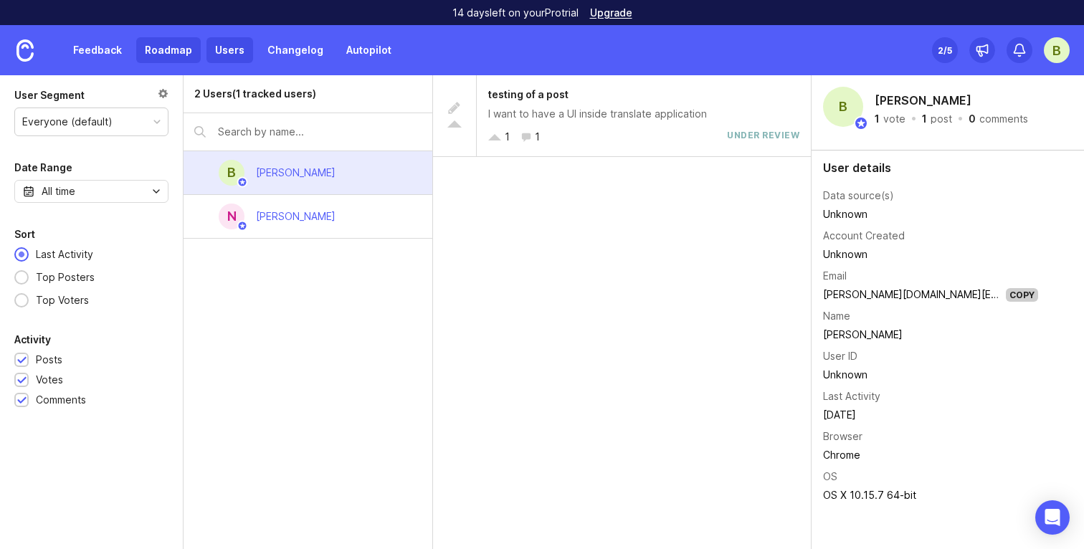
click at [184, 42] on link "Roadmap" at bounding box center [168, 50] width 65 height 26
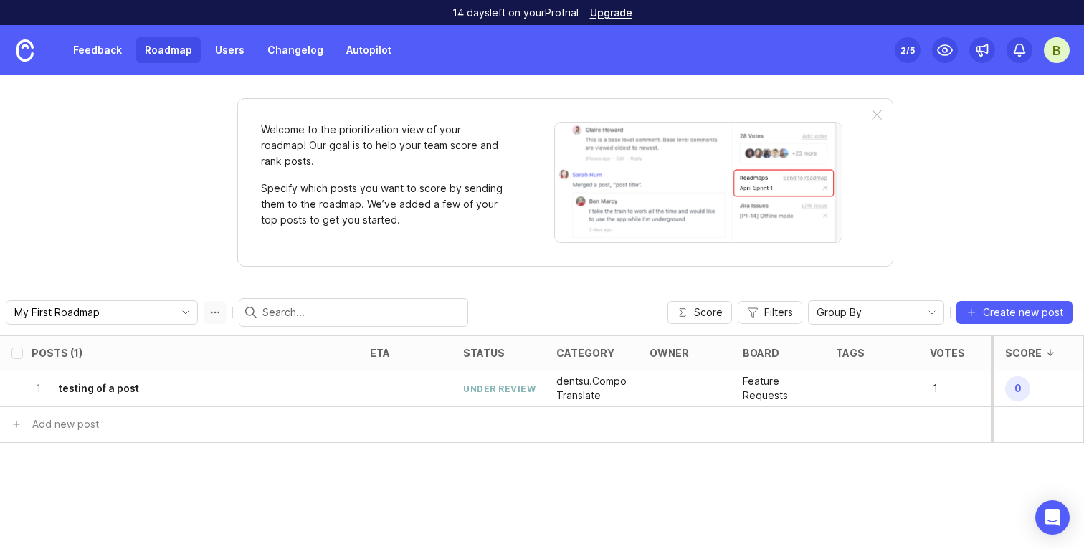
click at [204, 318] on button "Roadmap options" at bounding box center [215, 312] width 23 height 23
click at [174, 311] on icon "toggle icon" at bounding box center [185, 312] width 23 height 11
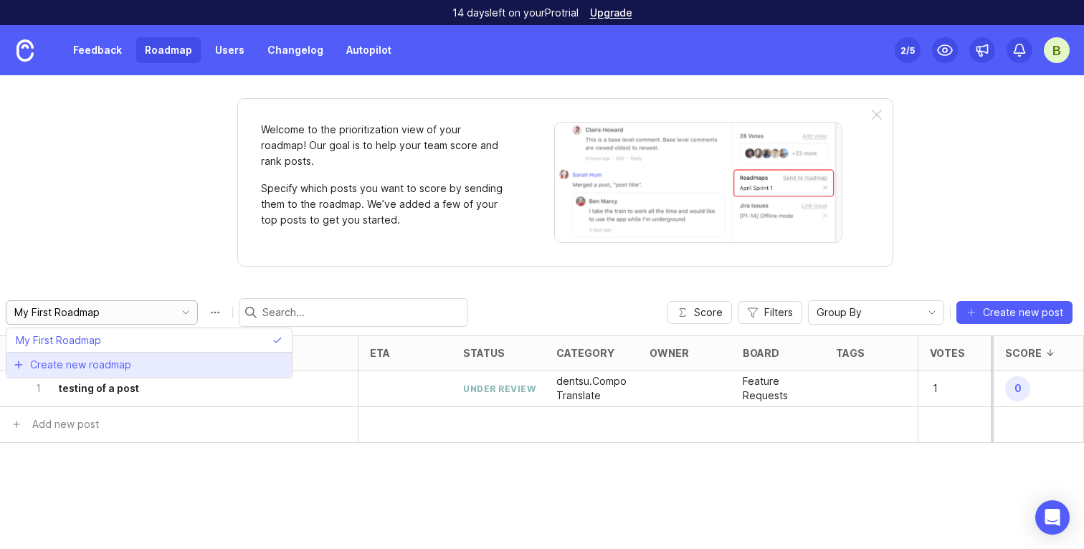
click at [133, 360] on li "Create new roadmap" at bounding box center [148, 365] width 285 height 26
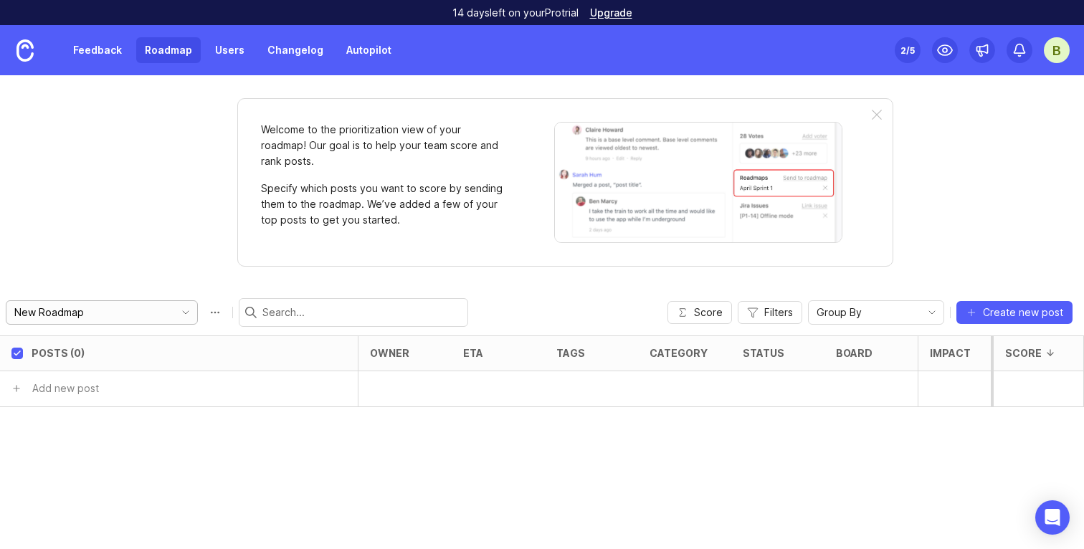
click at [174, 311] on icon "toggle icon" at bounding box center [185, 312] width 23 height 11
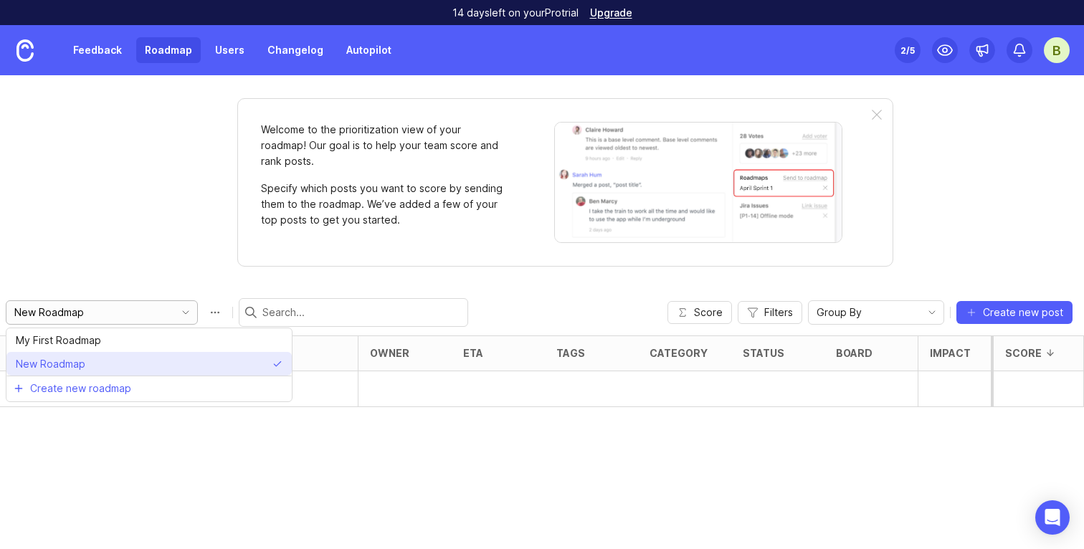
click at [75, 357] on span "New Roadmap" at bounding box center [51, 364] width 70 height 16
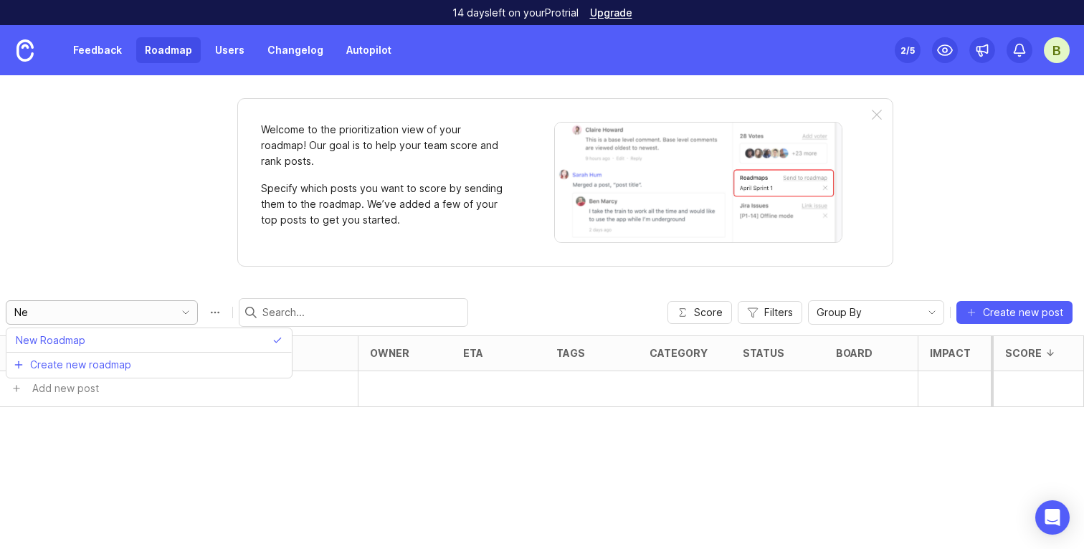
type input "N"
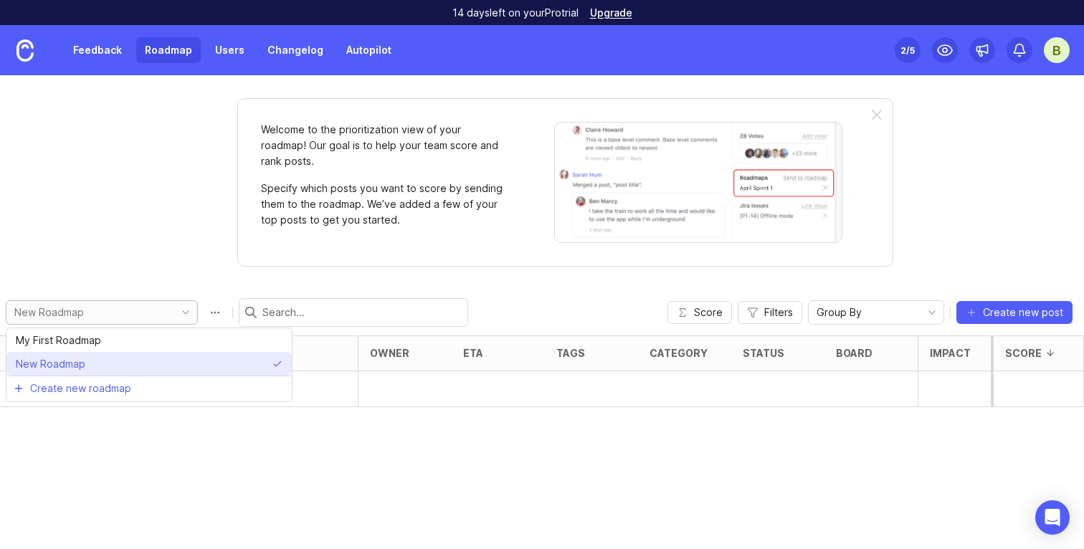
click at [89, 369] on span "New Roadmap" at bounding box center [53, 364] width 75 height 16
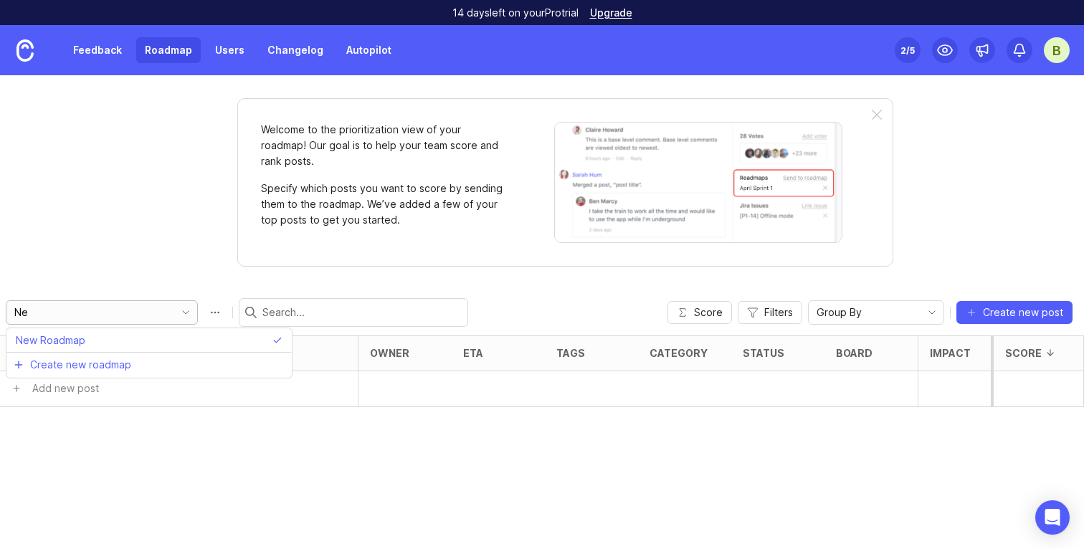
type input "N"
click at [90, 270] on div "Welcome to the prioritization view of your roadmap! Our goal is to help your te…" at bounding box center [542, 312] width 1084 height 474
type input "New Roadmap"
click at [80, 325] on div "New Roadmap" at bounding box center [237, 312] width 463 height 29
click at [85, 316] on input "New Roadmap" at bounding box center [93, 313] width 159 height 16
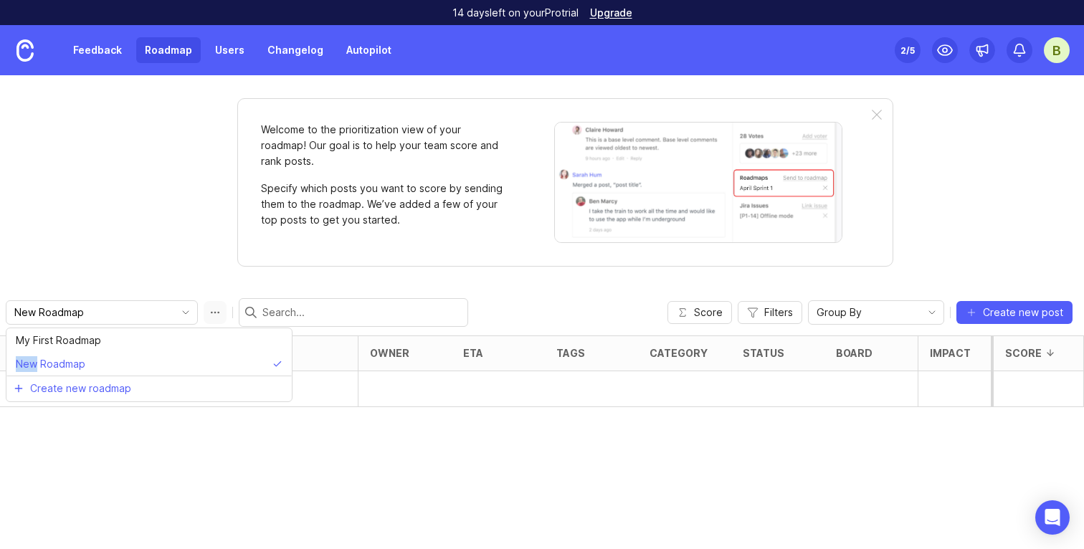
click at [204, 314] on button "Roadmap options" at bounding box center [215, 312] width 23 height 23
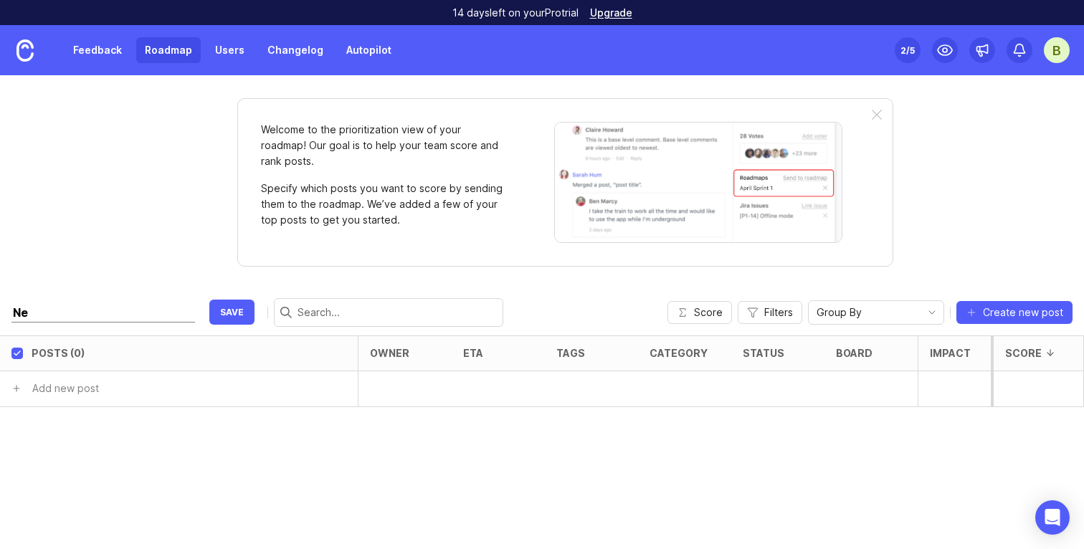
type input "N"
type input "Q4 2025"
click at [199, 448] on div "Posts (0) owner eta tags category status board Impact Votes Effort Score Add ne…" at bounding box center [542, 443] width 1084 height 214
click at [174, 319] on span "toggle menu" at bounding box center [185, 313] width 23 height 16
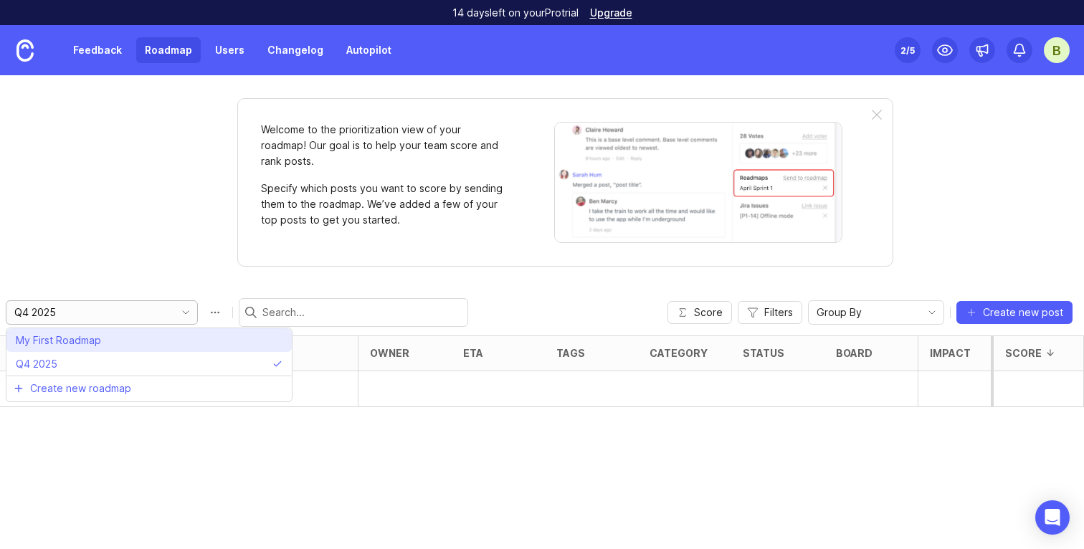
click at [126, 333] on li "My First Roadmap" at bounding box center [148, 341] width 285 height 24
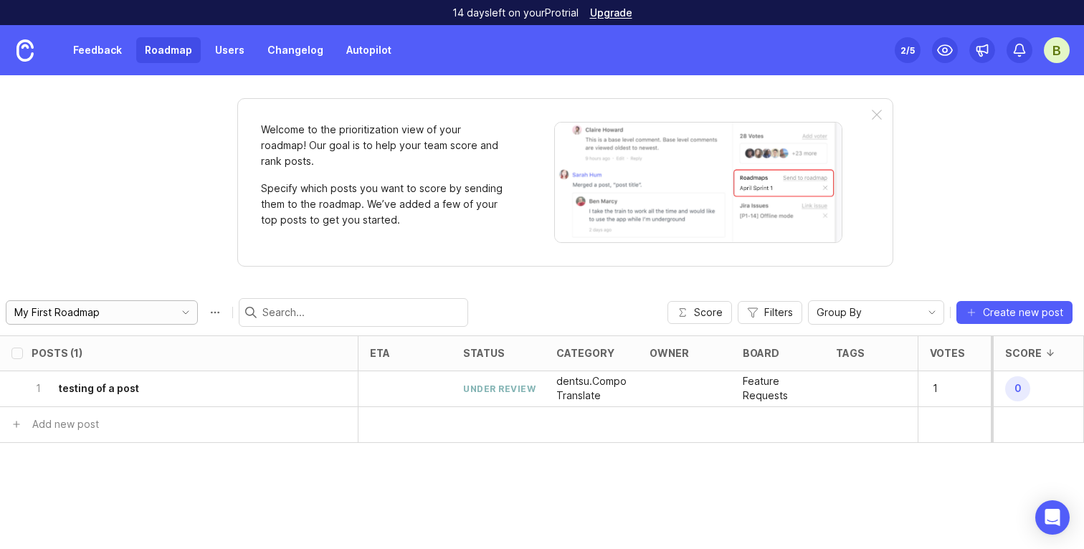
click at [120, 318] on input "My First Roadmap" at bounding box center [93, 313] width 159 height 16
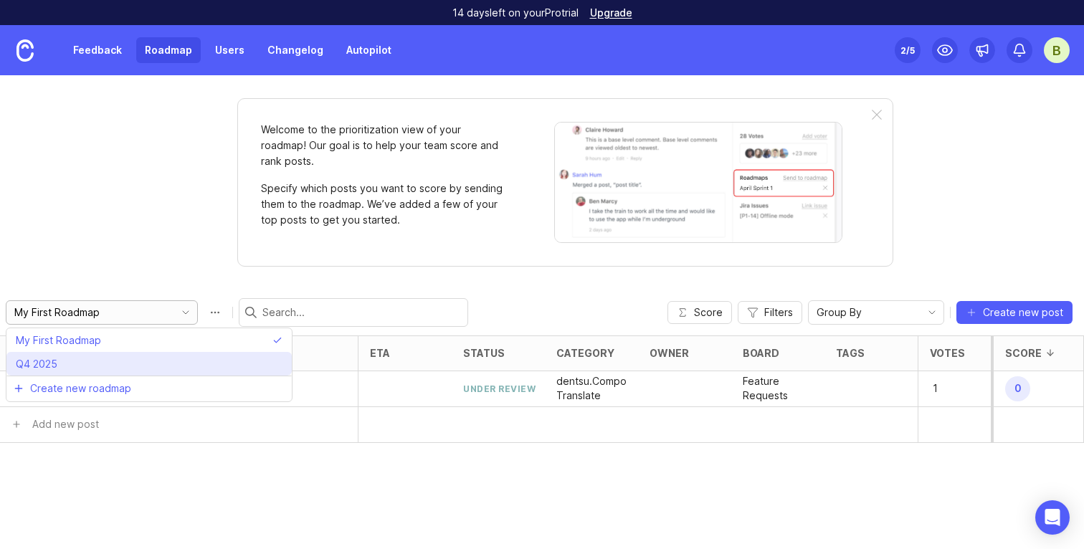
click at [121, 367] on li "Q4 2025" at bounding box center [148, 364] width 285 height 24
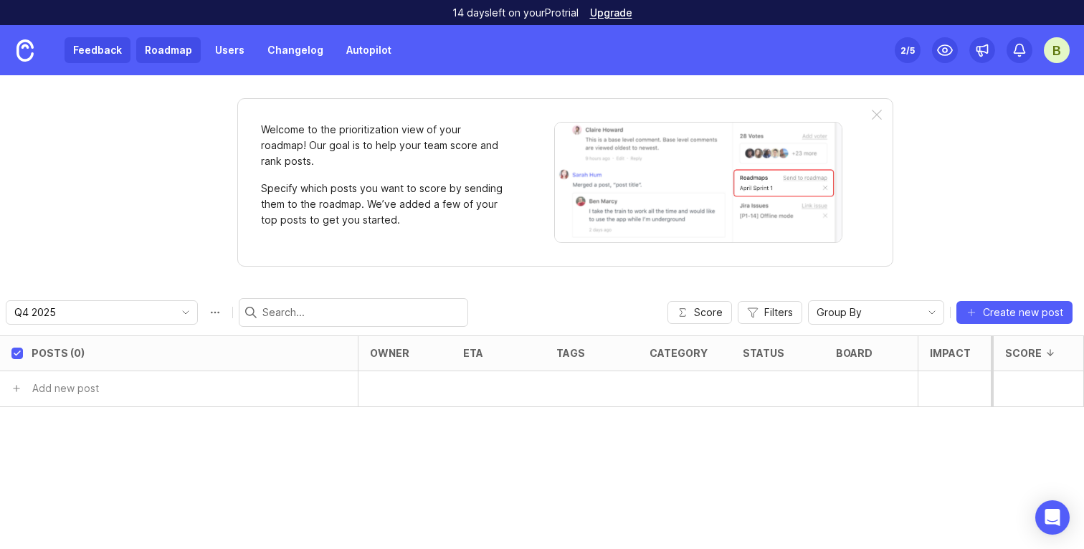
click at [92, 60] on link "Feedback" at bounding box center [98, 50] width 66 height 26
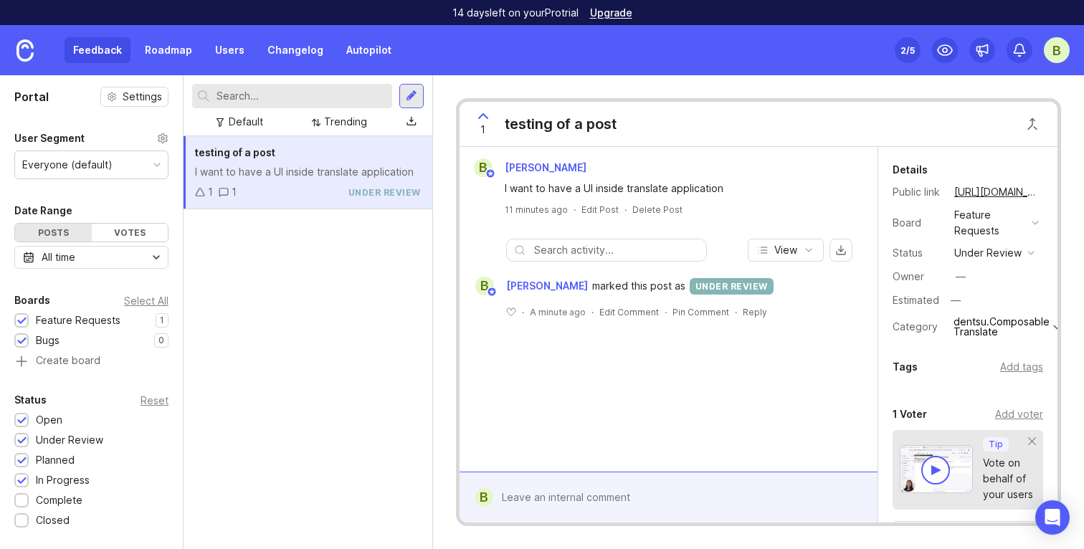
click at [265, 359] on div "testing of a post I want to have a UI inside translate application 1 1 under re…" at bounding box center [308, 342] width 249 height 413
click at [1009, 226] on div "Feature Requests" at bounding box center [991, 223] width 72 height 32
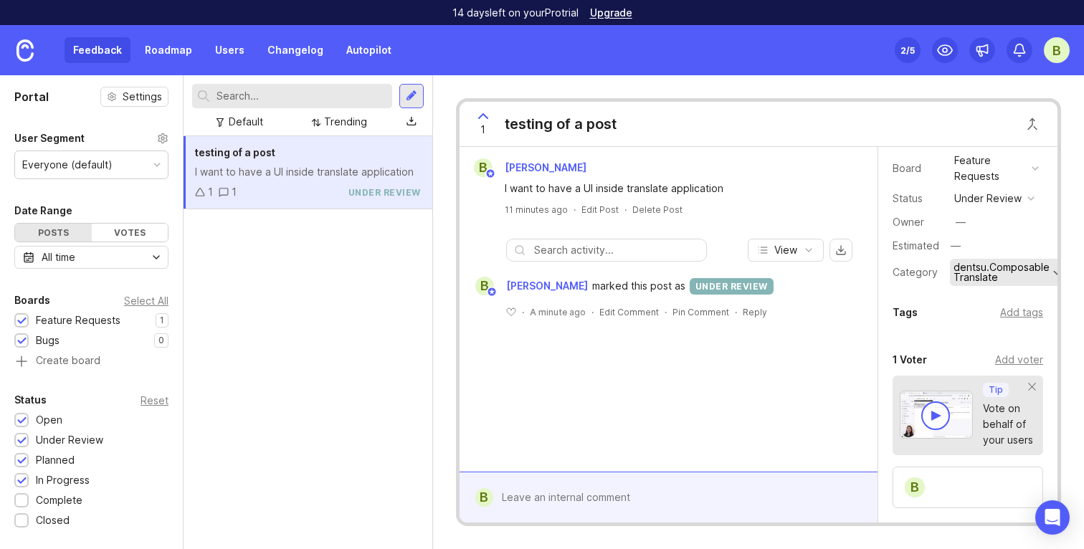
scroll to position [65, 0]
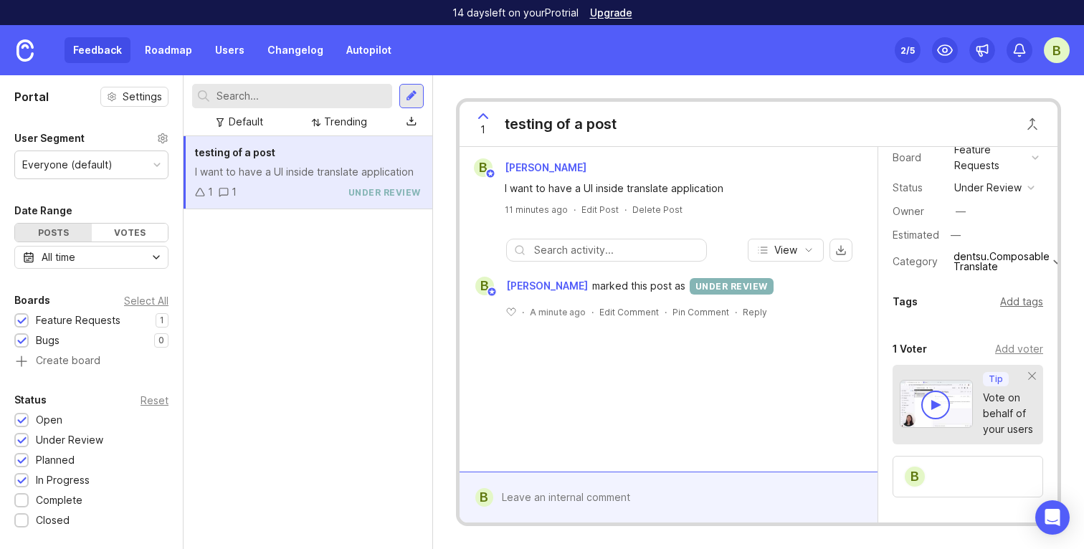
click at [1014, 301] on div "Add tags" at bounding box center [1022, 302] width 43 height 16
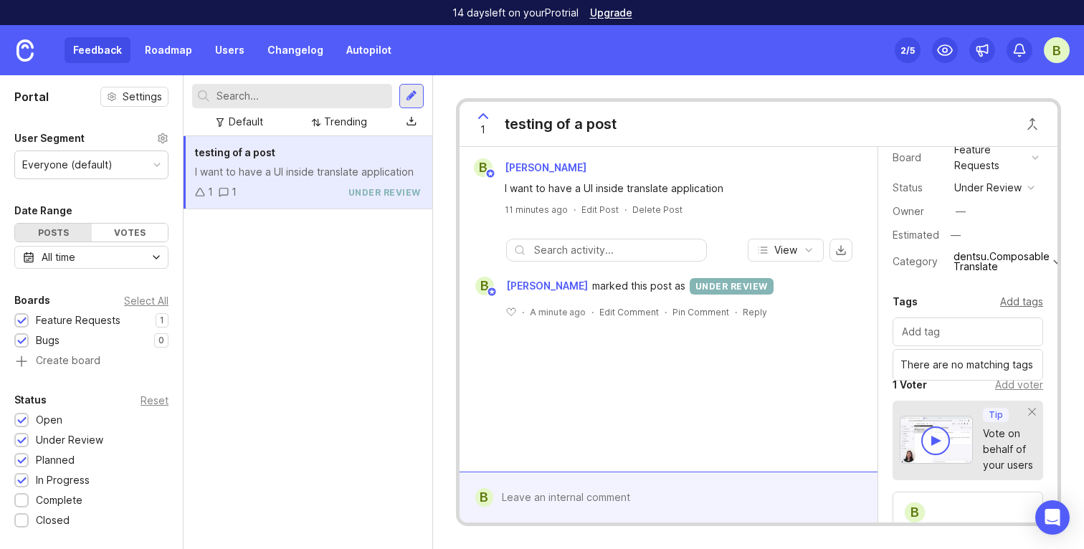
click at [1014, 301] on div "Add tags" at bounding box center [1022, 302] width 43 height 16
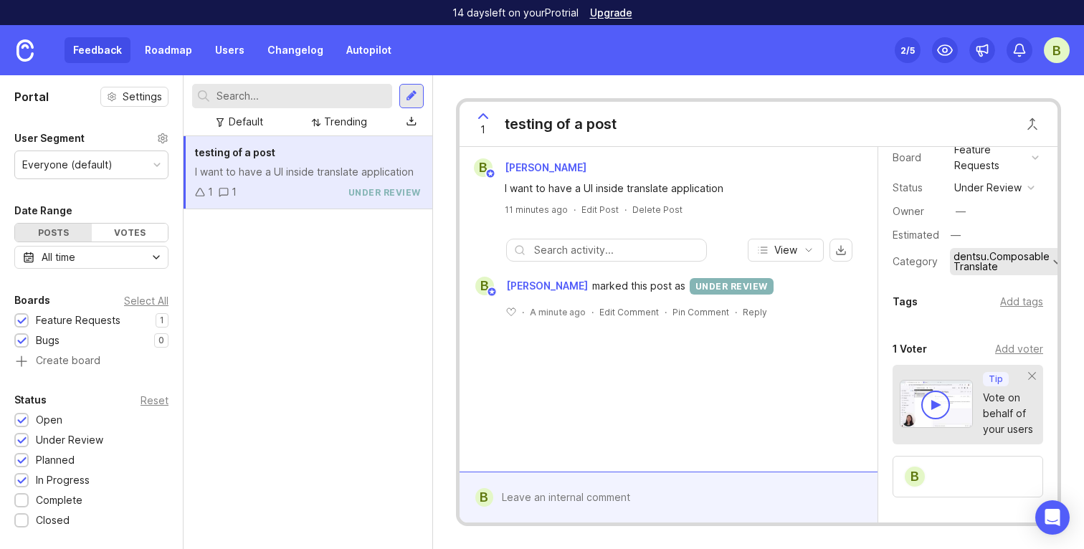
click at [991, 265] on div "dentsu.Composable Translate" at bounding box center [1002, 262] width 96 height 20
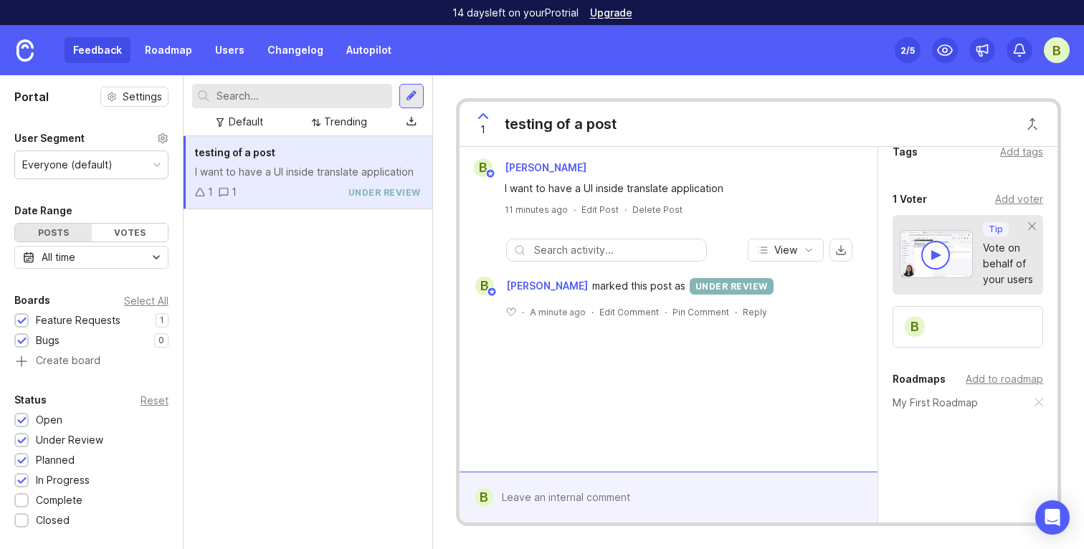
scroll to position [240, 0]
click at [1011, 378] on div "Add to roadmap" at bounding box center [1004, 378] width 77 height 16
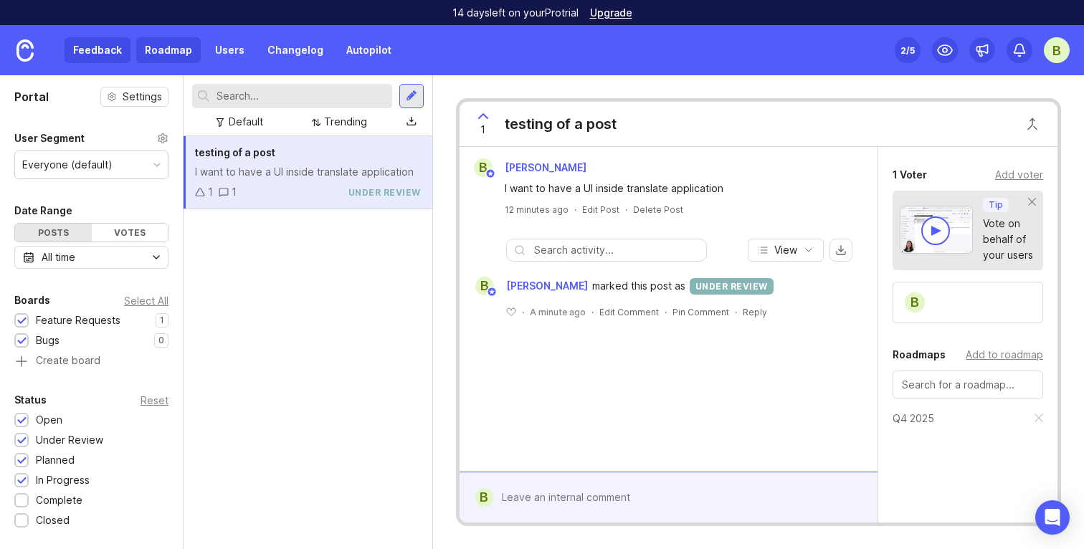
click at [166, 43] on link "Roadmap" at bounding box center [168, 50] width 65 height 26
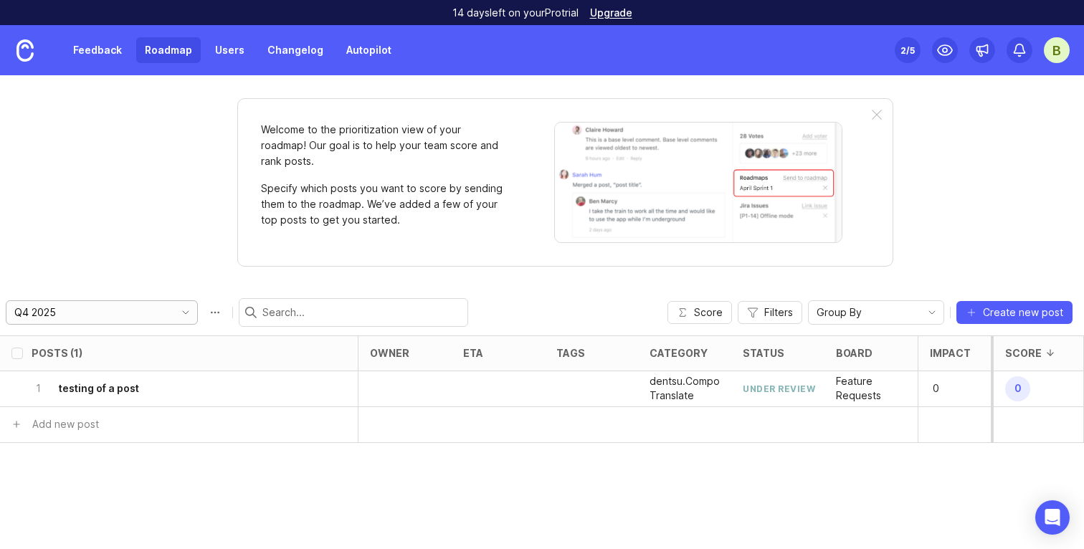
click at [121, 320] on div "Q4 2025" at bounding box center [90, 312] width 168 height 23
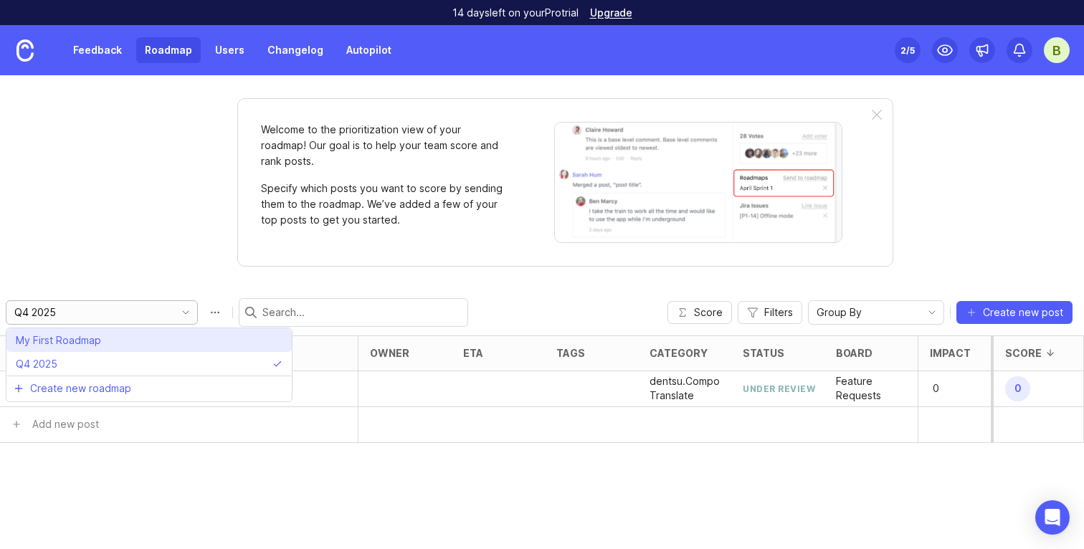
click at [115, 344] on li "My First Roadmap" at bounding box center [148, 341] width 285 height 24
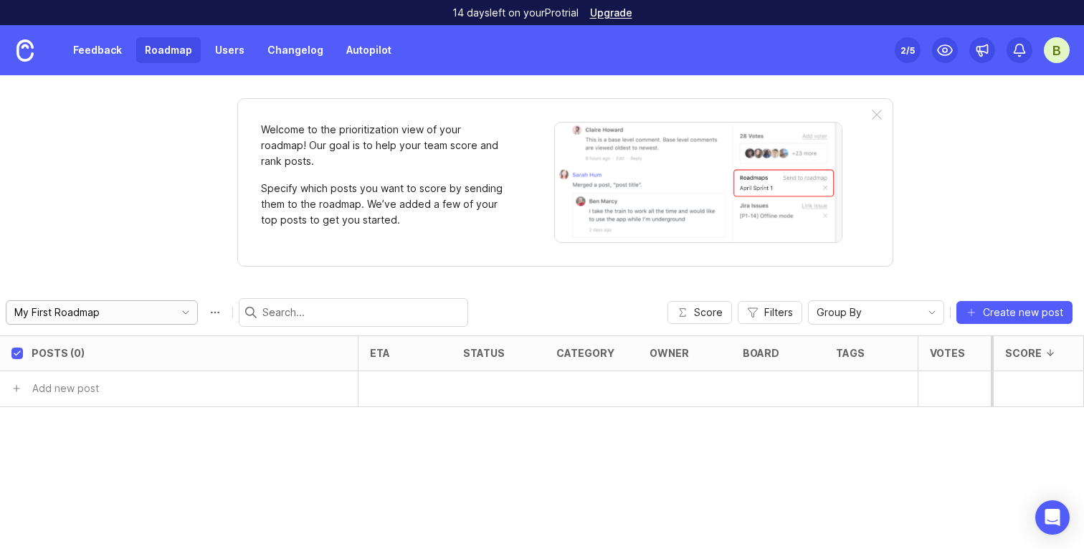
click at [117, 323] on div "My First Roadmap" at bounding box center [90, 312] width 168 height 23
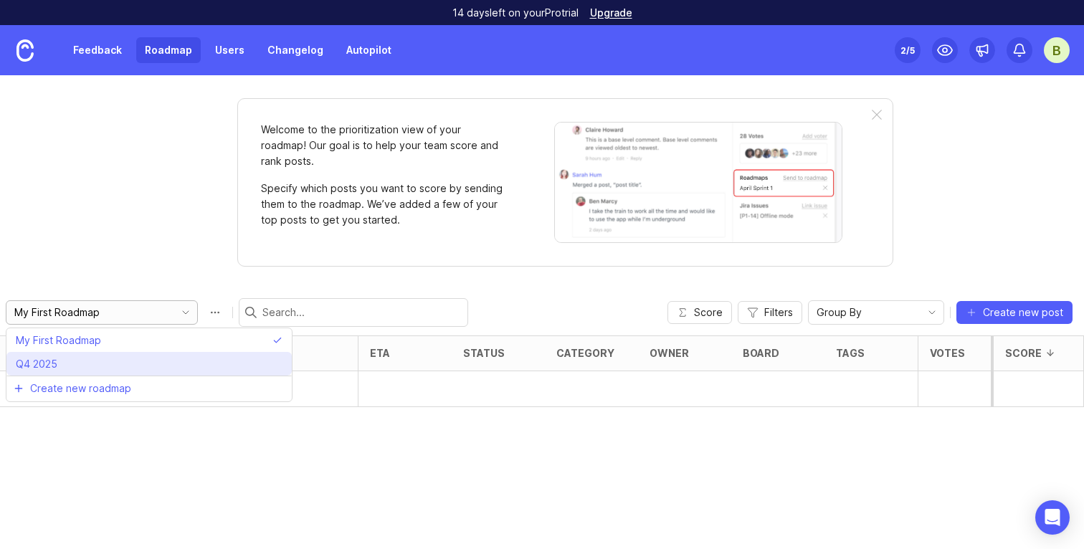
click at [126, 369] on li "Q4 2025" at bounding box center [148, 364] width 285 height 24
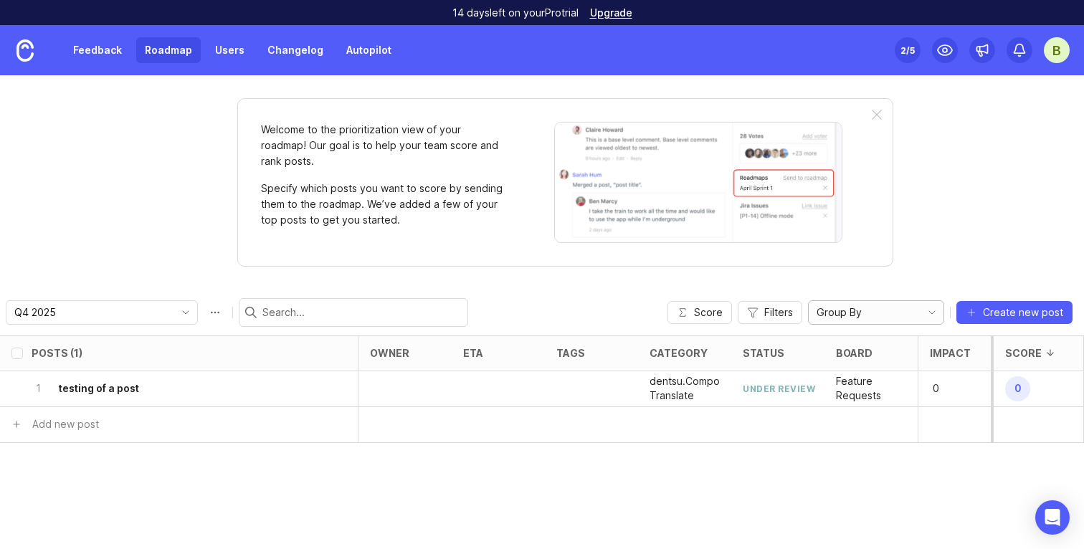
click at [842, 319] on span "Group By" at bounding box center [839, 313] width 45 height 16
click at [846, 334] on span "Board" at bounding box center [835, 341] width 29 height 16
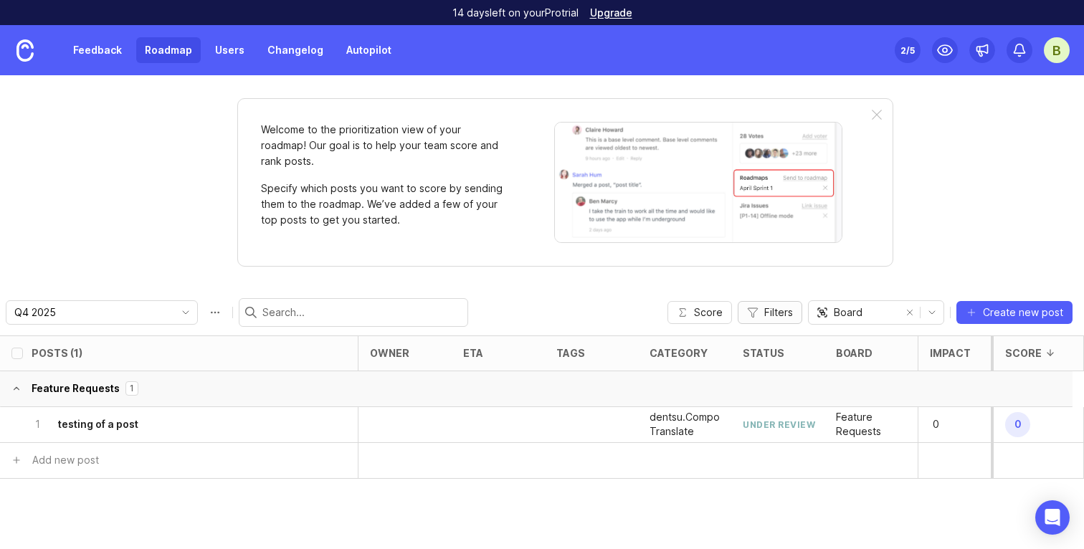
click at [782, 306] on span "Filters" at bounding box center [779, 313] width 29 height 14
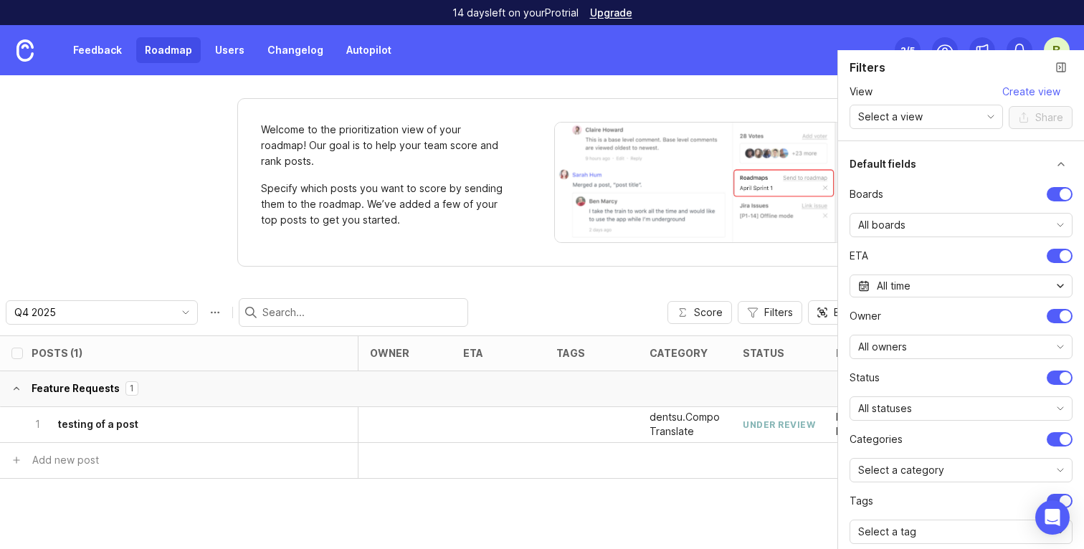
click at [712, 272] on div "Welcome to the prioritization view of your roadmap! Our goal is to help your te…" at bounding box center [542, 312] width 1084 height 474
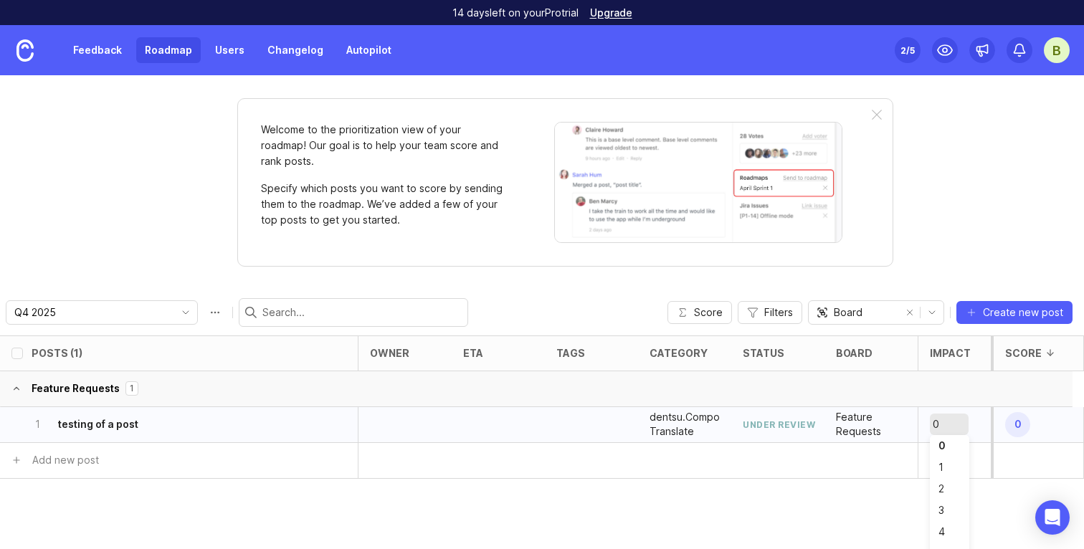
click at [1022, 412] on span "0" at bounding box center [1018, 424] width 25 height 25
click at [951, 196] on div "Welcome to the prioritization view of your roadmap! Our goal is to help your te…" at bounding box center [542, 312] width 1084 height 474
click at [98, 57] on link "Feedback" at bounding box center [98, 50] width 66 height 26
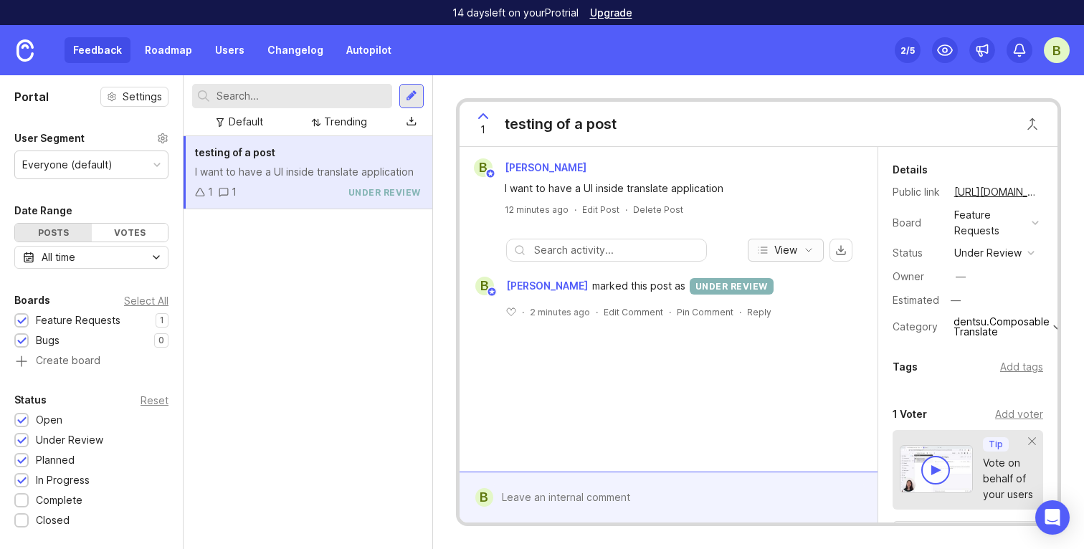
click at [797, 244] on span "View" at bounding box center [786, 250] width 23 height 14
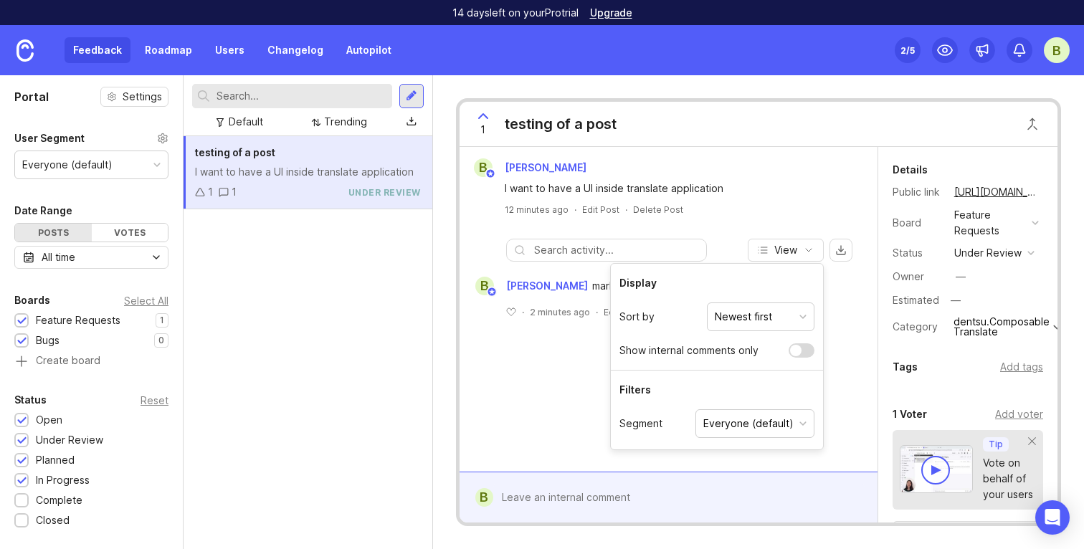
click at [806, 420] on button "Everyone (default)" at bounding box center [755, 424] width 119 height 29
click at [806, 420] on div "button" at bounding box center [803, 423] width 7 height 7
click at [846, 392] on div "B [PERSON_NAME] I want to have a UI inside translate application 12 minutes ago…" at bounding box center [669, 309] width 418 height 325
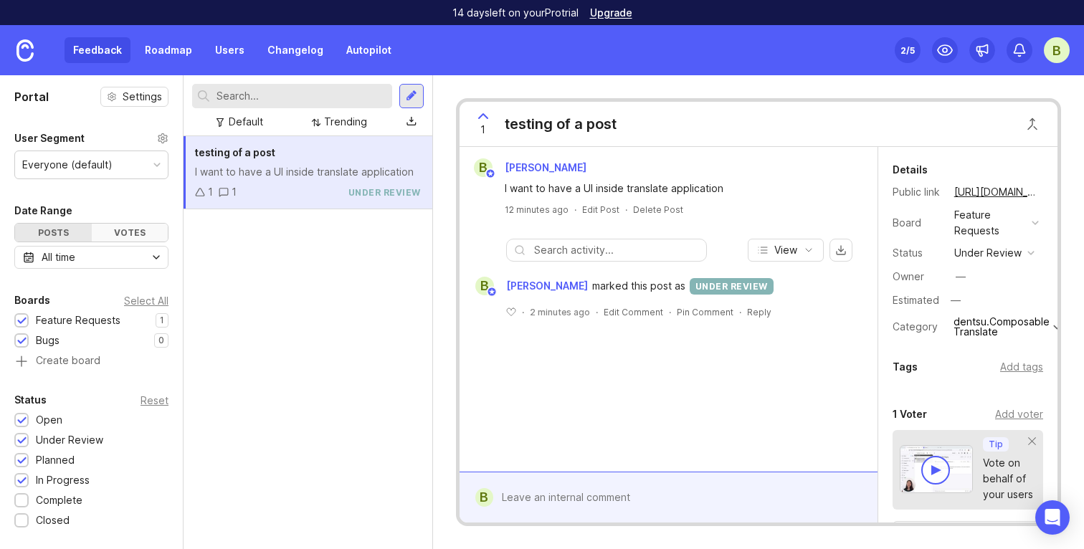
click at [151, 237] on div "Votes" at bounding box center [130, 233] width 77 height 18
click at [76, 233] on div "Posts" at bounding box center [53, 233] width 77 height 18
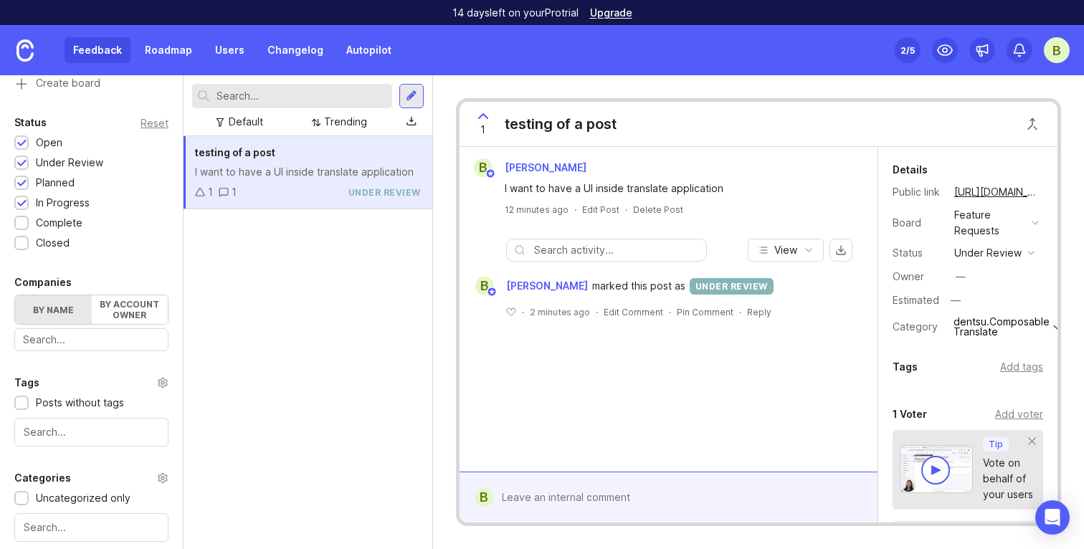
scroll to position [387, 0]
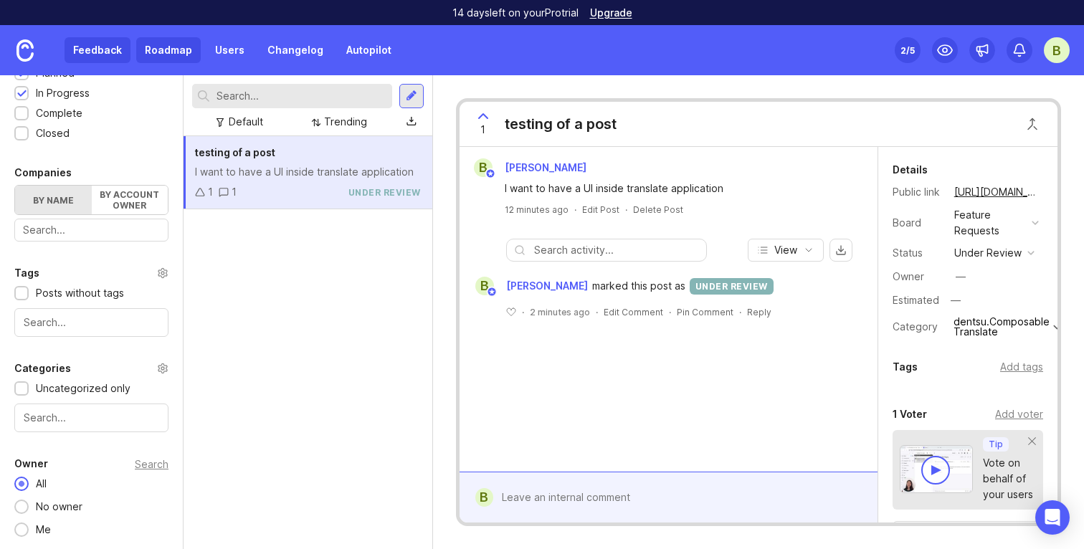
click at [171, 56] on link "Roadmap" at bounding box center [168, 50] width 65 height 26
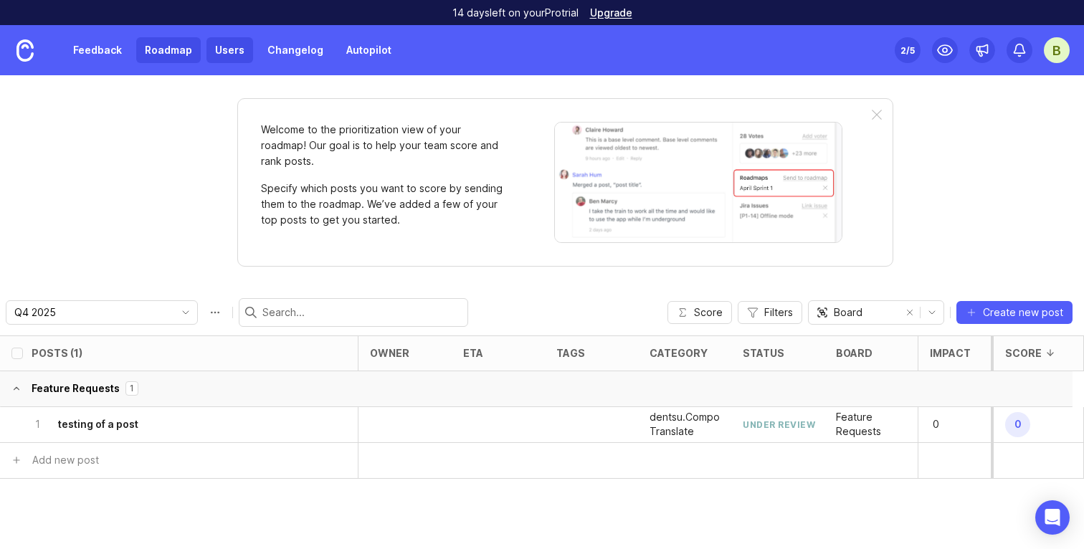
click at [219, 58] on link "Users" at bounding box center [230, 50] width 47 height 26
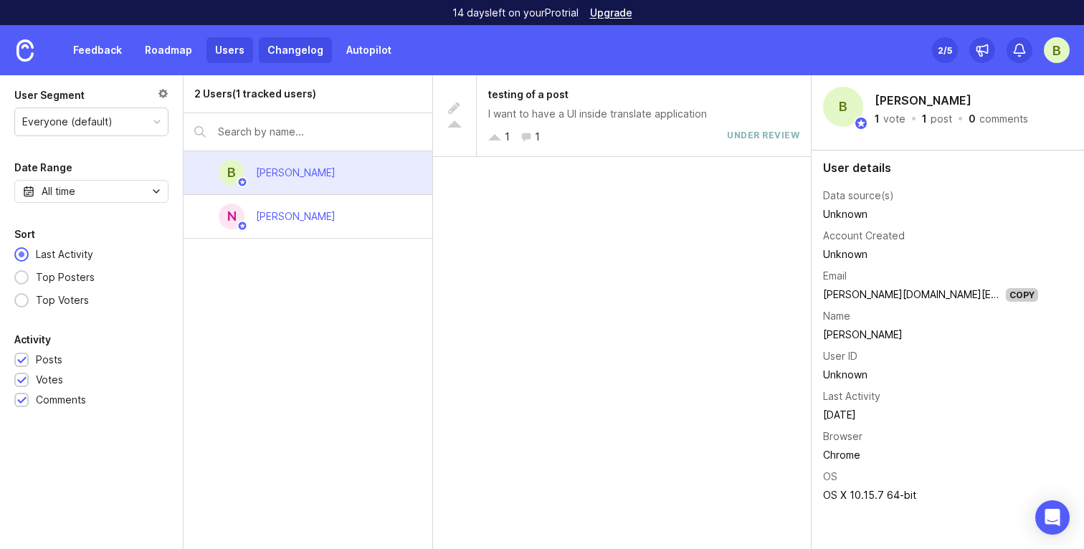
click at [278, 52] on link "Changelog" at bounding box center [295, 50] width 73 height 26
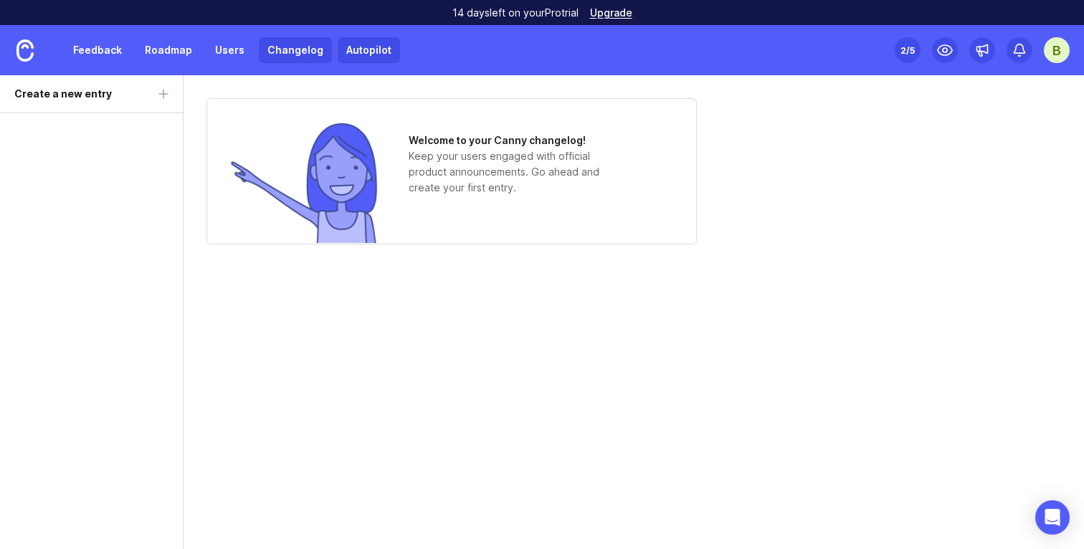
click at [375, 59] on link "Autopilot" at bounding box center [369, 50] width 62 height 26
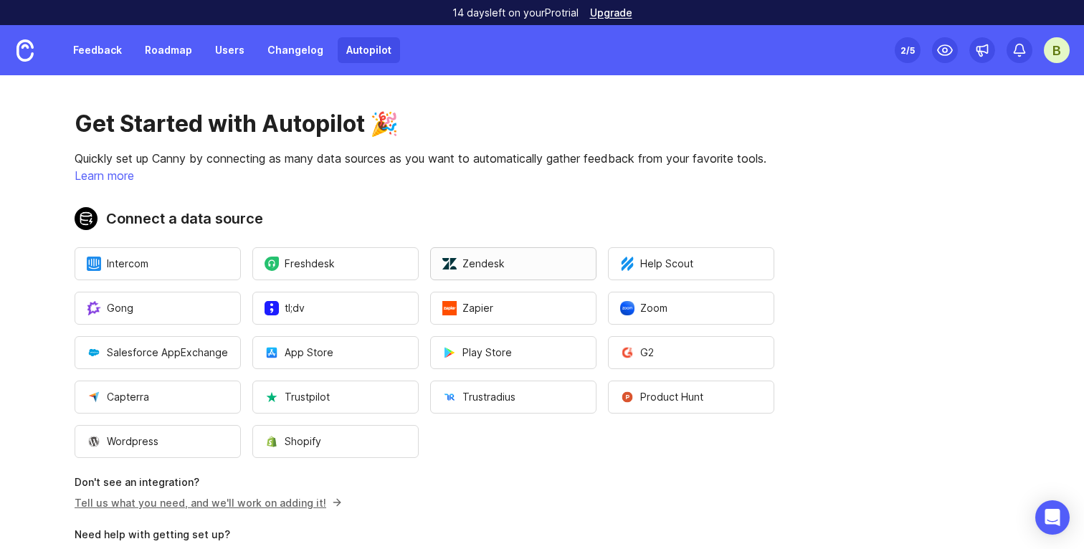
click at [480, 262] on span "Zendesk" at bounding box center [474, 264] width 62 height 14
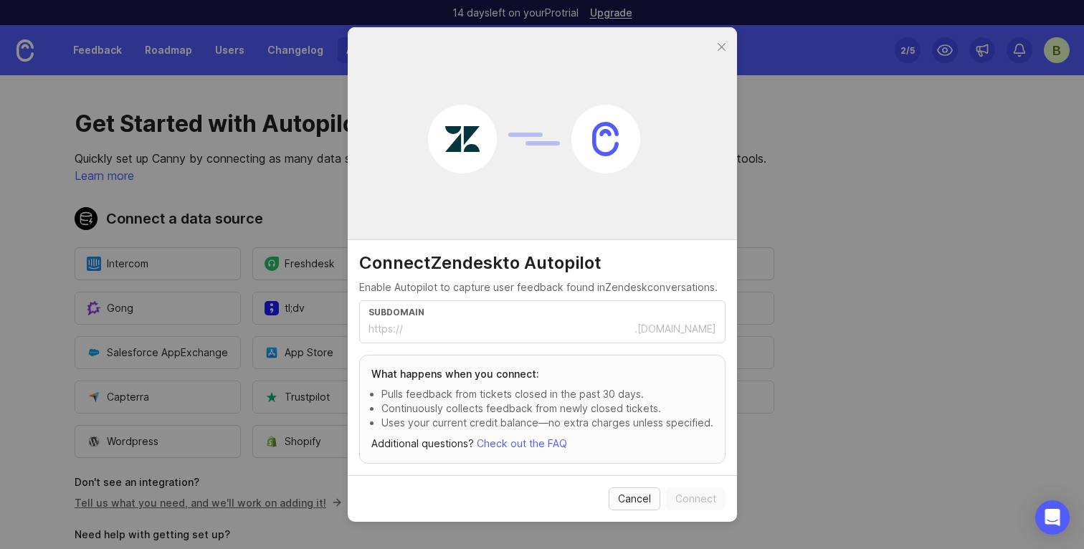
click at [610, 498] on button "Cancel" at bounding box center [635, 499] width 52 height 23
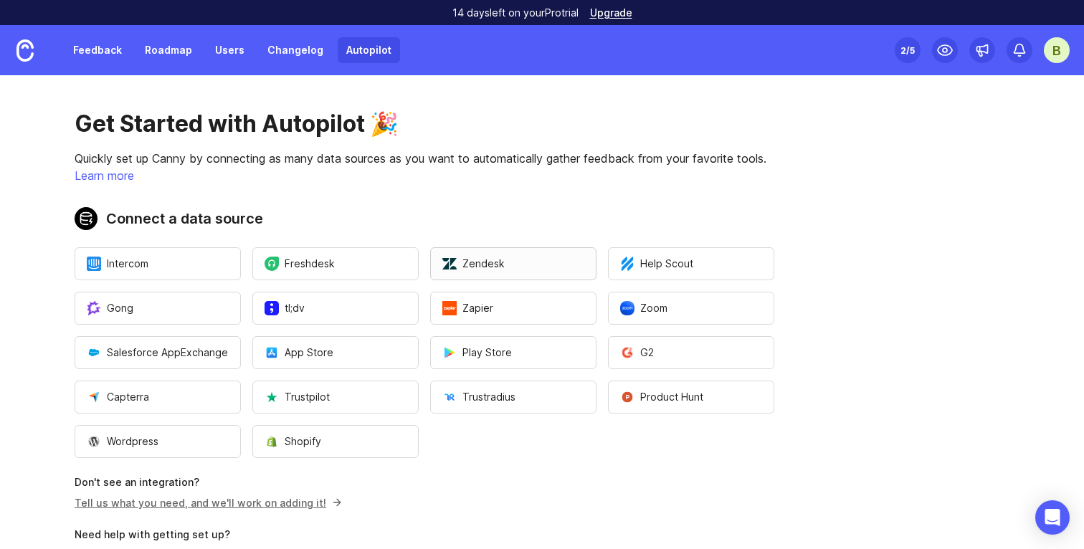
click at [492, 268] on span "Zendesk" at bounding box center [474, 264] width 62 height 14
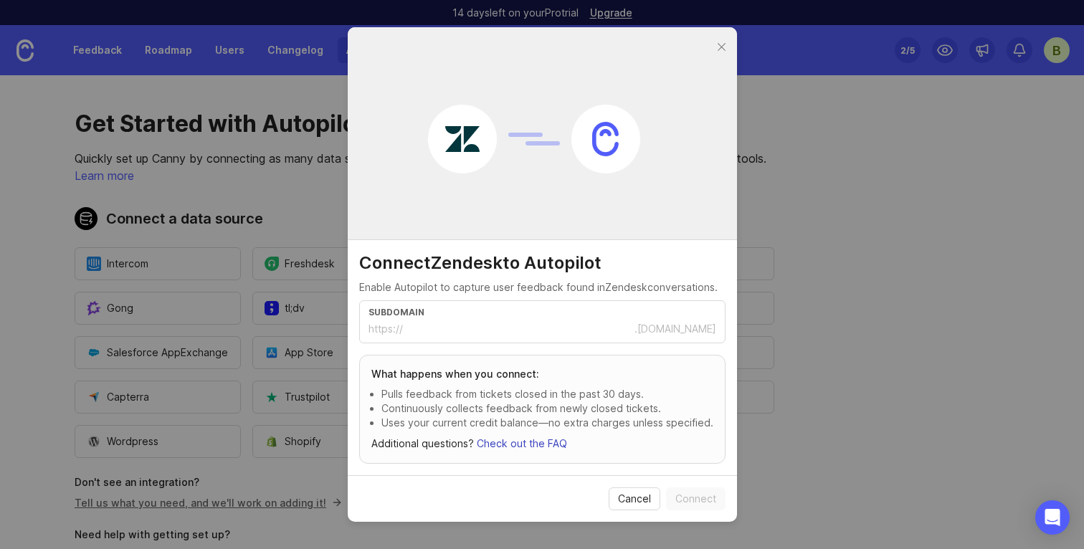
click at [551, 448] on link "Check out the FAQ" at bounding box center [522, 444] width 90 height 12
